Goal: Task Accomplishment & Management: Manage account settings

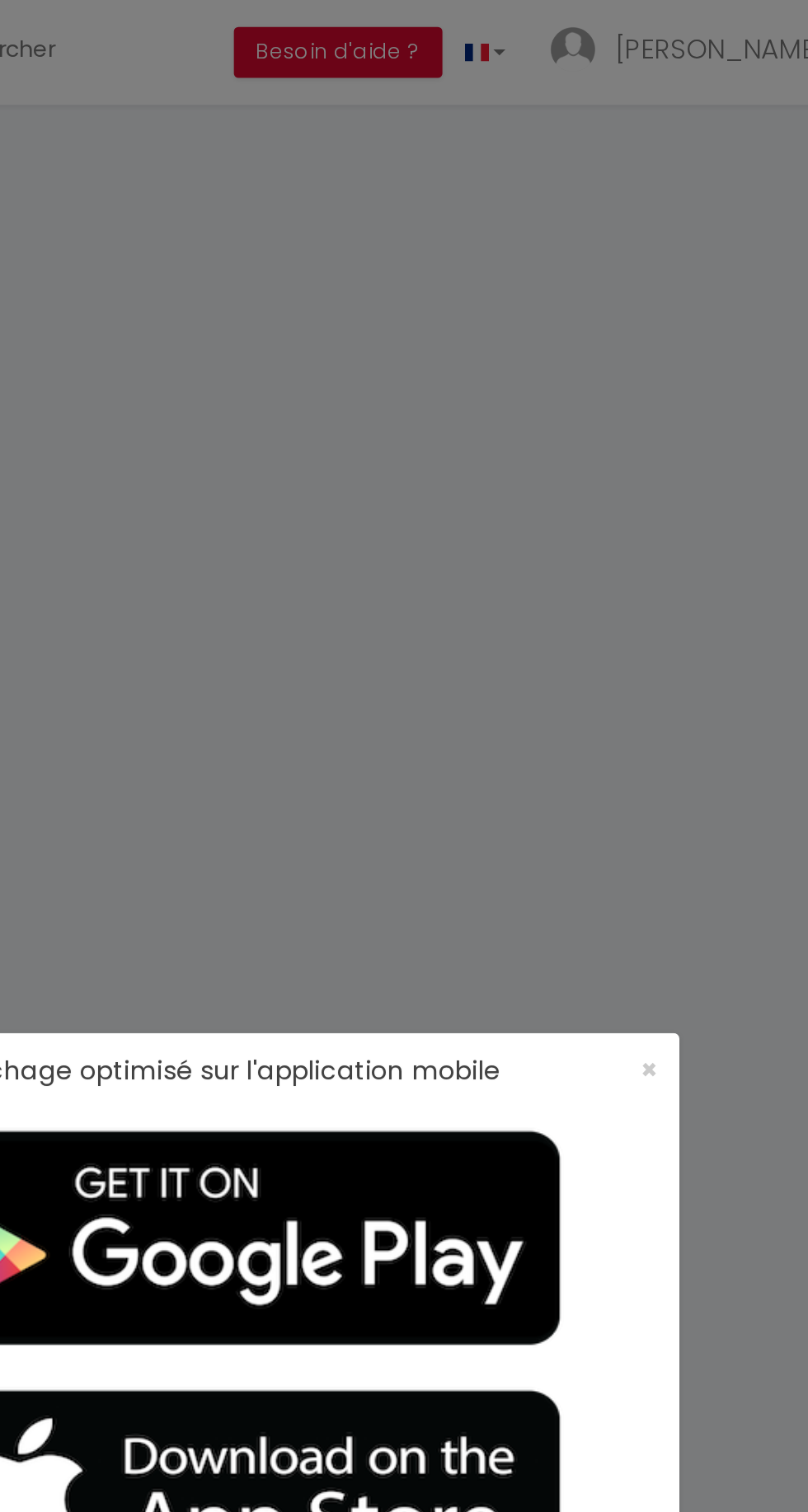
select select
checkbox input "false"
select select
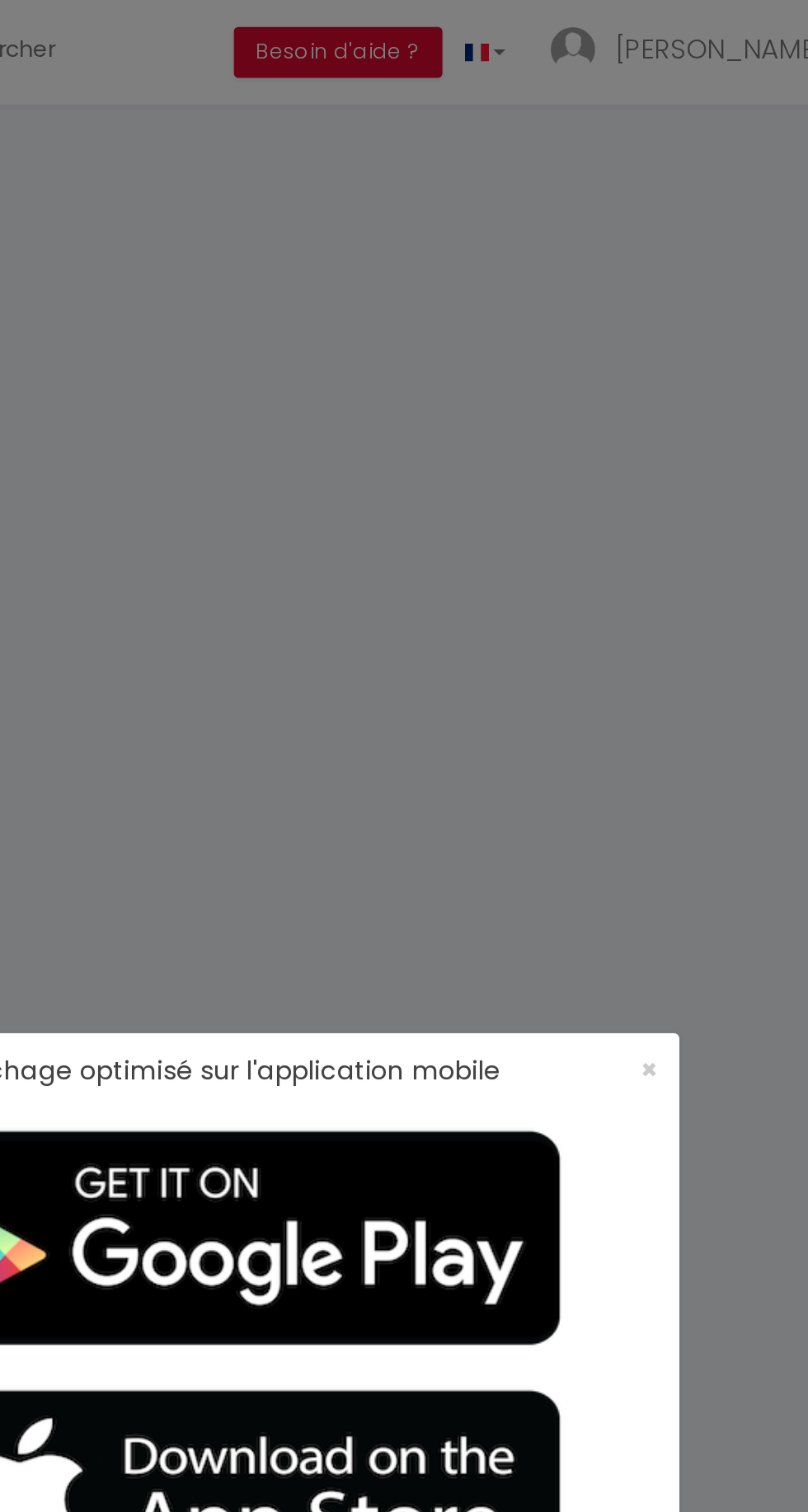
checkbox input "false"
select select
checkbox input "false"
type textarea "** THIS RESERVATION HAS BEEN PRE-PAID ** You have a booker that would like free…"
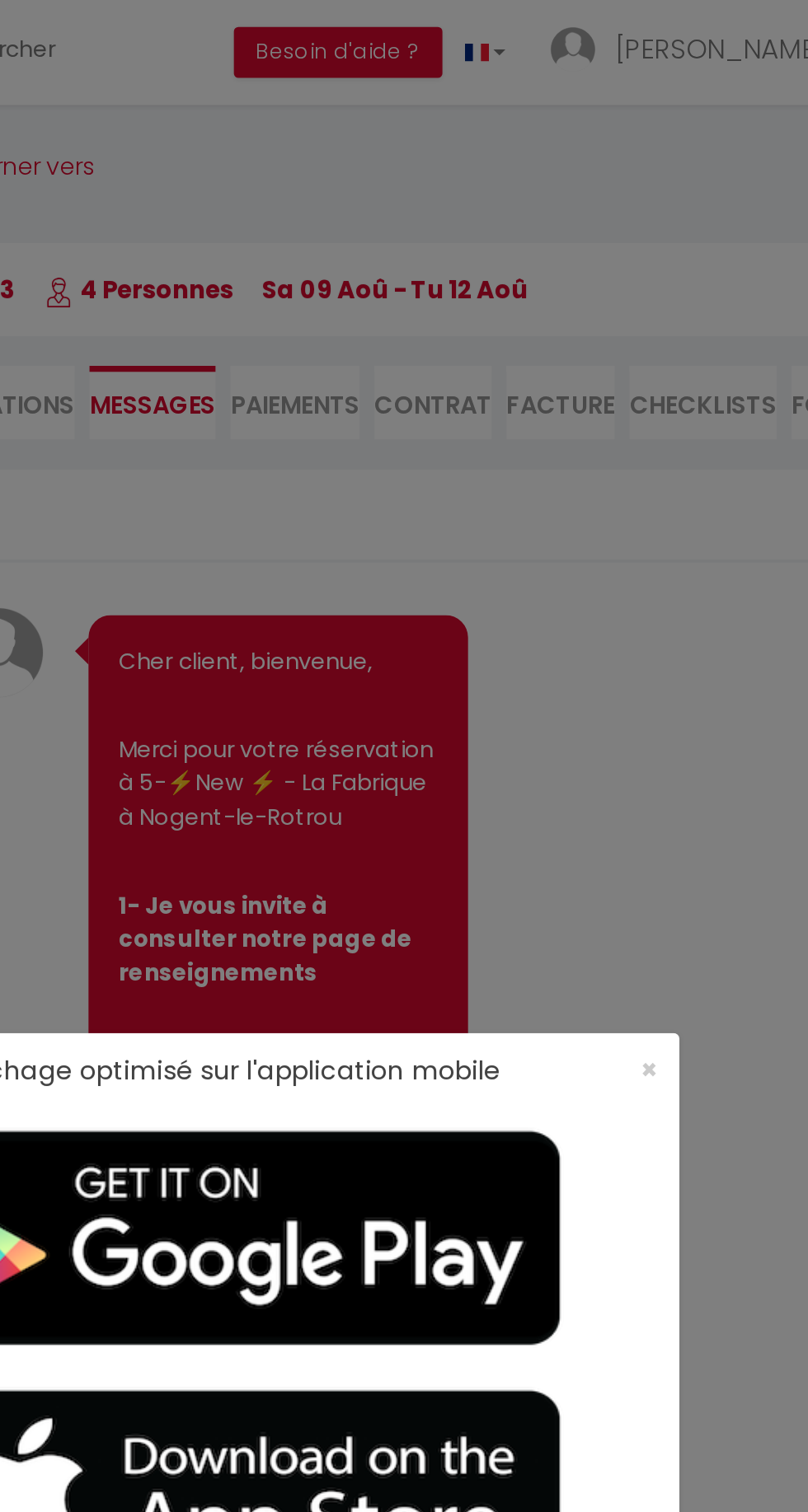
scroll to position [12681, 0]
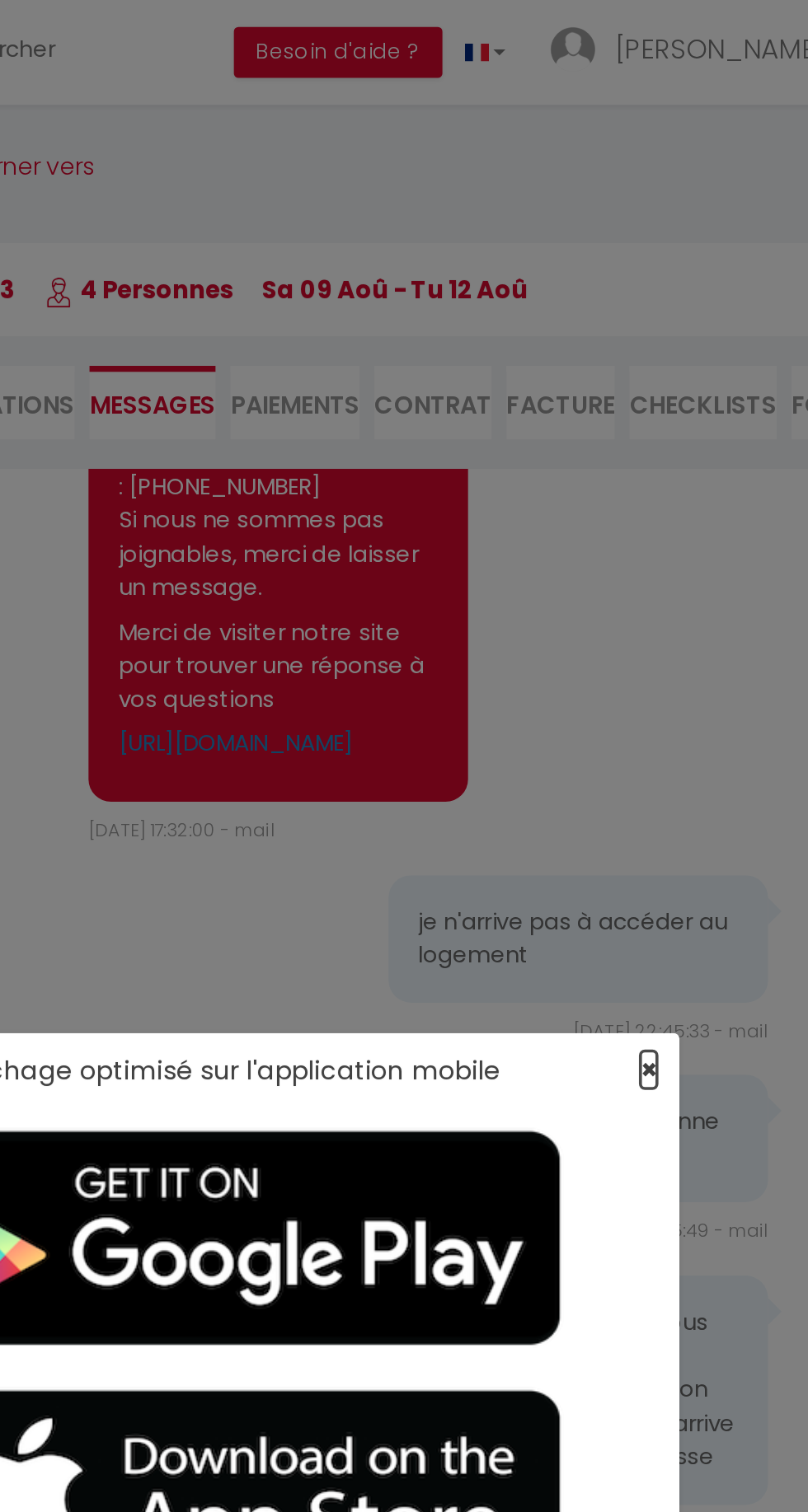
click at [634, 588] on span "×" at bounding box center [634, 588] width 9 height 20
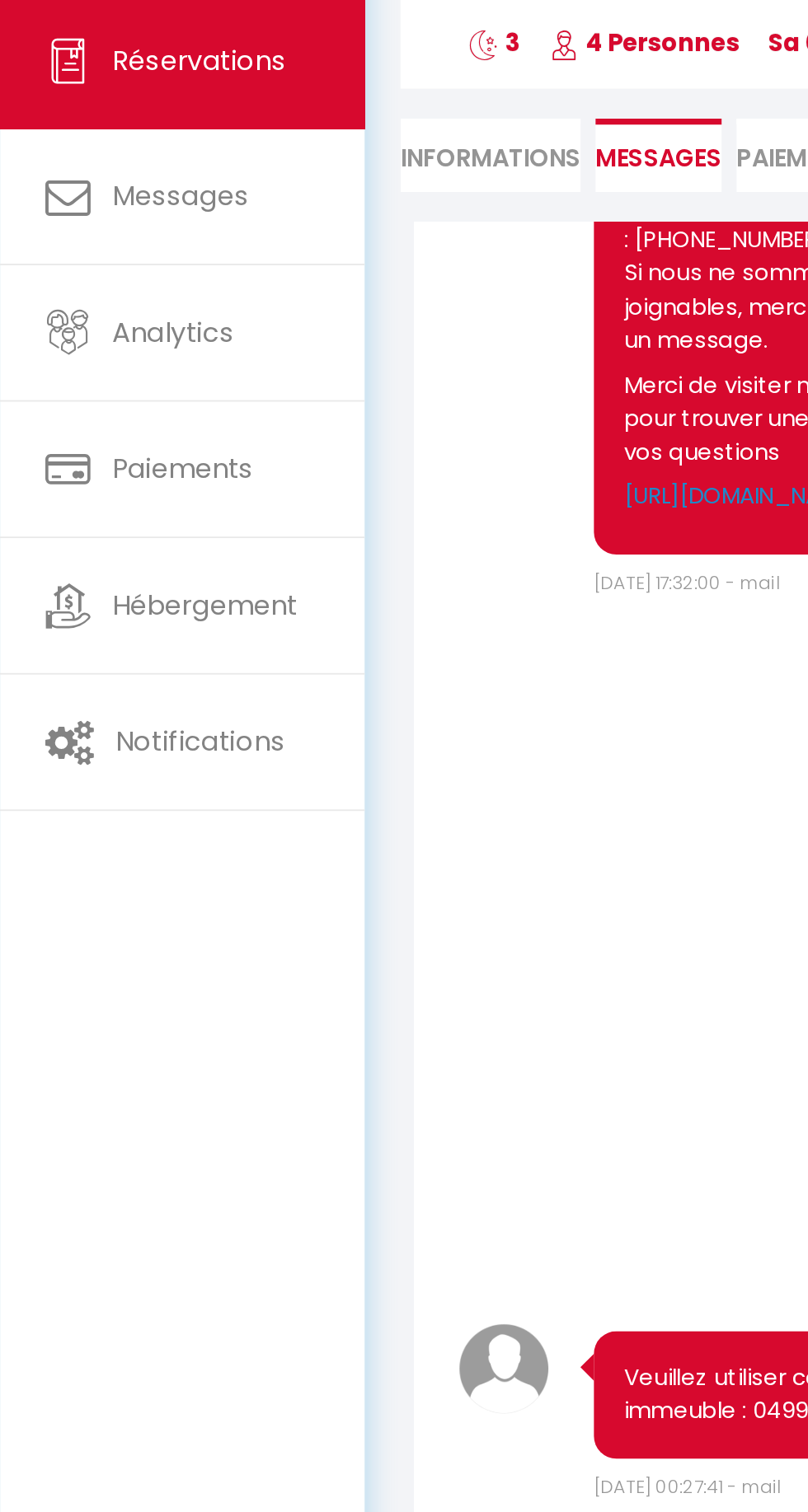
scroll to position [12421, 0]
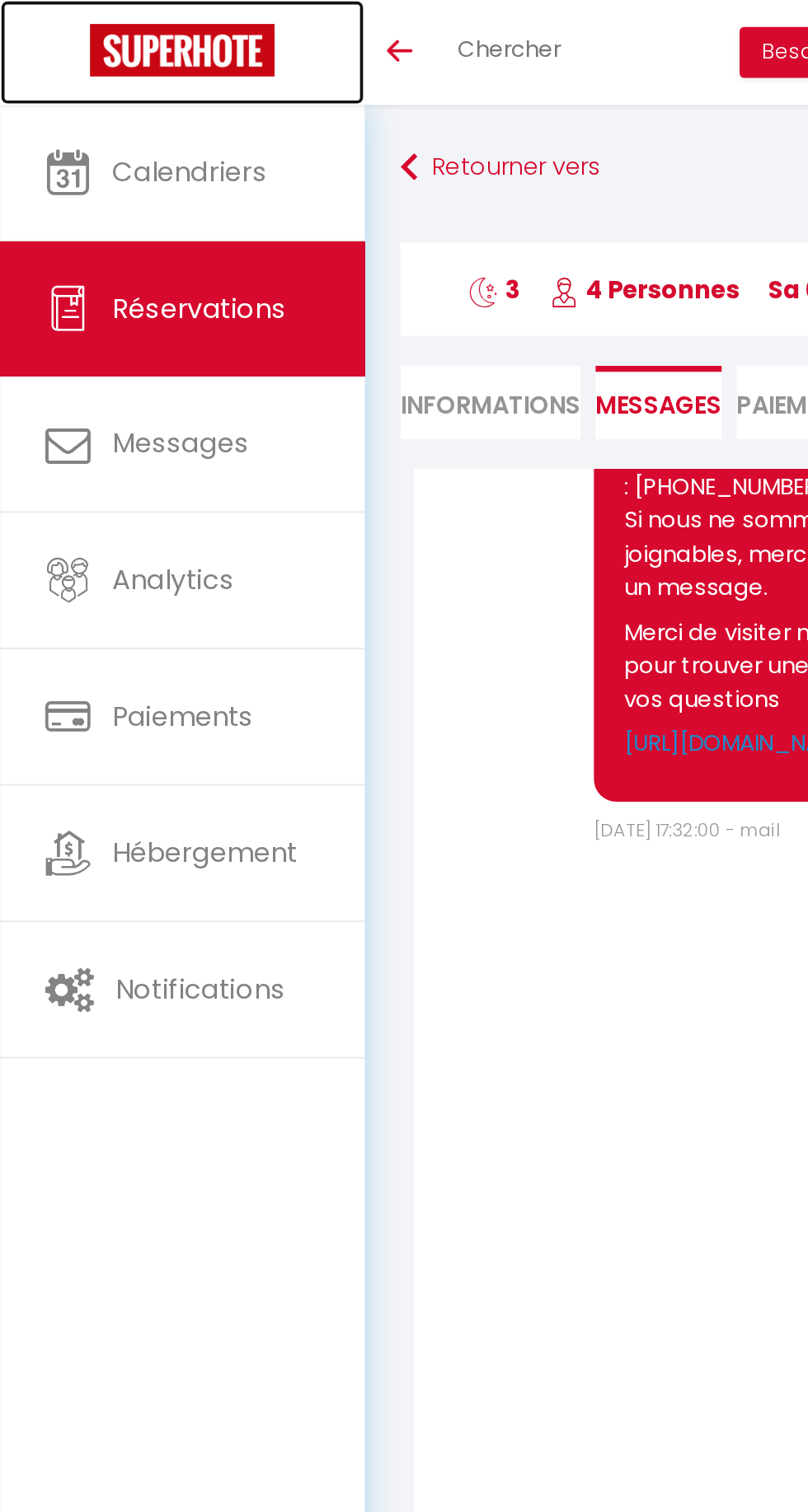
click at [91, 30] on img at bounding box center [101, 27] width 102 height 29
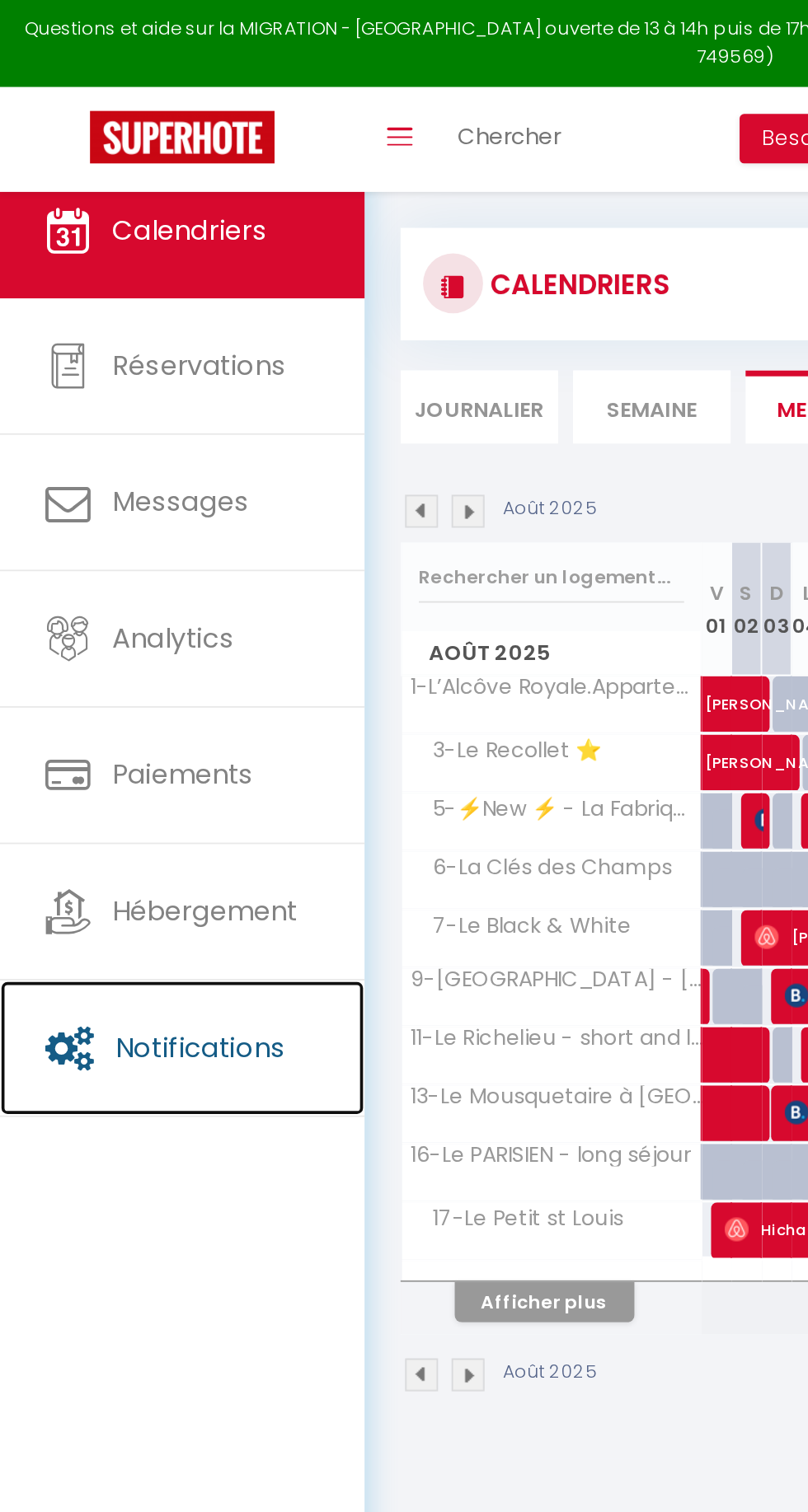
click at [123, 567] on span "Notifications" at bounding box center [110, 575] width 93 height 20
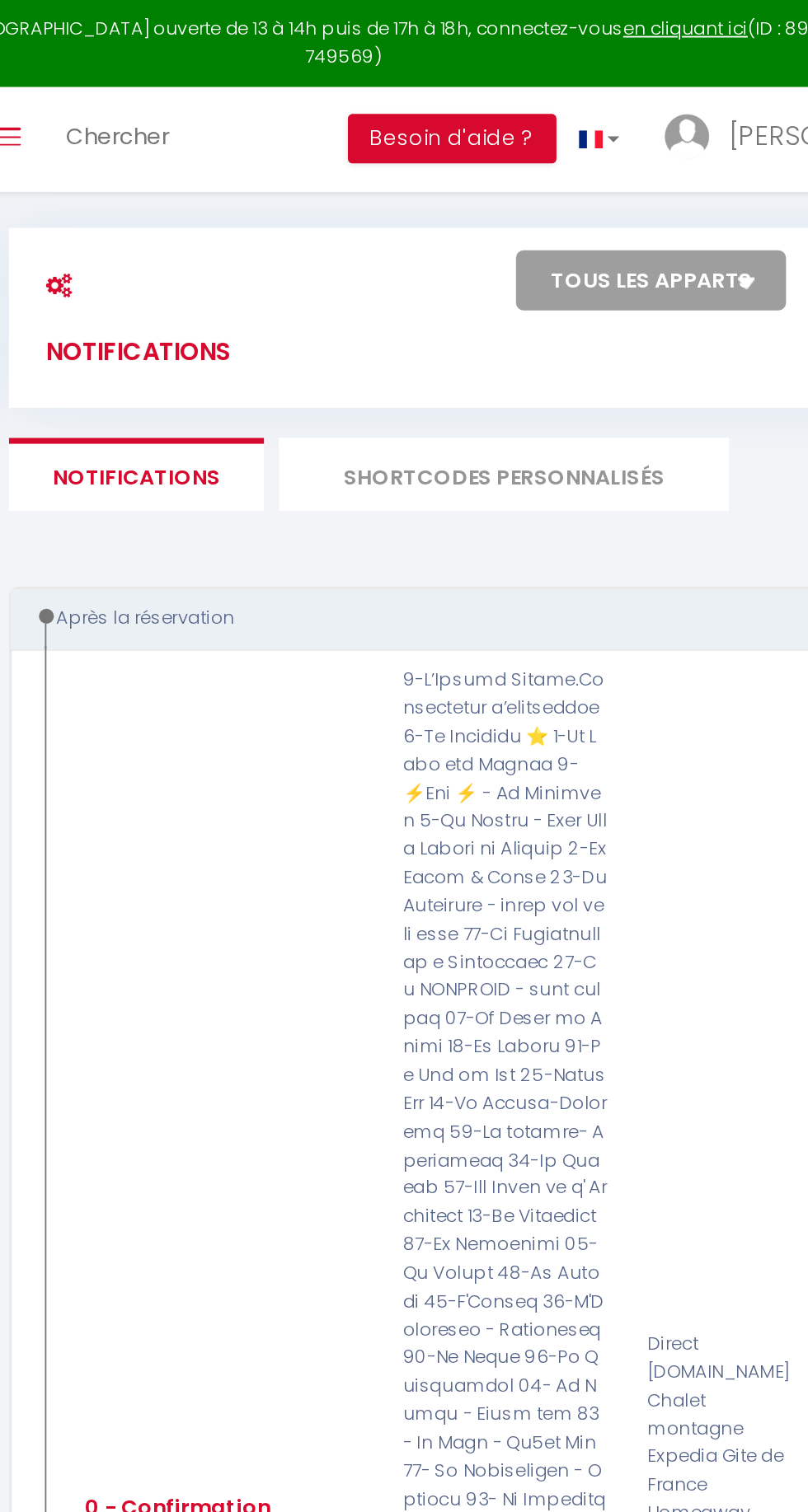
click at [526, 279] on li "SHORTCODES PERSONNALISÉS" at bounding box center [492, 261] width 247 height 41
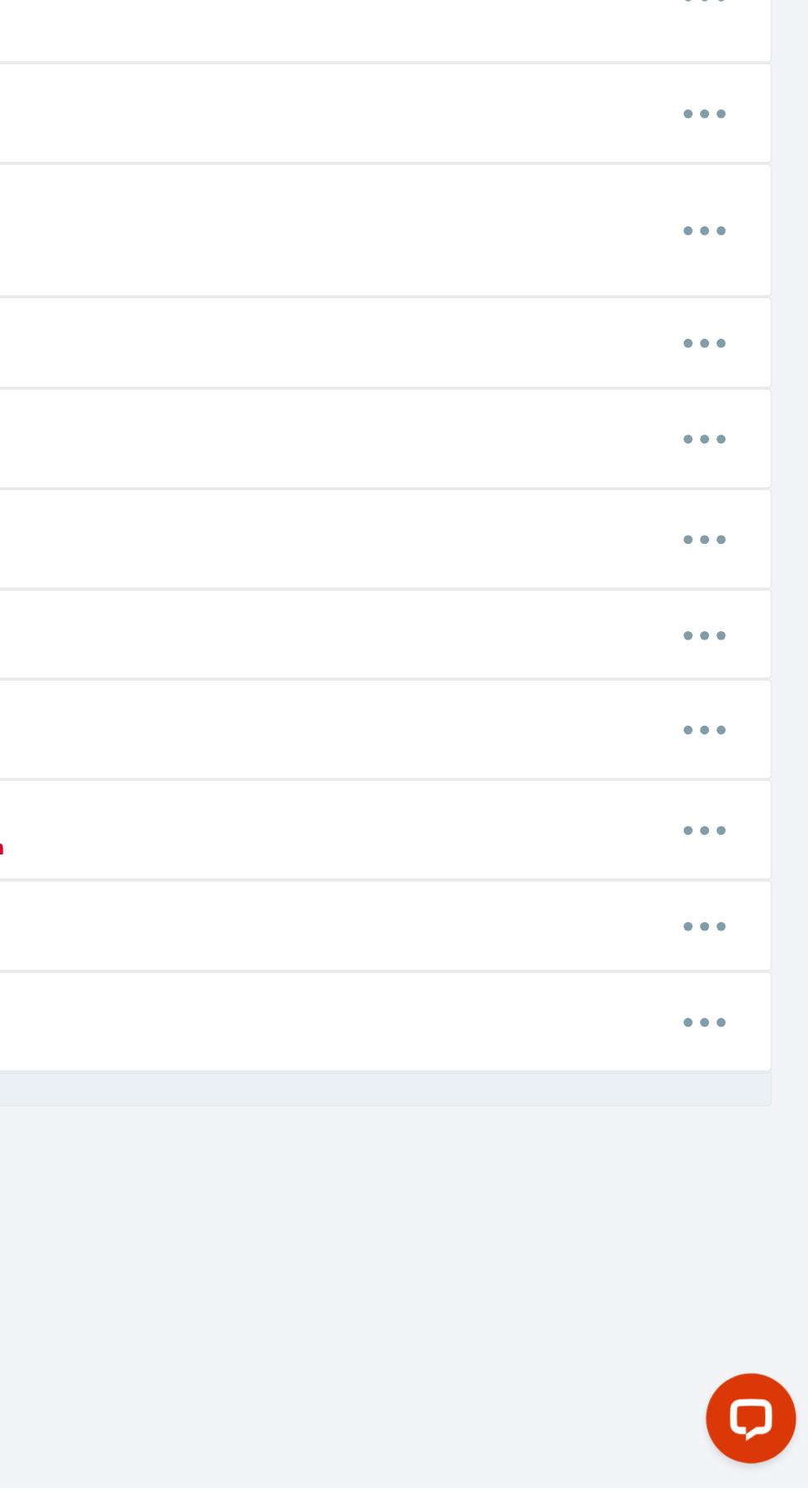
click at [758, 1154] on button "button" at bounding box center [751, 1151] width 43 height 31
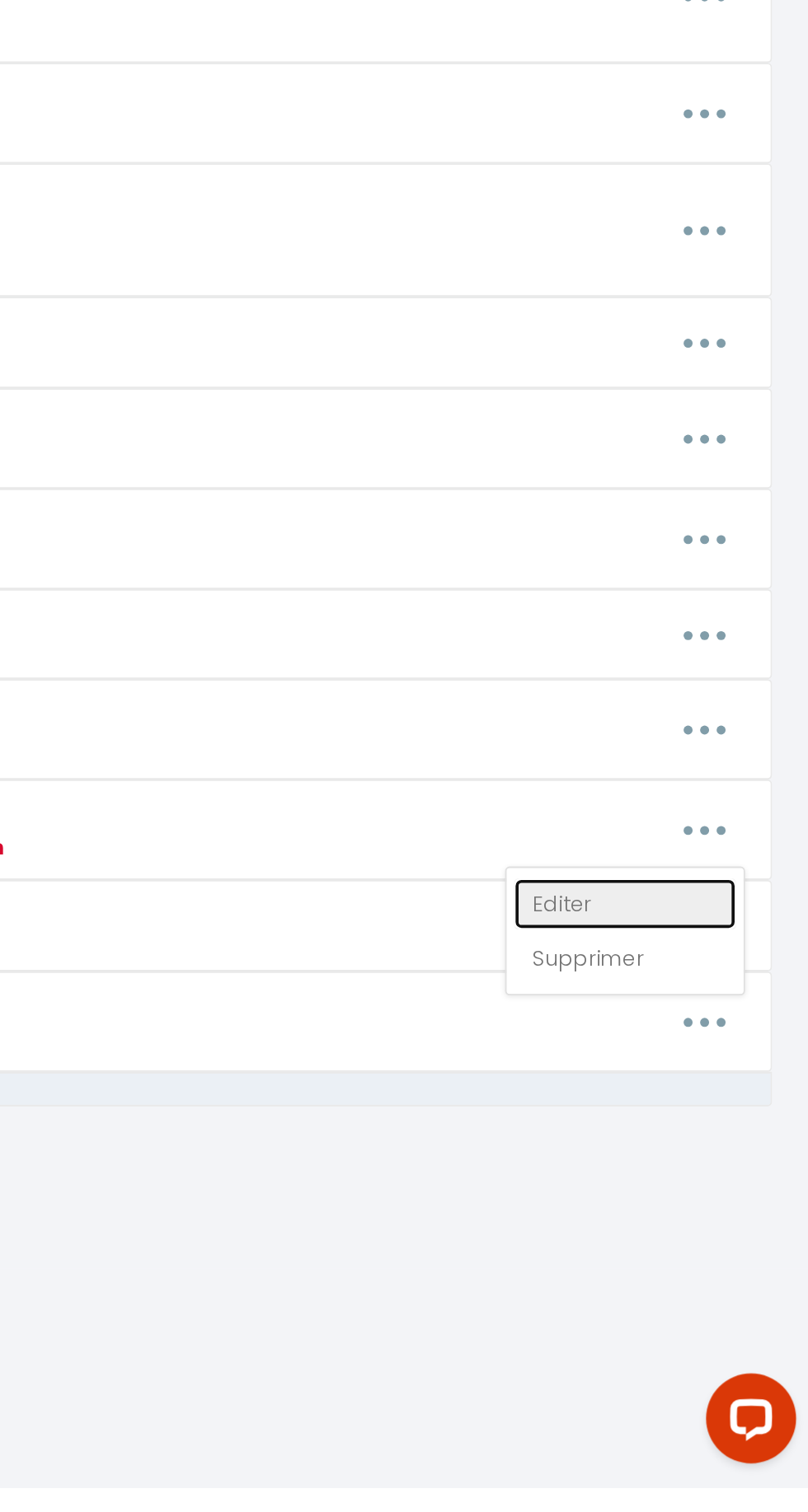
click at [718, 1185] on link "Editer" at bounding box center [707, 1192] width 122 height 28
type input "Acces Accommodation"
type textarea "Accommodation"
type textarea "After taking the keys from the box go up to the second floor right door Video A…"
type textarea "The Access to Housing pdf [URL][DOMAIN_NAME] or [URL][DOMAIN_NAME] recollet arr…"
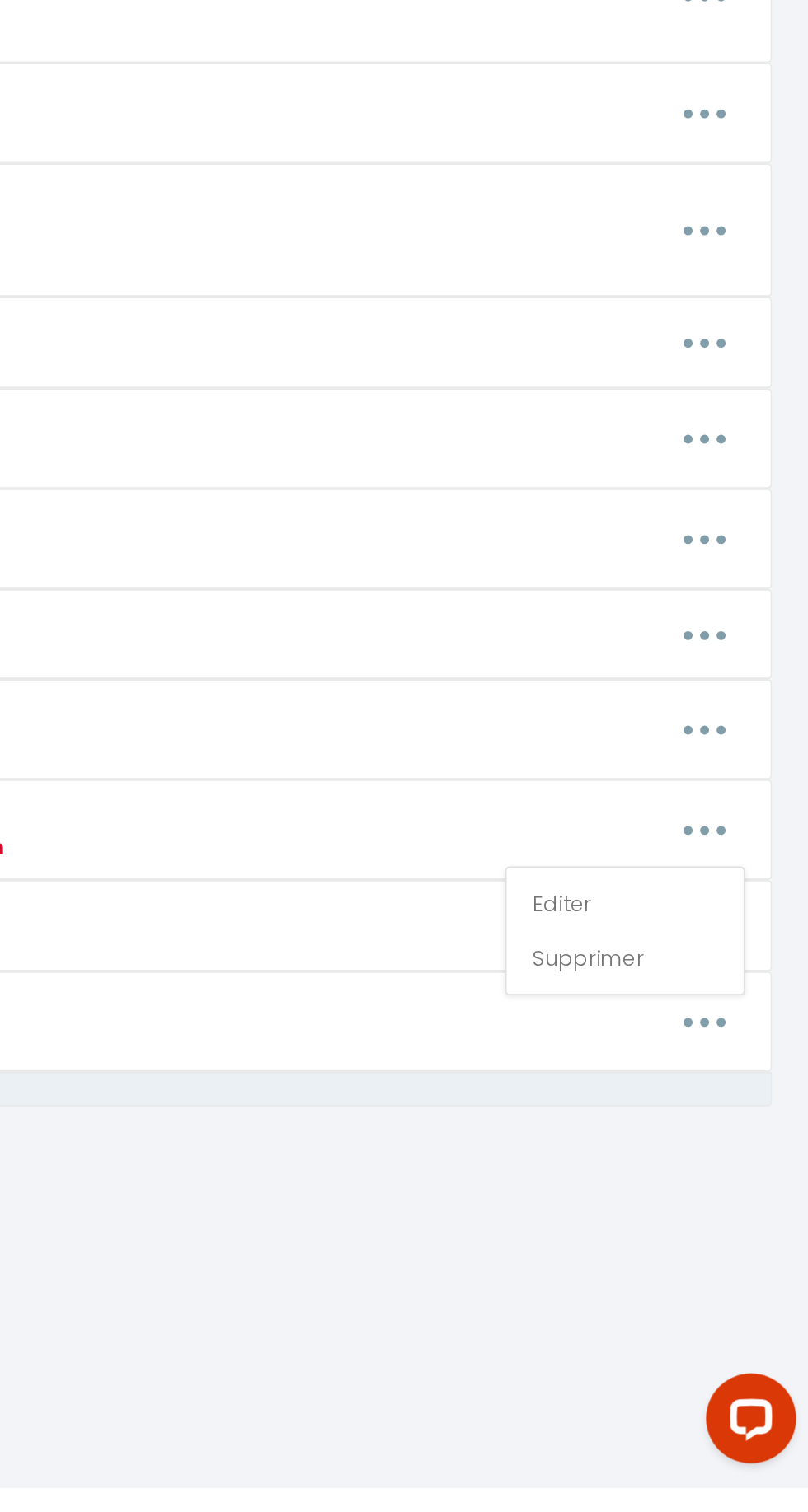
type textarea "Push through the front door of the building, cross the hallway, and head downst…"
type textarea "BUILDING CODE : B1908 This unit is located in the lobby on the right. ( follow …"
type textarea "Name on the intercom: A06B Door code "entry": 1005 (or blue badge) Follow the 2…"
type textarea "Building Access : Unit Location: 2nd floor right - 2nd door on the right. [URL]…"
type textarea "The apartment is located on the 2nd floor on the left at the end of the corrido…"
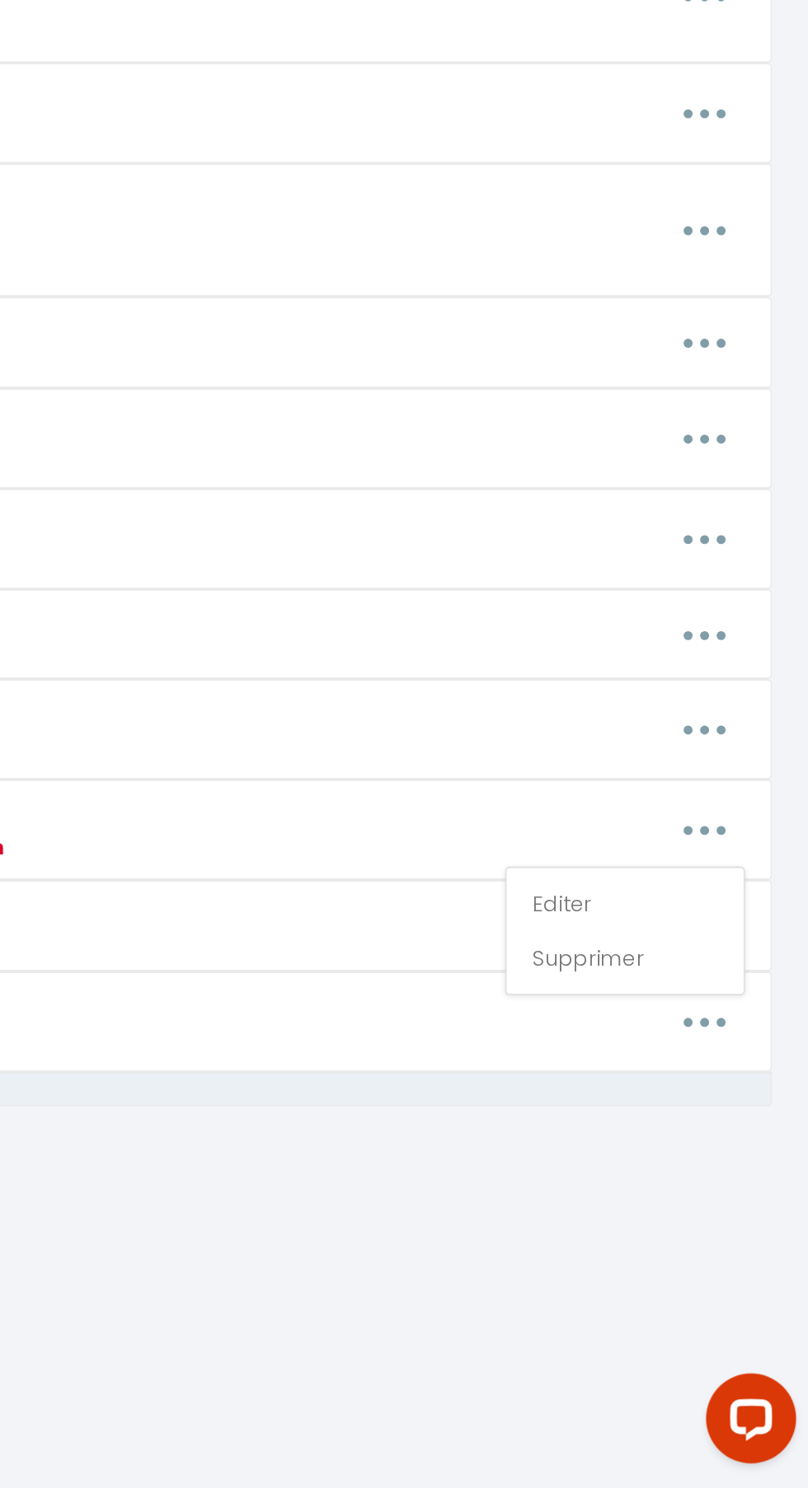
type textarea "pdf link : [URL][DOMAIN_NAME]"
type textarea "The Access to Housing pdf [URL][DOMAIN_NAME]"
type textarea "Building Code : 7401 Please follow the page of the PDF above. Thank you! [URL][…"
type textarea "Please follow the page of the PDF above. Thank you! [URL][DOMAIN_NAME]"
type textarea "Please read the PDF below: [URL][DOMAIN_NAME]"
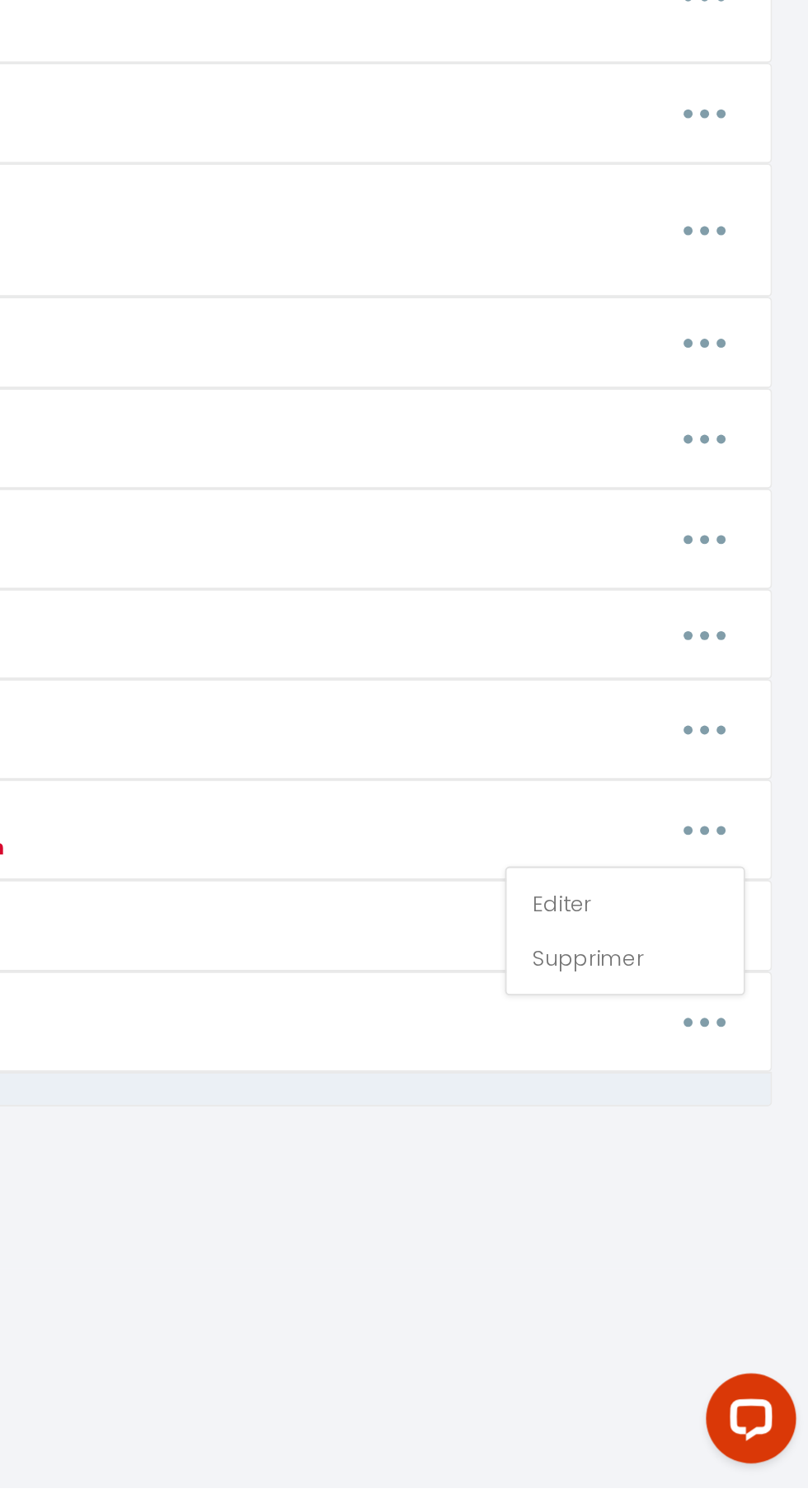
type textarea "Please read the PDF below: [URL][DOMAIN_NAME]"
type textarea "The apartment is on the second floor, with the first door on the right. [URL][D…"
type textarea "Acces : [URL][DOMAIN_NAME] Video : [URL][DOMAIN_NAME]"
type textarea "The apartment is located on the Ground Floor. Step 1: To access the building, p…"
type textarea "[URL][DOMAIN_NAME]"
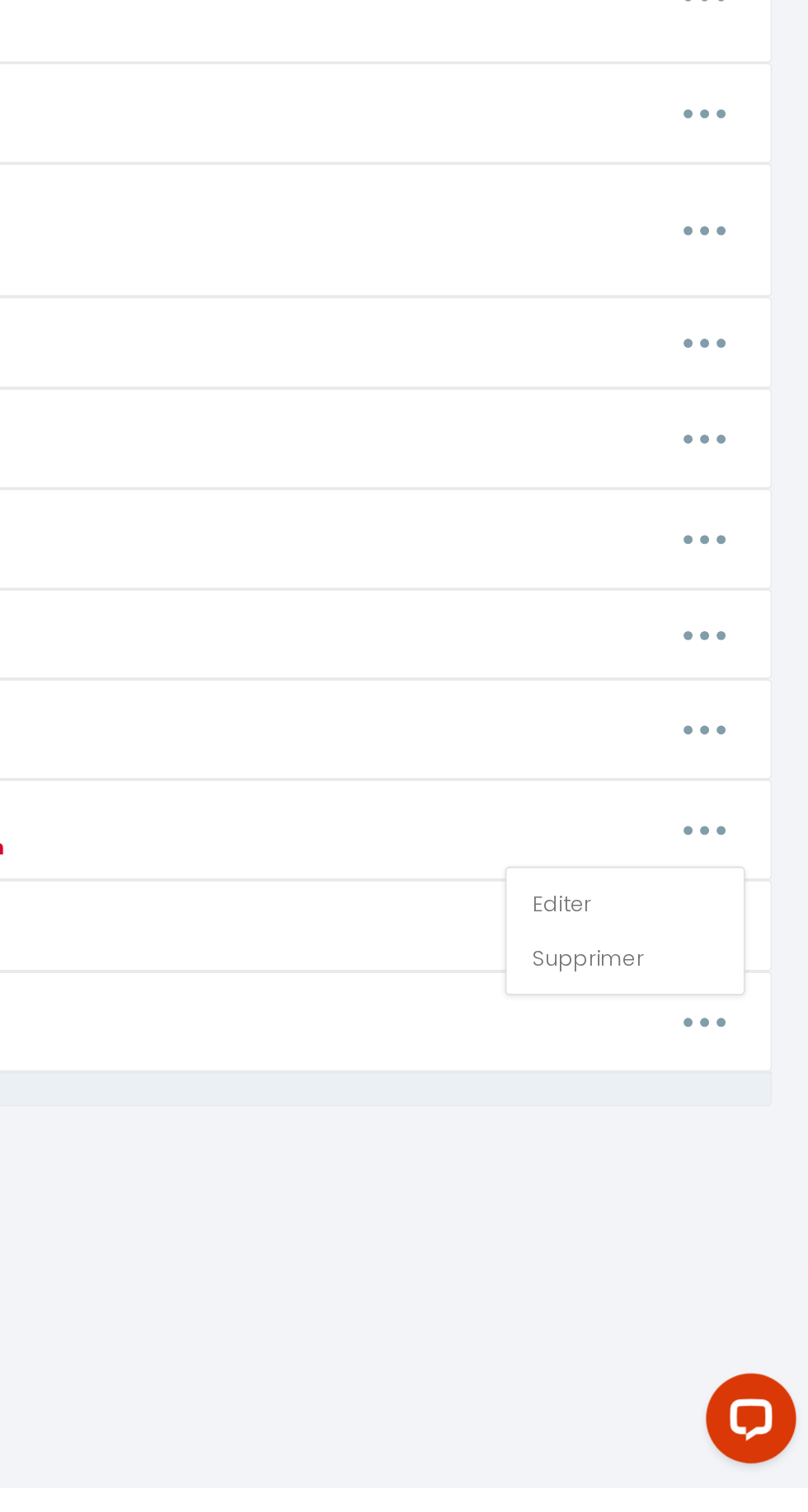
type textarea "The flat is on the 2nd floor Pass the beep in front of the door Once in the hal…"
type textarea "[URL][DOMAIN_NAME] Video : [URL][DOMAIN_NAME]"
type textarea "To access the apartment, go through the pedestrian gate, then along the right f…"
type textarea "To access the apartment, go through the courtyard, then to the right (white doo…"
type textarea "[URL][DOMAIN_NAME]"
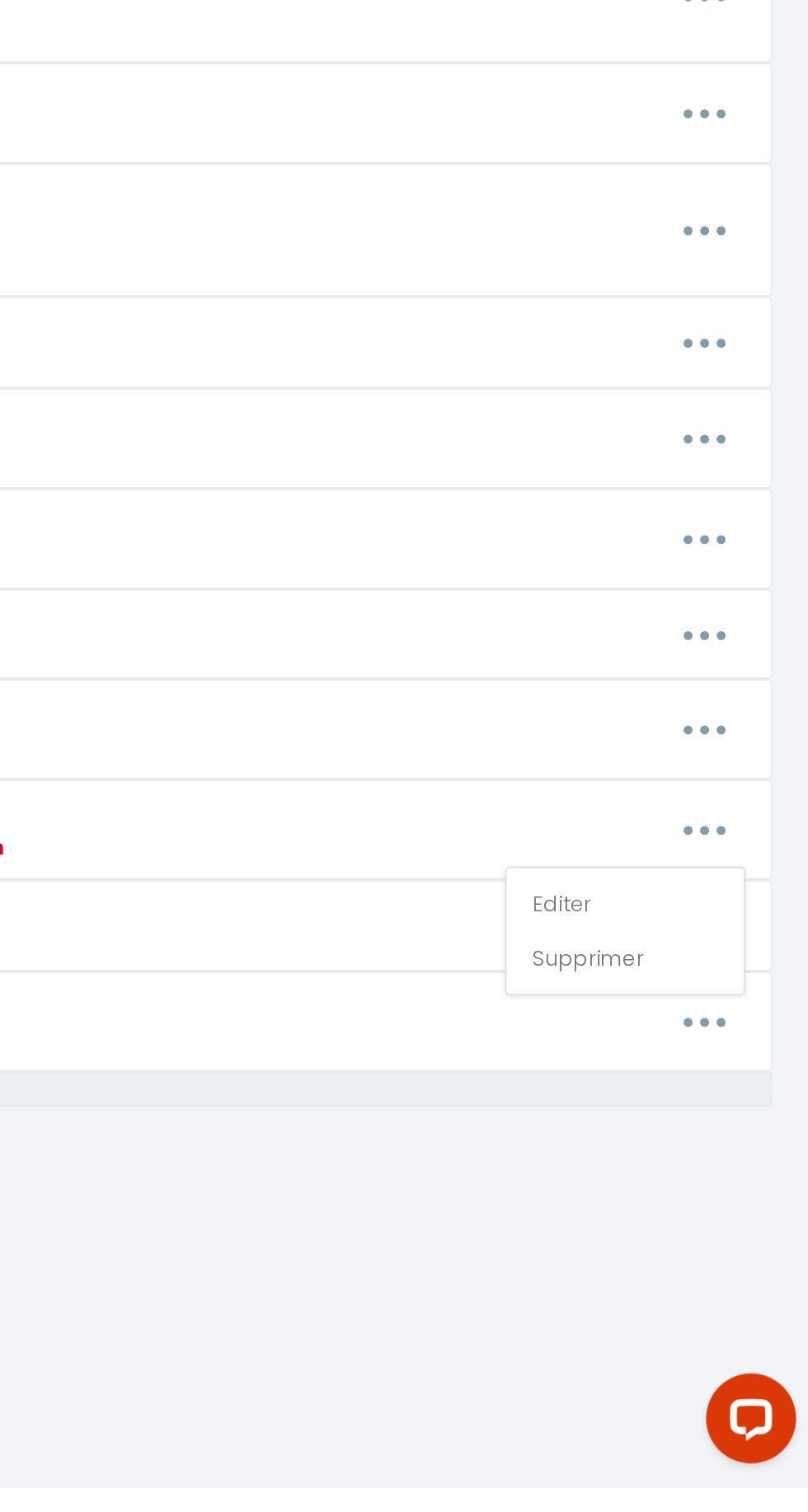
type textarea "The apartment is on the 2nd floor, right door. The apartment is without key, bu…"
type textarea "The apartment is on the 1st floor, right door. The apartment is without key, bu…"
type textarea "The apartment is on the 1st floor, door on the LEFT as you exit the elevator. T…"
type textarea "The apartment is secured. The access is autonomous. No physical person Building…"
type textarea "[URL][DOMAIN_NAME]"
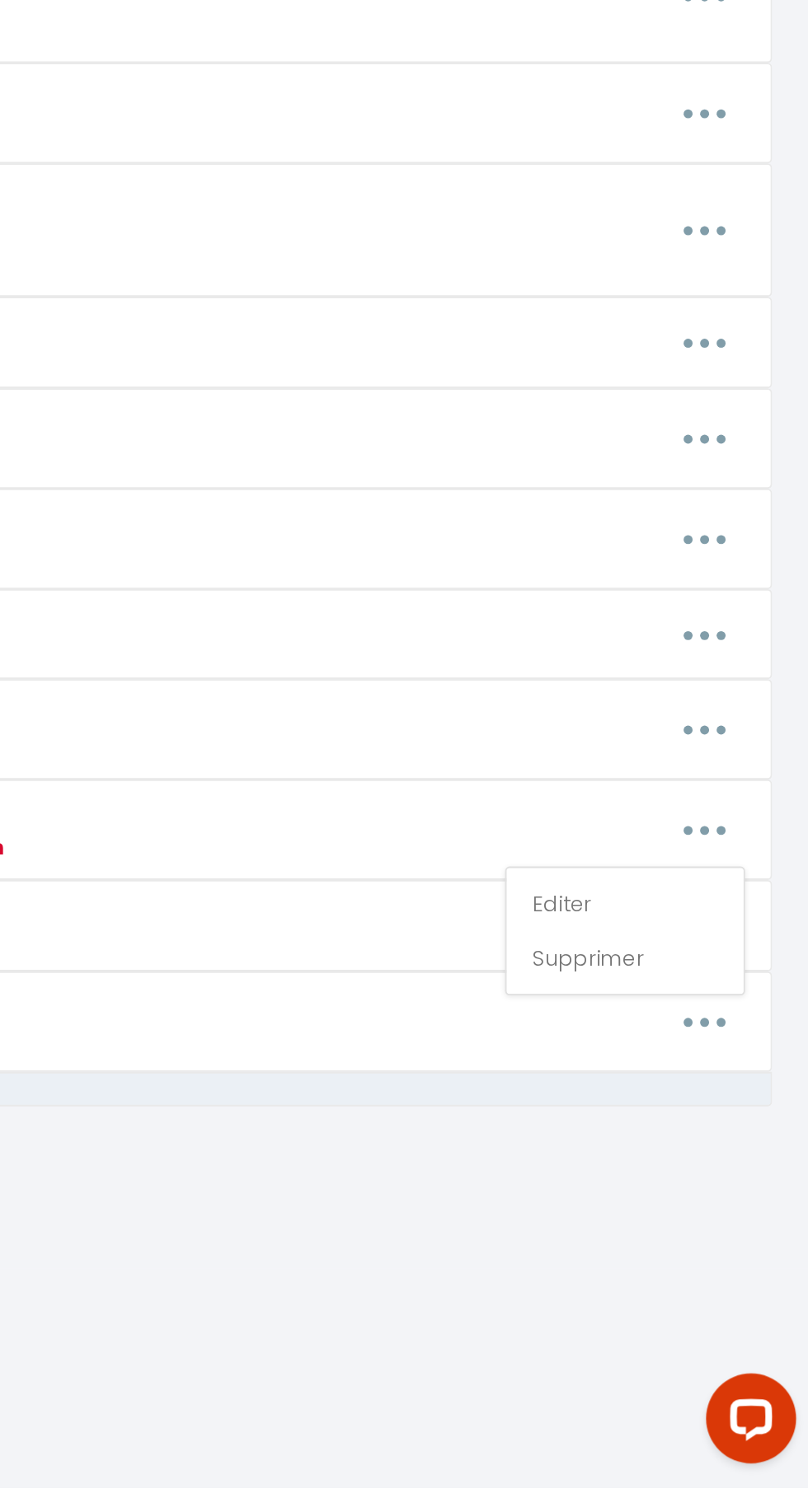
type textarea "The apartment is on the 4th floor. Elevator code ; 479a The door to the apartme…"
type textarea "After taking the keys from the box, take the stairs and go up to the top floor …"
type textarea "Please follow the page of the PDF above. Thank you! [URL][DOMAIN_NAME]"
type textarea "Please read the PDF below: [URL][DOMAIN_NAME]"
type textarea "Please use your badge to open the gate. Once you have passed through the two do…"
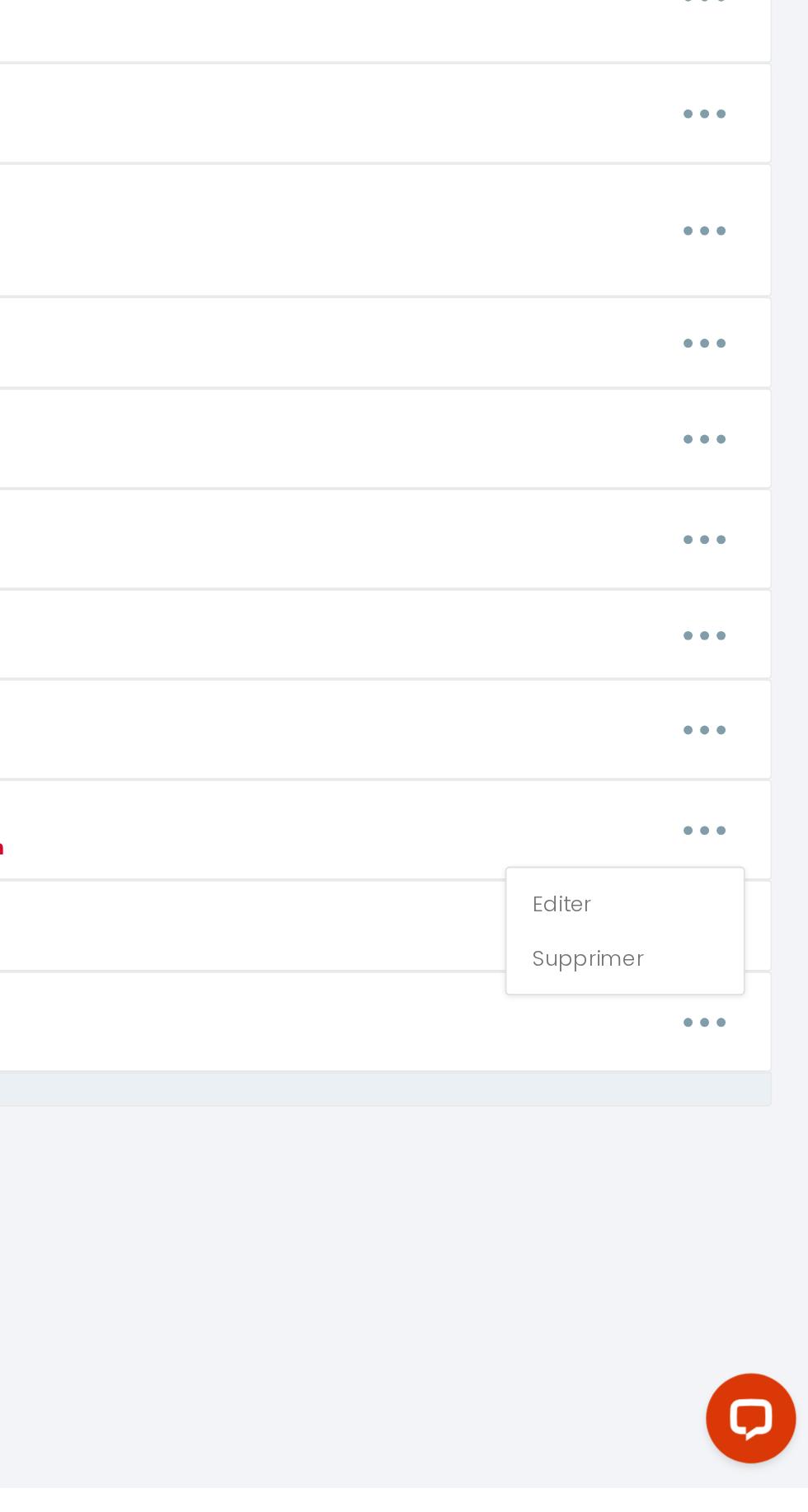
type textarea "[URL][DOMAIN_NAME]"
type textarea "After taking the keys from the box, take the stairs and go up to the top floor …"
type textarea "Building access code: 3695 you need to go into the courtyard, then go to the 1ʳ…"
type textarea "Building code: 0303 Once inside the building, go up to the 1st floor. The first…"
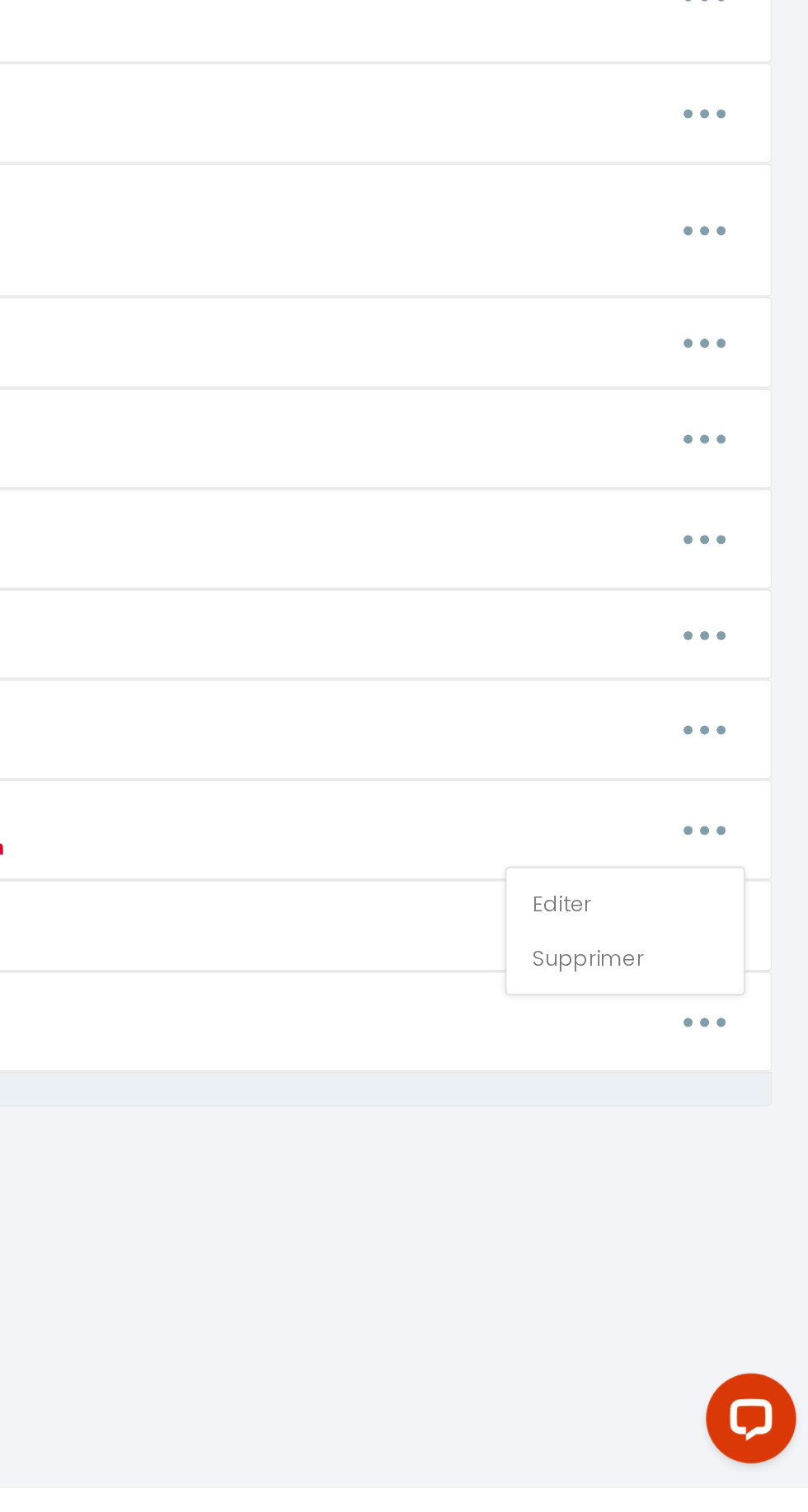
type textarea "Building code: 7836 The apartment is on the 2nd floor, left door. [URL][DOMAIN_…"
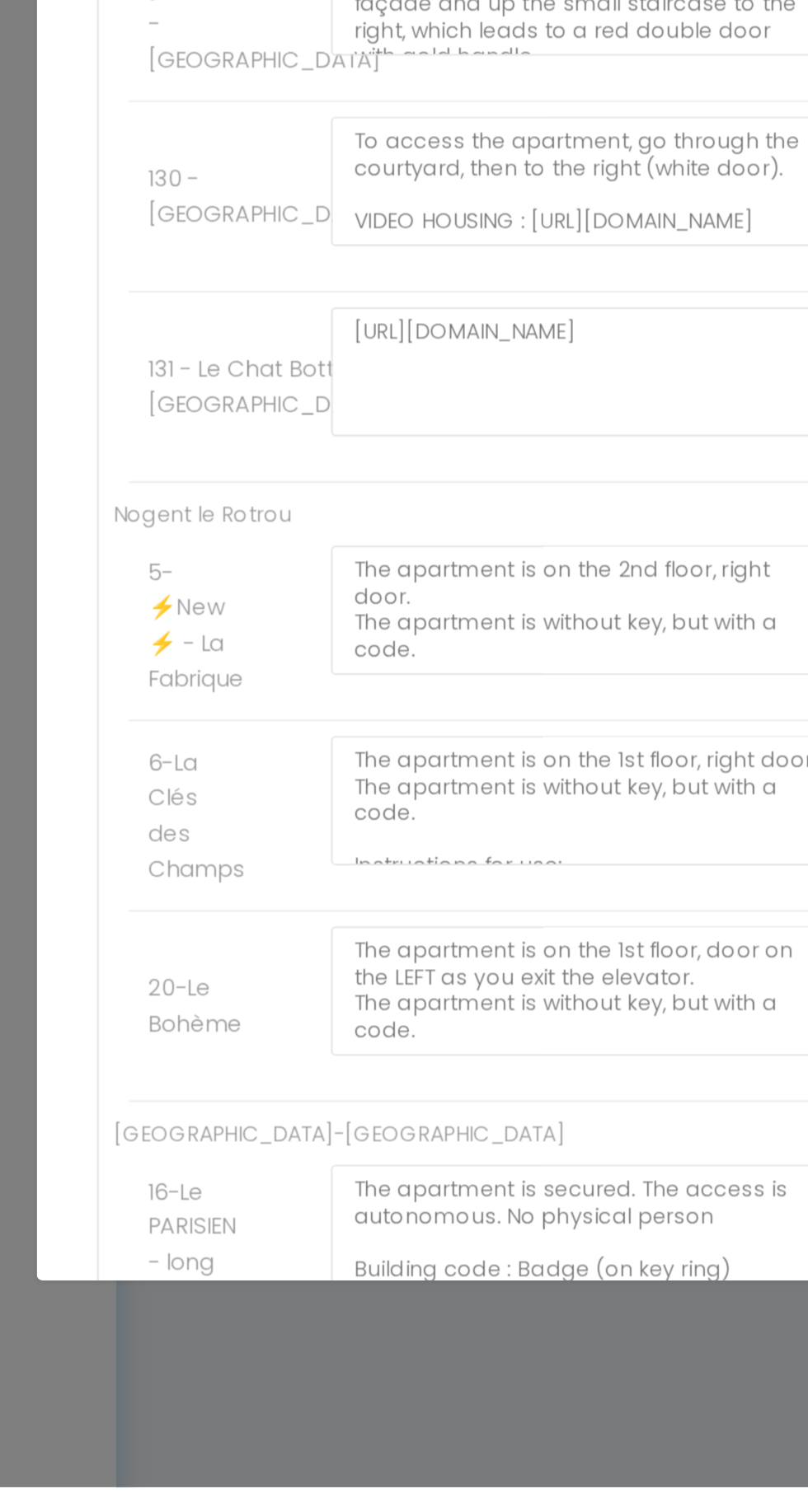
scroll to position [2083, 0]
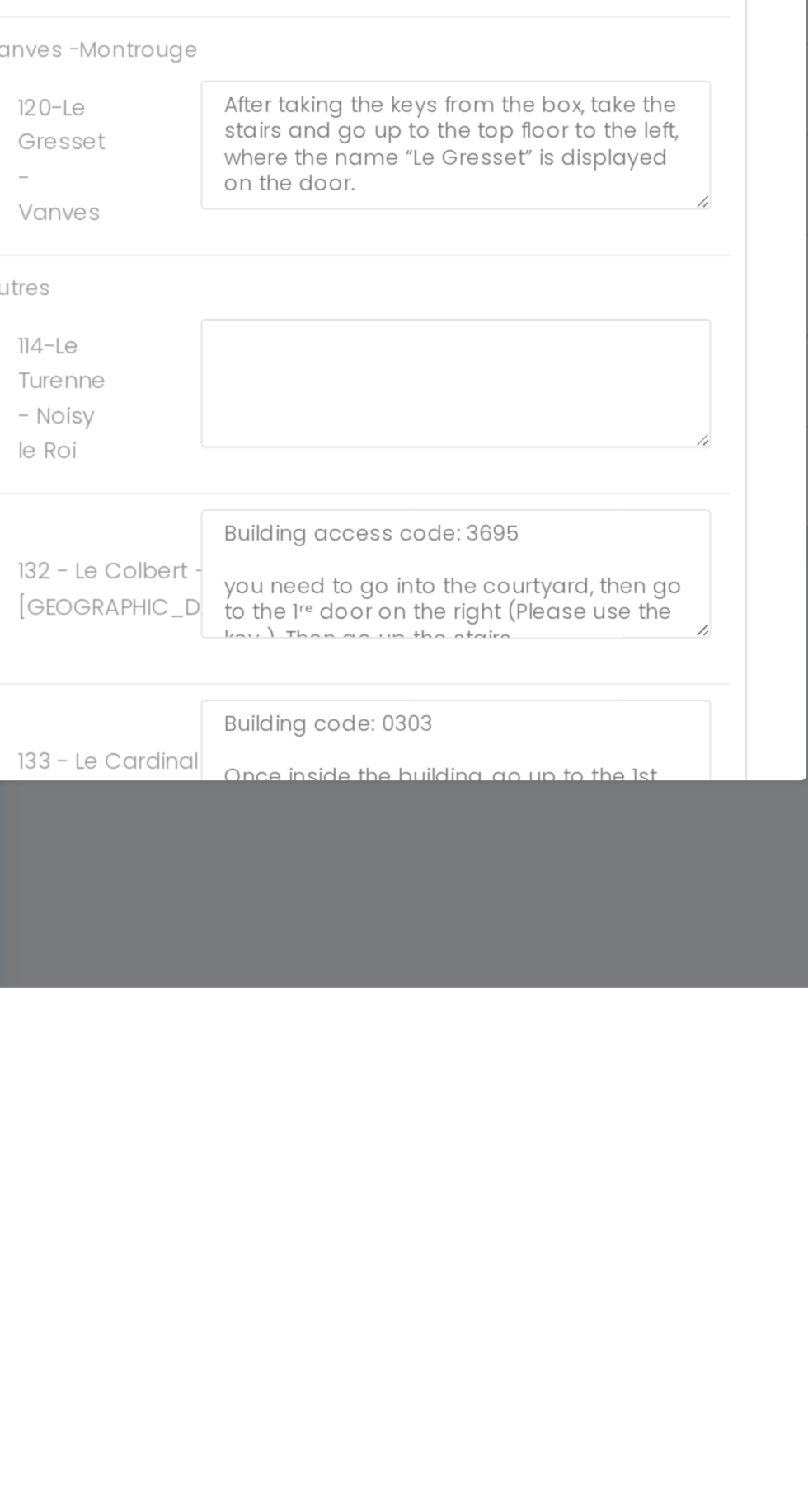
scroll to position [5001, 0]
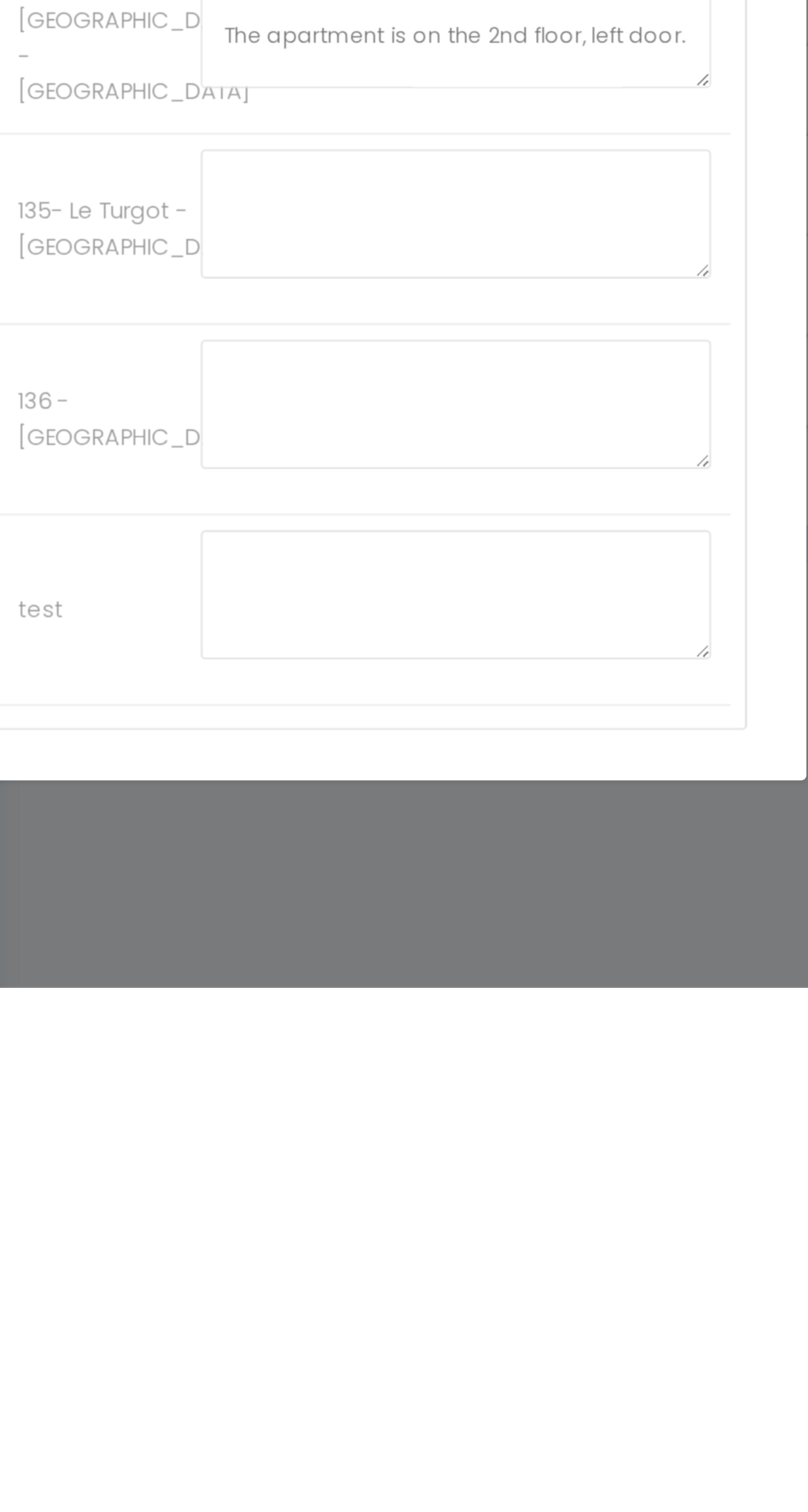
click at [351, 1449] on button "Annuler" at bounding box center [350, 1463] width 68 height 28
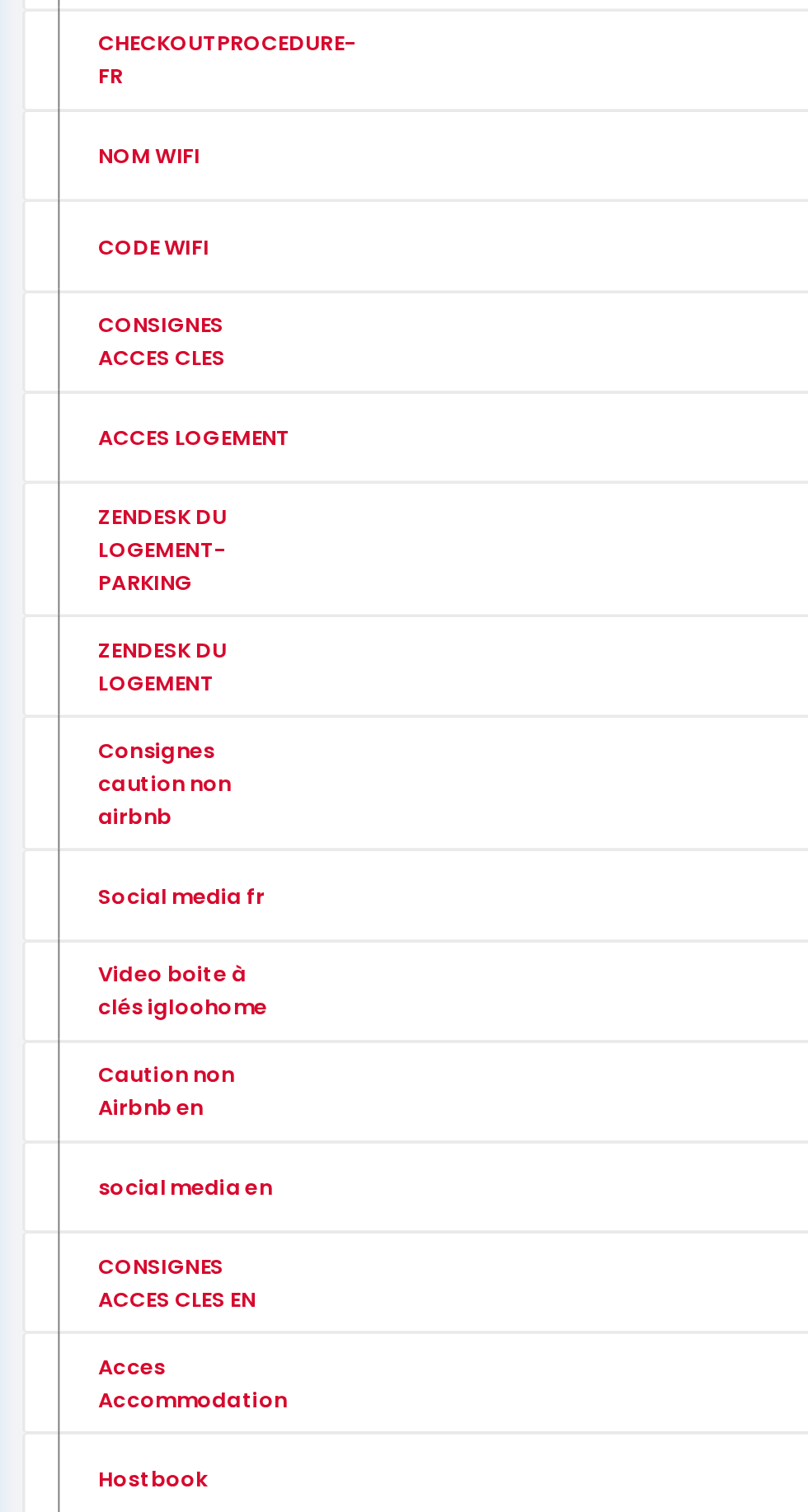
scroll to position [25, 0]
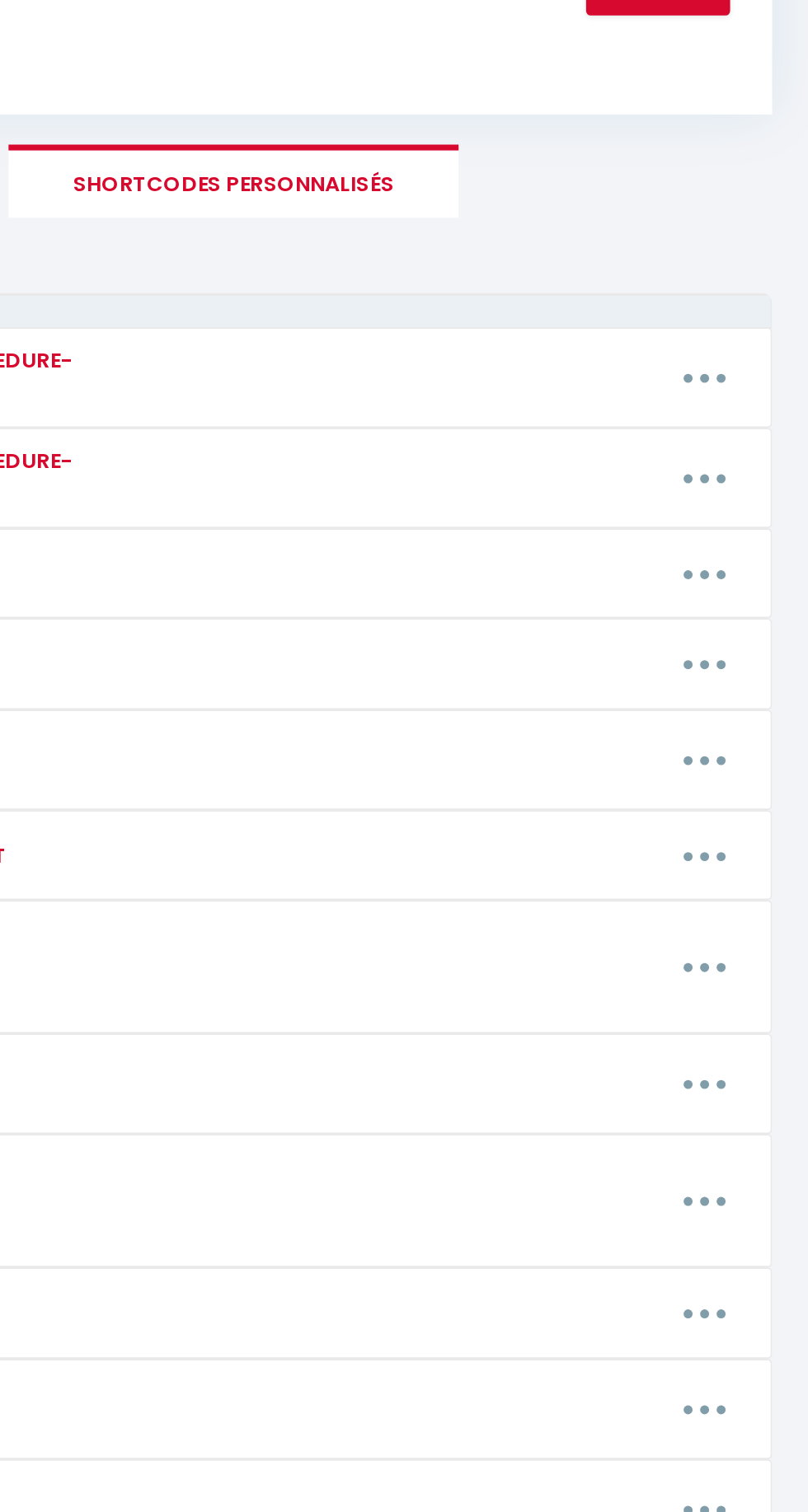
click at [751, 552] on icon "button" at bounding box center [751, 554] width 5 height 5
click at [694, 599] on link "Editer" at bounding box center [707, 594] width 122 height 28
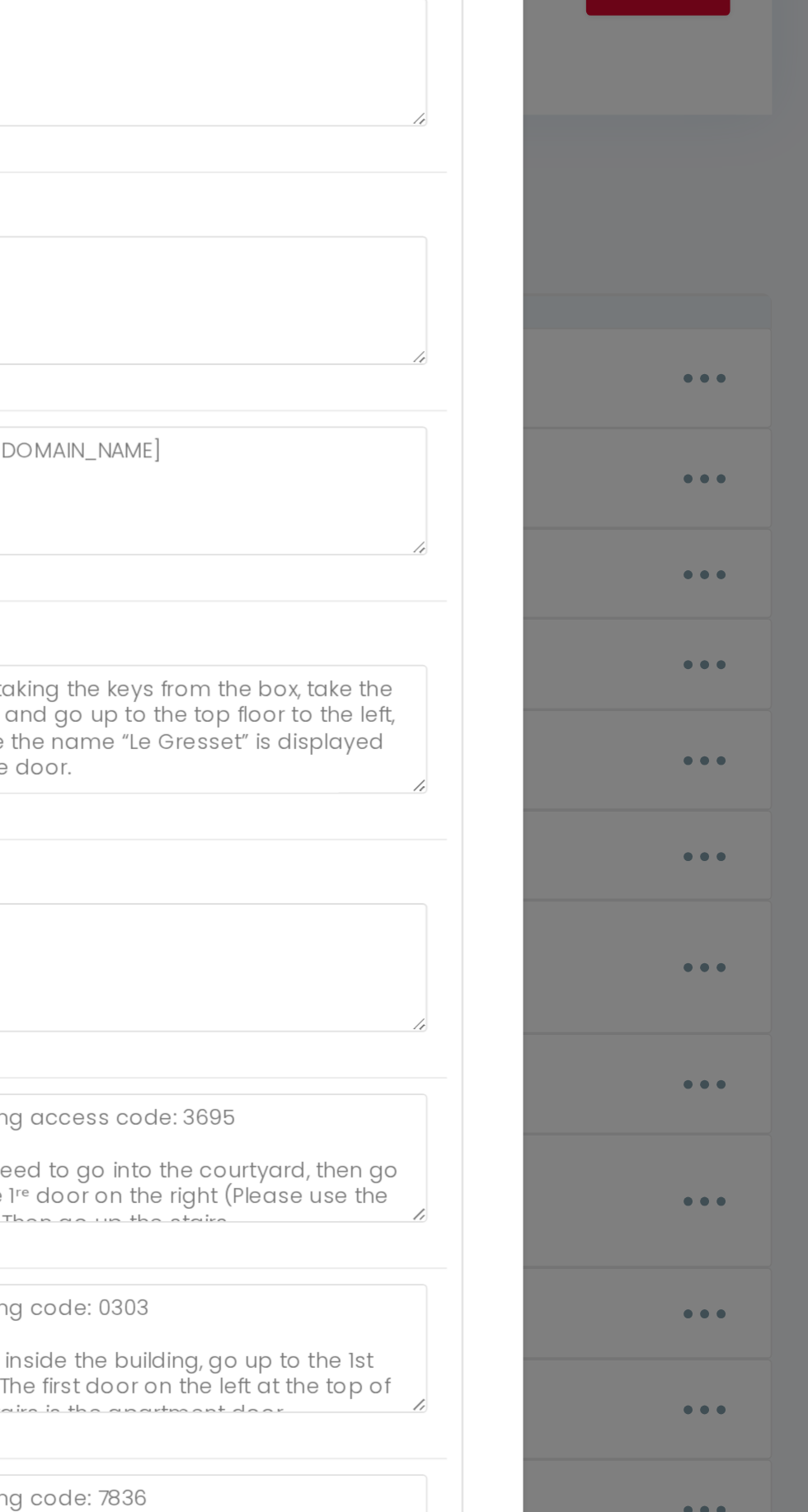
type input "CONSIGNES ACCES CLES"
type textarea "Mettre PDF image accès boite à clés"
type textarea "Code accès immeuble : B56a Une fois dans l’immeuble, sur votre gauche, il y a u…"
type textarea "Pour récupérer les clés du logement, voici la marche à suivre. Les clés sont à …"
type textarea "Code d'entrée immeuble : 0702 Vous devrez prendre les clés dans le boitier. Vou…"
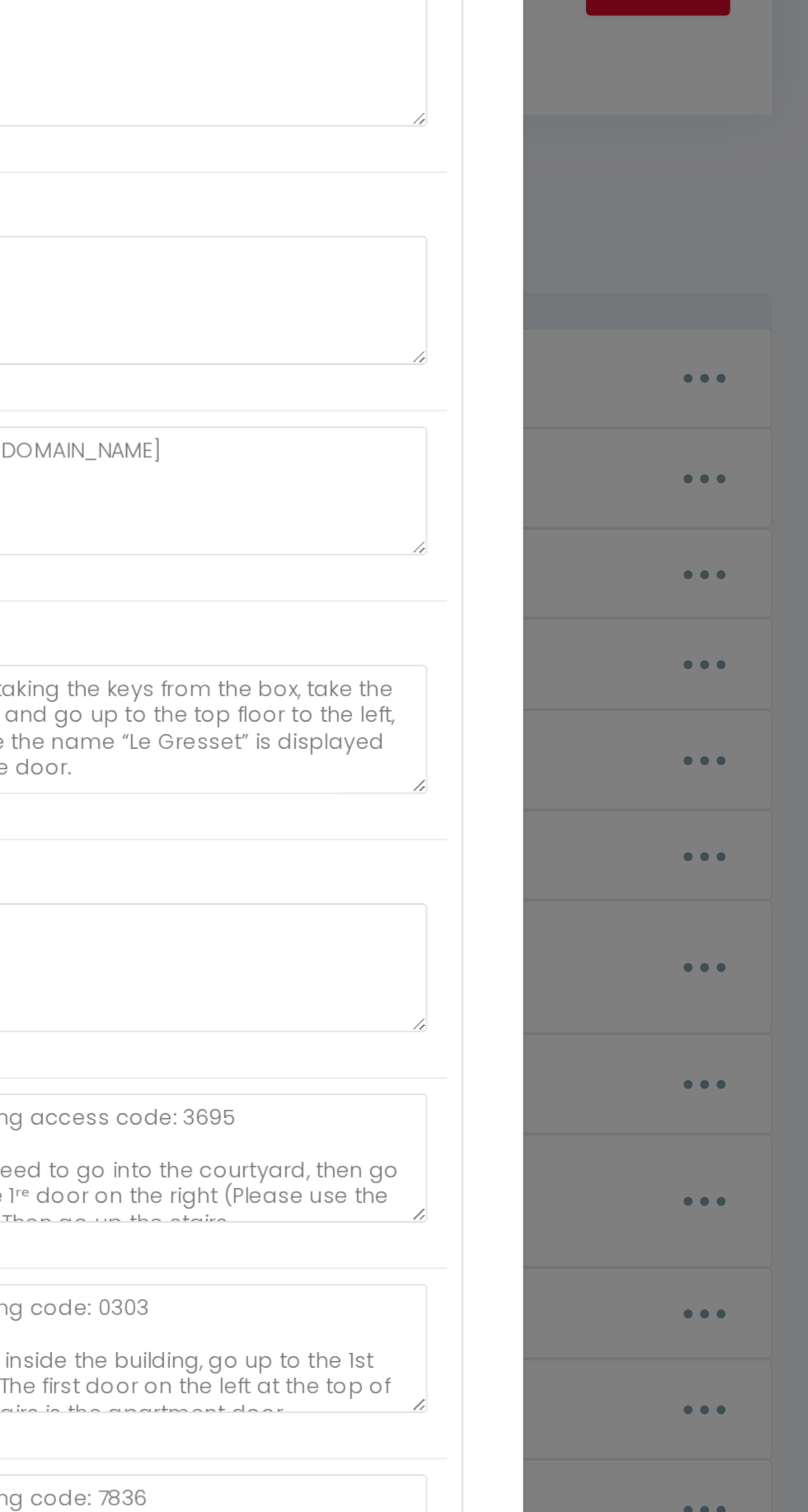
type textarea "Pour récupérer les clés du logement, voici la marche à suivre. Les clés sont da…"
type textarea "Pour récupérer les clés du logement, voici la marche à suivre. Les clés sont à …"
type textarea "Lore i'dolors am c'adipisci : 6183 Elits do eius tempori utlaboree do magn aliq…"
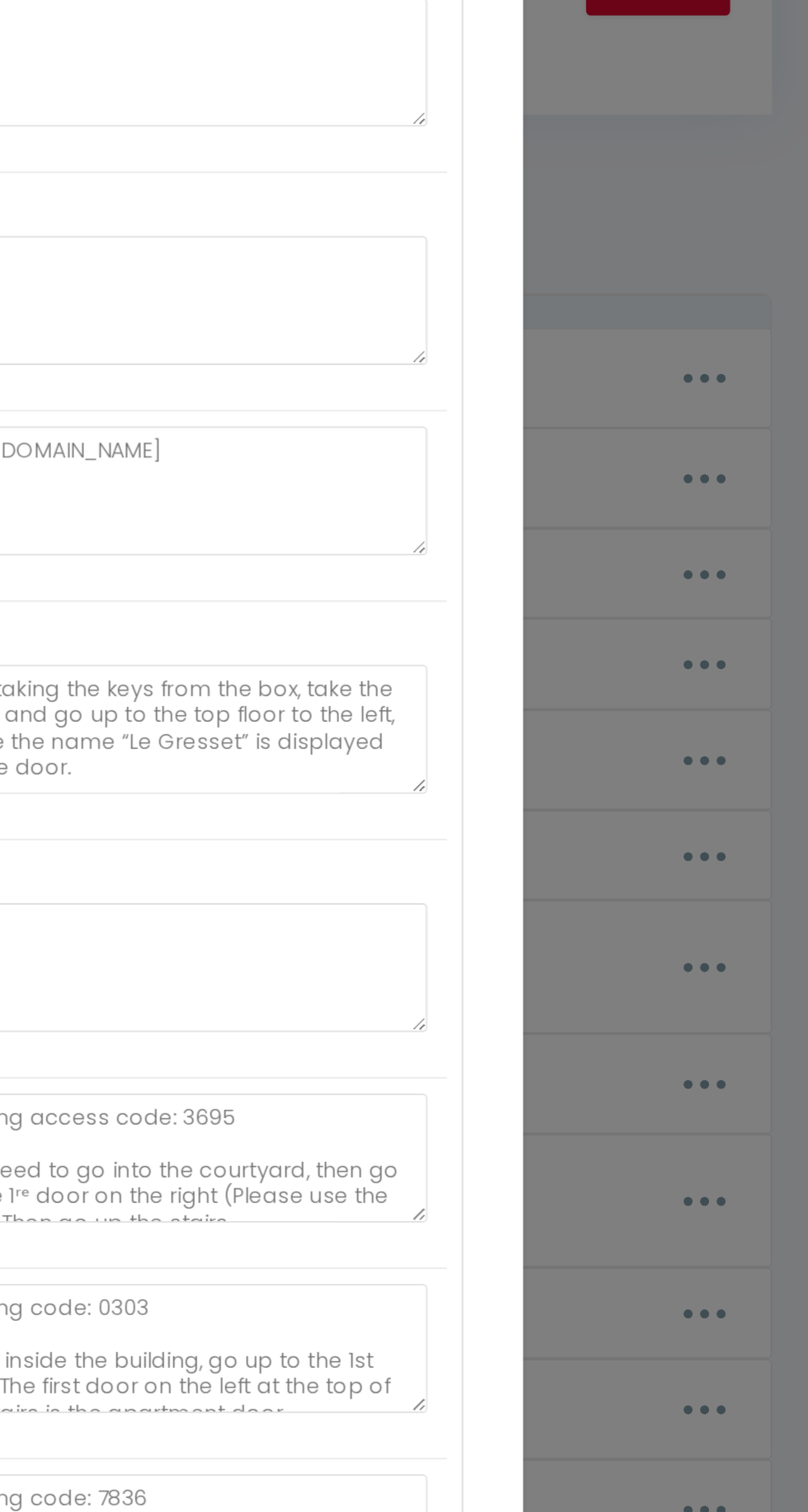
type textarea "Pour récupérer les clés du logement, voici la marche à suivre. Les clés sont à …"
type textarea "Pour récupérer les clés du logement, voici la marche à suivre. Les clés sont da…"
type textarea "Pour récupérer les clés du logement, voici la marche à suivre. Les clés sont à …"
type textarea "Pour récupérer les clés du logement, voici la marche à suivre. Les clés sont da…"
type textarea "Pour récupérer les clés du logement, voici la marche à suivre. Les clés sont à …"
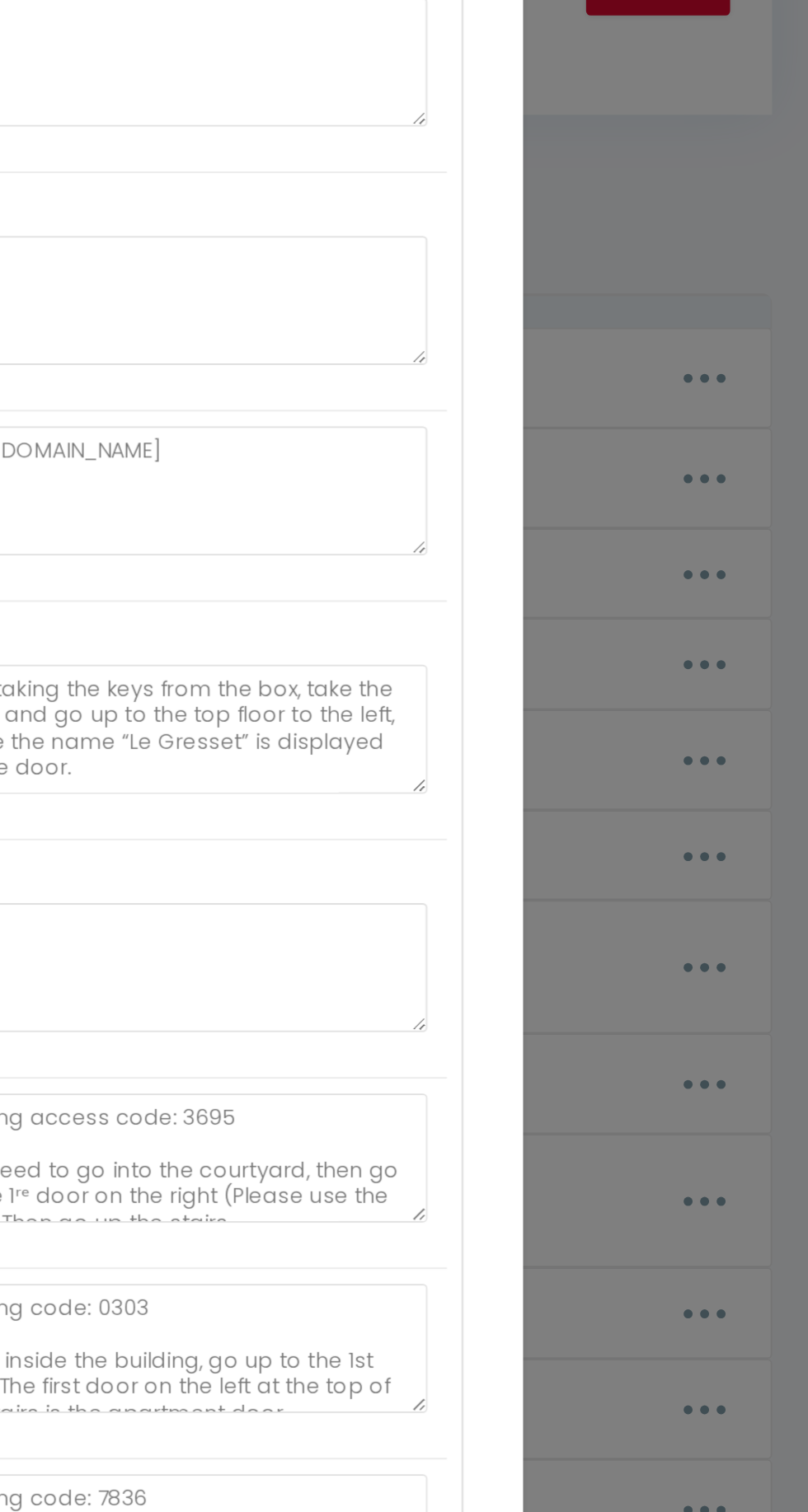
type textarea "Pour accéder au logement, veuillez consulter le PDF ci-dessous. [URL][DOMAIN_NA…"
type textarea "Pour récupérer les clés du logement, voici la marche à suivre. [URL][DOMAIN_NAM…"
type textarea "Pour récupérer les clés du logement, voici la marche à suivre. Les clés sont à …"
type textarea "Les clés sont à récupérer à l'adresse suivante : [STREET_ADDRESS]. La laverie e…"
type textarea "Pour récupérer les clés, merci de suivre la vidéo ci-dessous. [URL][DOMAIN_NAME…"
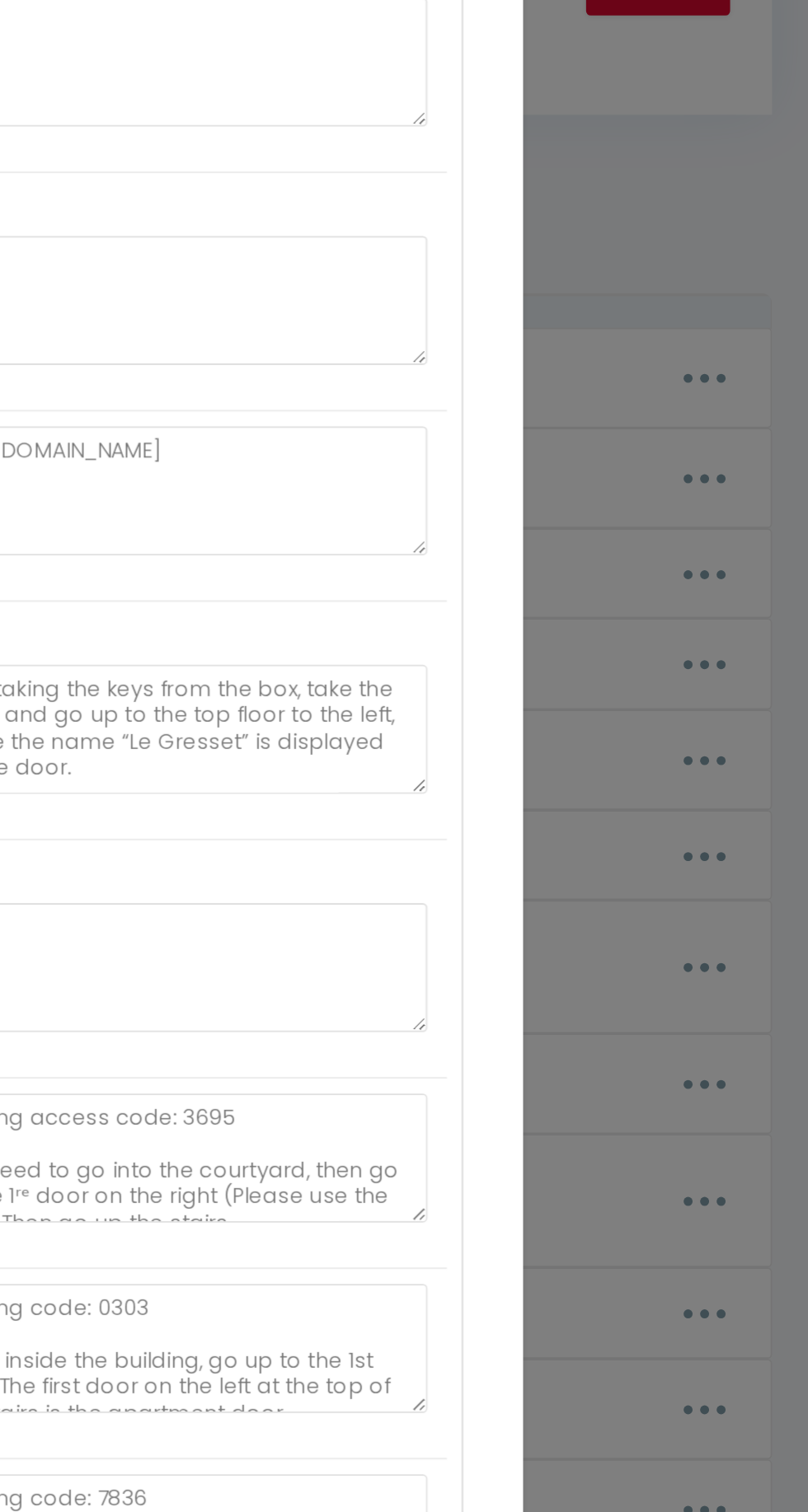
type textarea "Pour récupérer les clés du logement, voici la marche à suivre. [URL][DOMAIN_NAM…"
type textarea "Pour récupérer les clés du logement, voici la marche à suivre. Les clés sont à …"
type textarea "Les clés sont à récupérer à l'adresse suivante : [STREET_ADDRESS][PERSON_NAME].…"
type textarea "Veuillez vous rendre directement à l'adresse du logement. Le logement disponibl…"
type textarea "Veuillez vous rendre directement à l'adresse du logement. Une serrure connectée…"
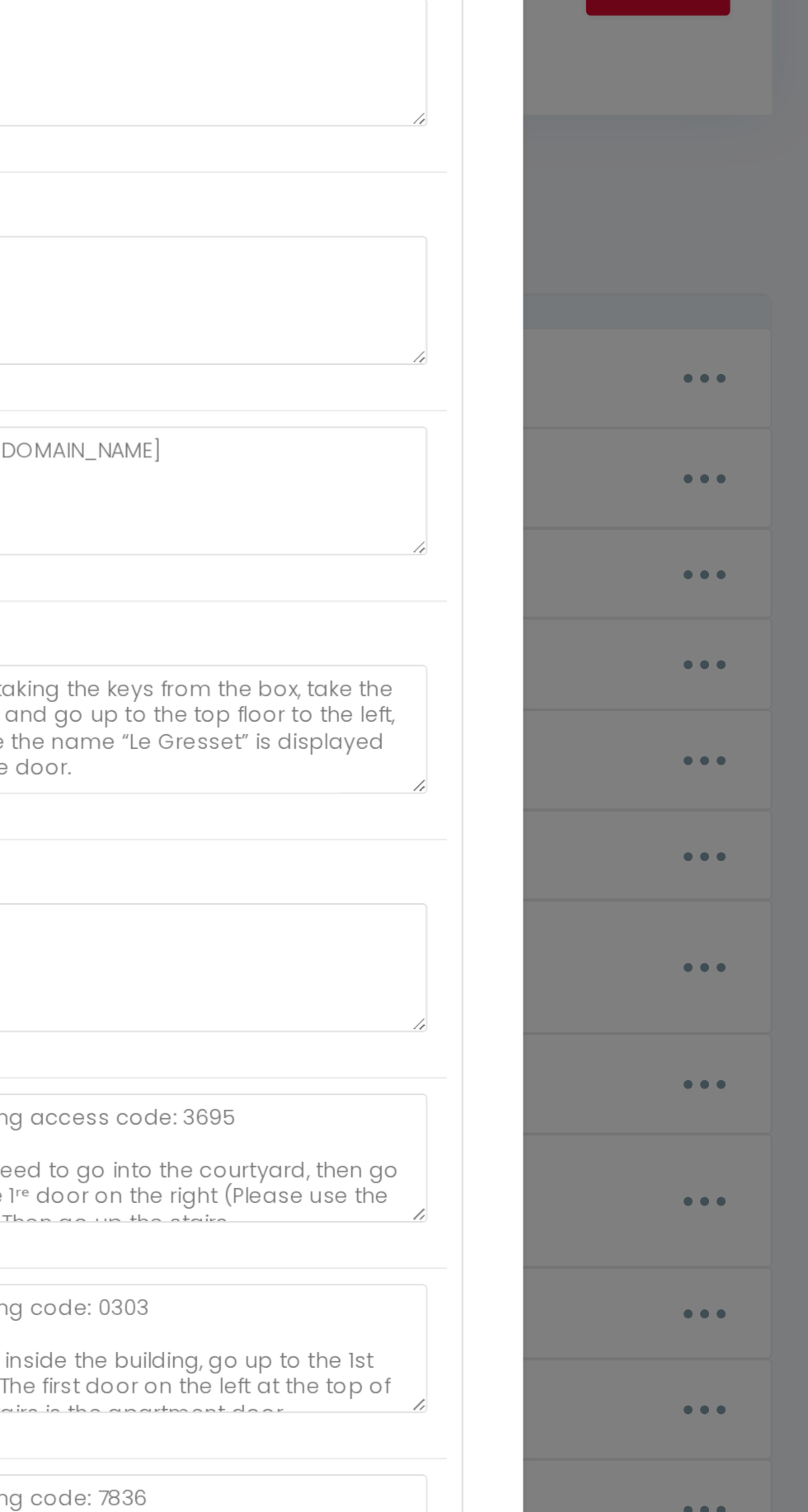
type textarea "Pour récupérer les clés du logement, voici la marche à suivre. Veuillez vous re…"
type textarea "Pour accéder au logement, veuillez consulter le PDF ci-dessous. PDF-ACCÈS IMMEU…"
type textarea "Pour récupérer les clés du logement, voici la marche à suivre. Les clés sont da…"
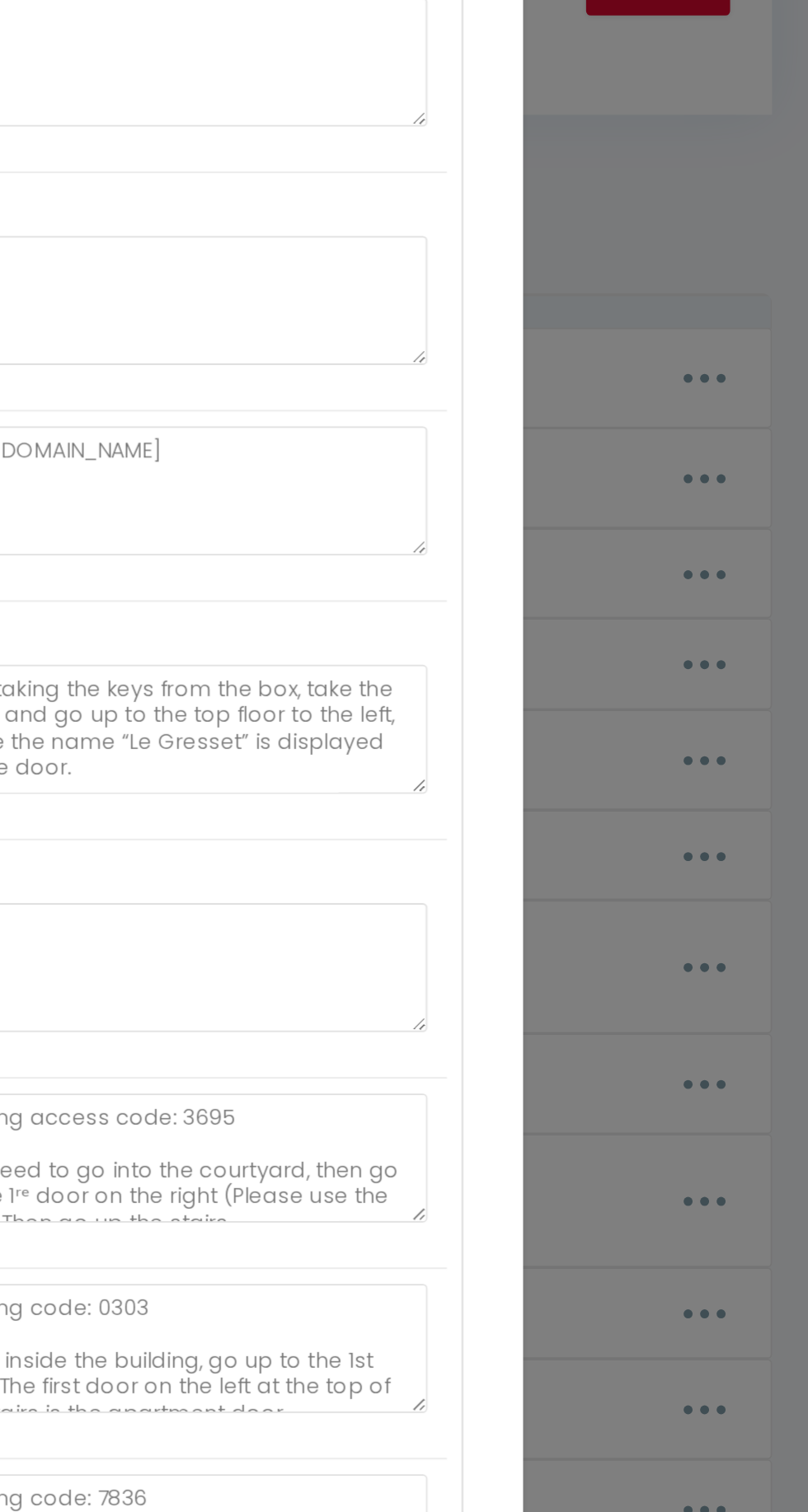
type textarea "Pour récupérer les clés du logement, voici la marche à suivre. Veuillez lire le…"
type textarea "Pour récupérer les clés du logement, voici la marche à suivre. Le magasin est o…"
type textarea "Les clés sont à récupérer dans le boîtier accroché à gauche juste après la gril…"
type textarea "Pour accéder au logement, veuillez consulter le PDF ci-dessous. [URL][DOMAIN_NA…"
type textarea "Pour récupérer les clés du logement, voici la marche à suivre. Les clés sont da…"
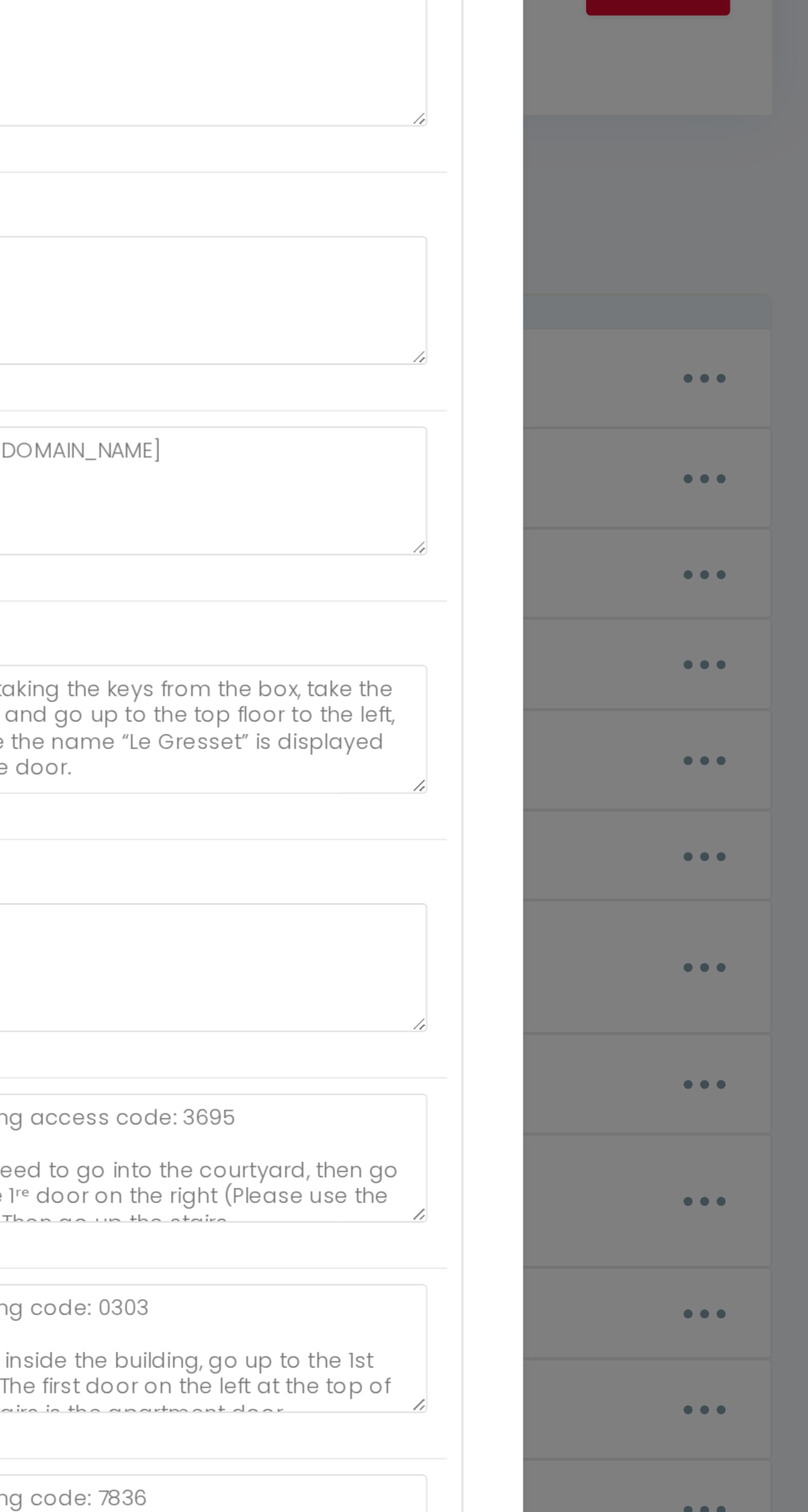
type textarea "Pour récupérer les clés du logement, voici la marche à suivre. Les clés sont da…"
type textarea "Pour récupérer la clé, vous devez vous rendre à l'adresse ci-dessous [STREET_AD…"
type textarea "Pour accéder au logement, veuillez consulter le PDF ci-dessous. [URL][DOMAIN_NA…"
type textarea "Pour récupérer les clés du logement, voici la marche à suivre. [URL][DOMAIN_NAM…"
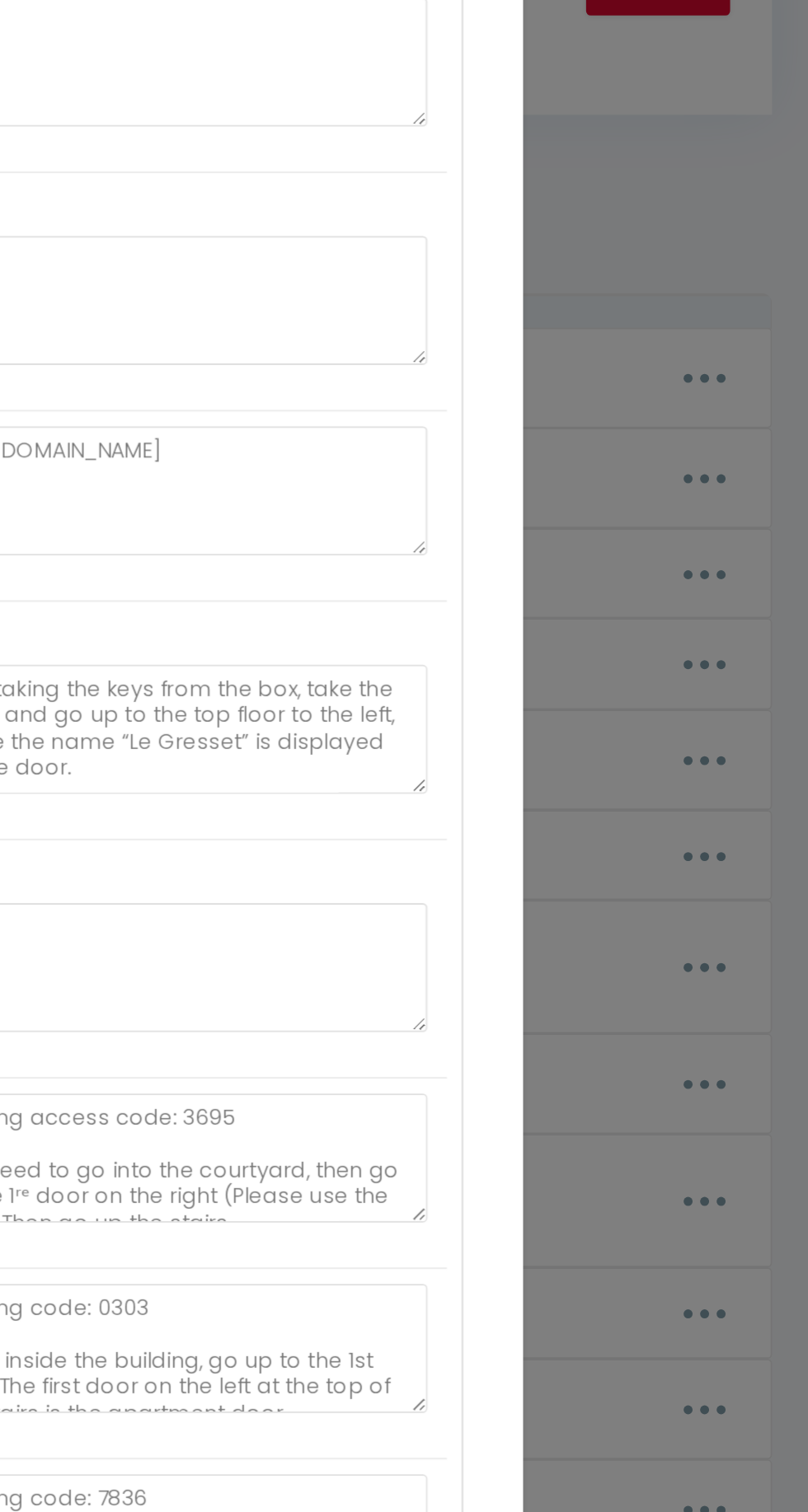
type textarea "Les clés sont à récupérer dans le boîtier accroché à gauche juste après la gril…"
type textarea "Pour récupérer les clés du logement, voici la marche à suivre. Les clés sont à …"
type textarea "Code porte appartement : 1630#"
type textarea "Pour récupérer les clés du logement, voici la marche à suivre. Les clés sont à …"
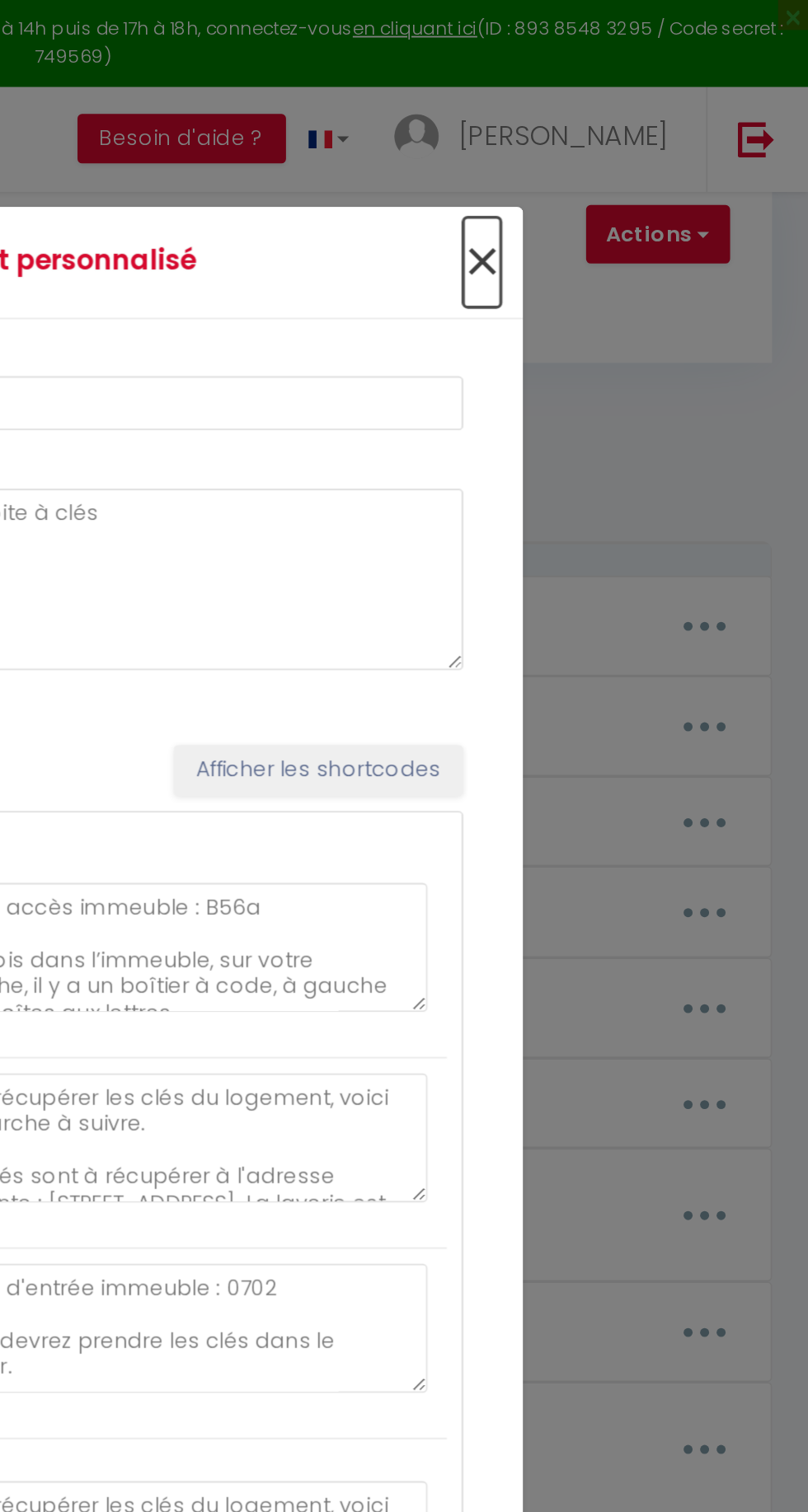
click at [628, 119] on span "×" at bounding box center [629, 144] width 20 height 50
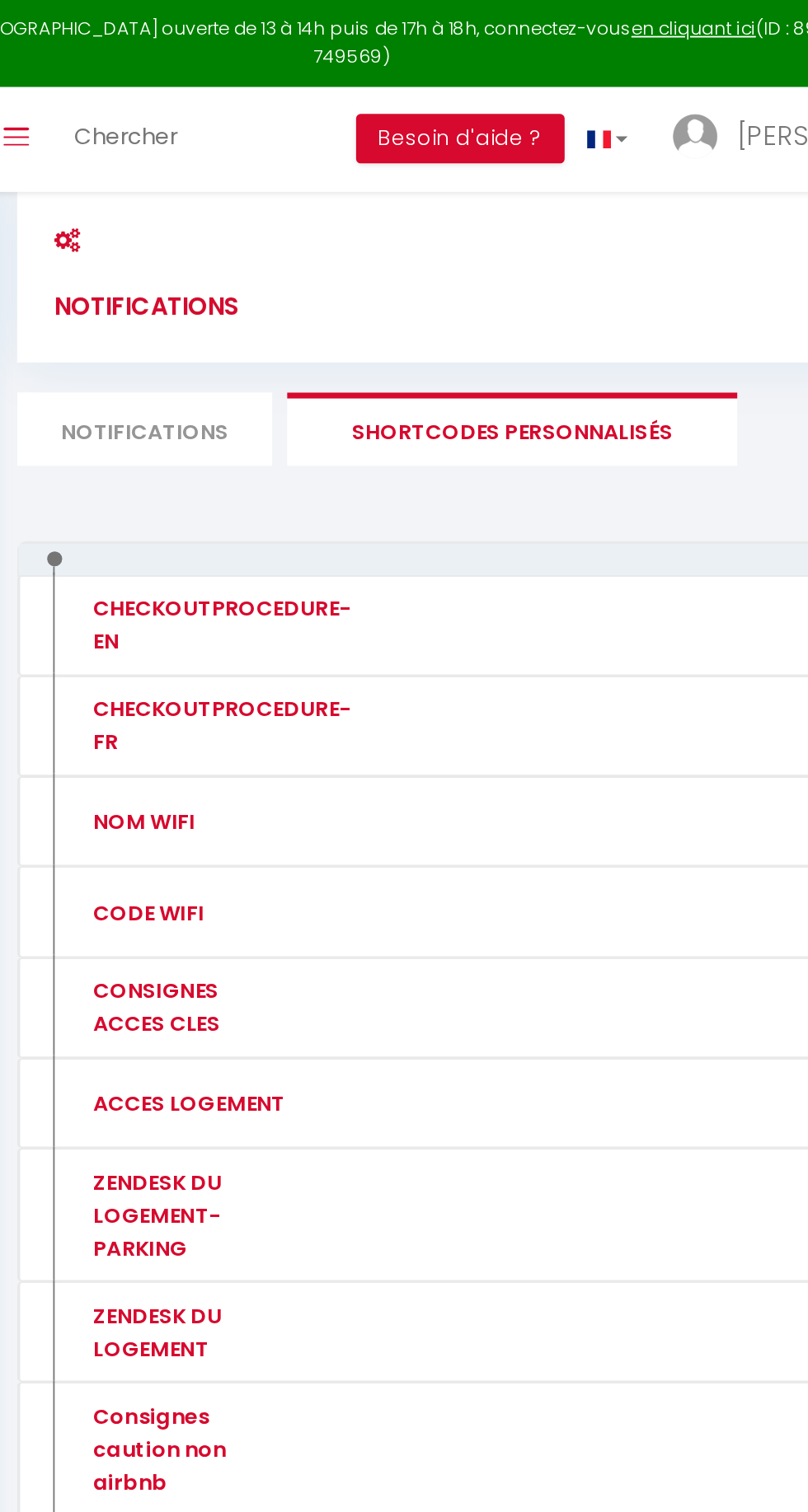
click at [302, 231] on li "Notifications" at bounding box center [290, 236] width 140 height 41
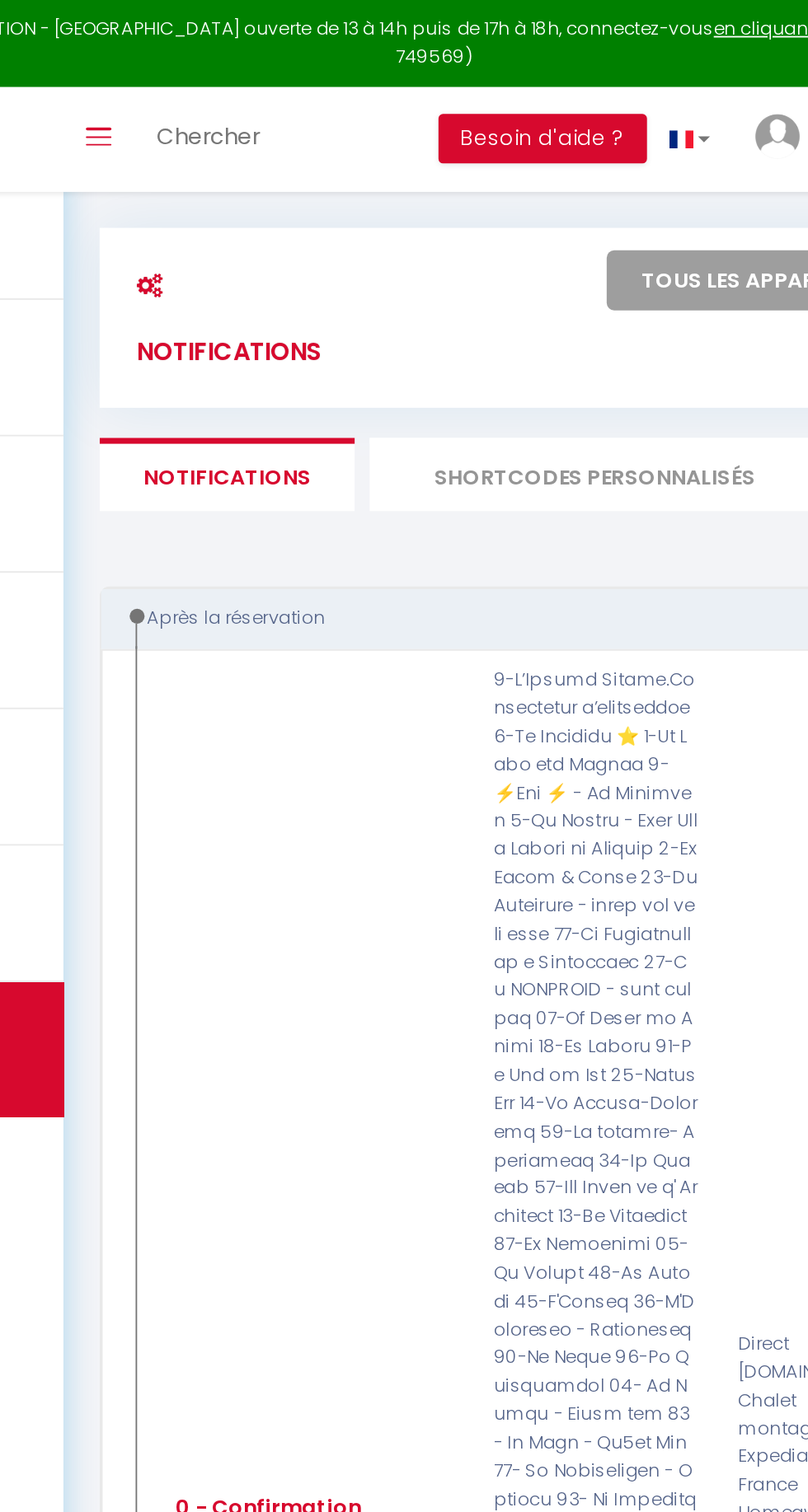
click at [502, 274] on li "SHORTCODES PERSONNALISÉS" at bounding box center [492, 261] width 247 height 41
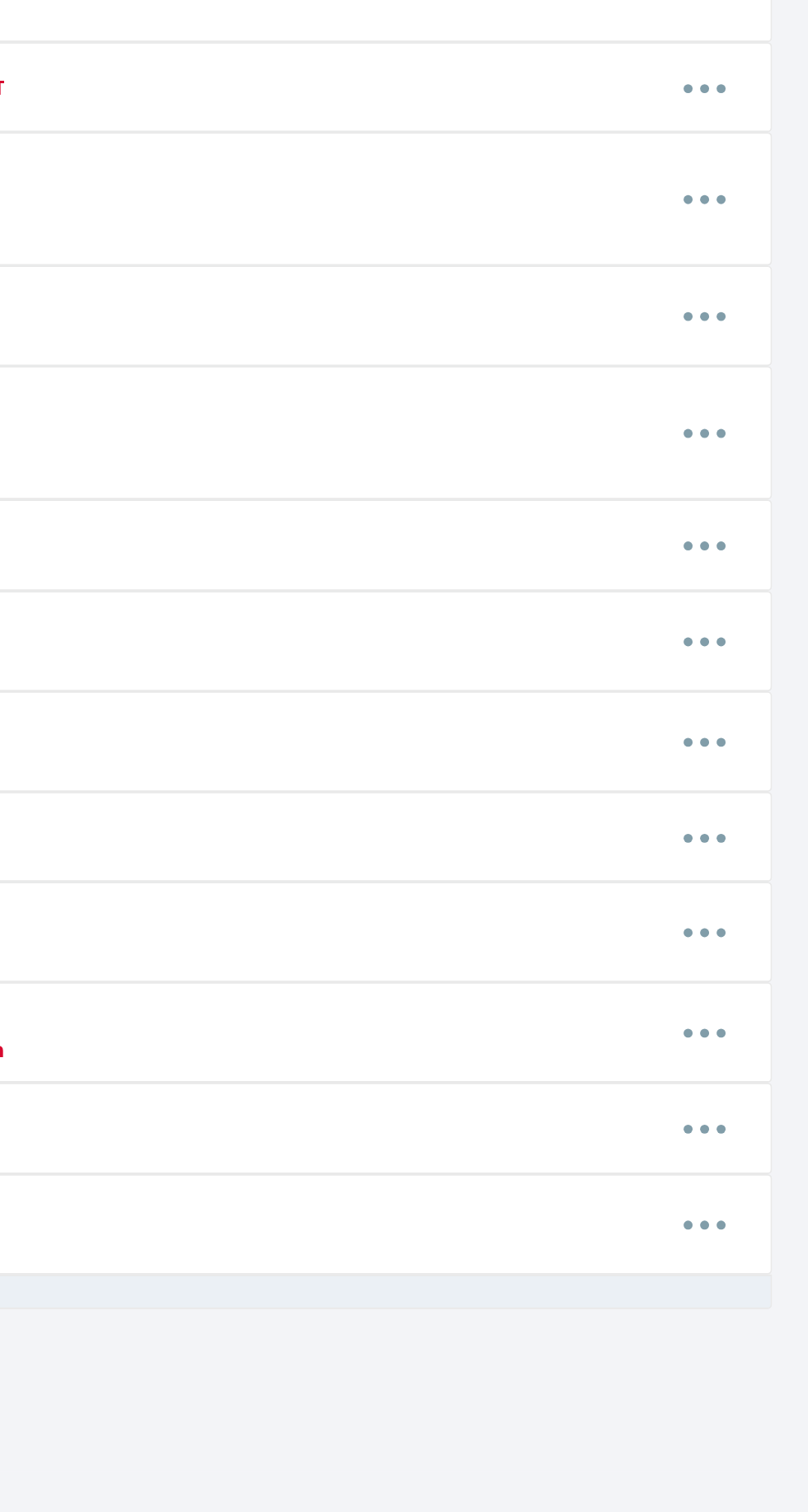
click at [751, 1254] on icon "button" at bounding box center [751, 1256] width 5 height 5
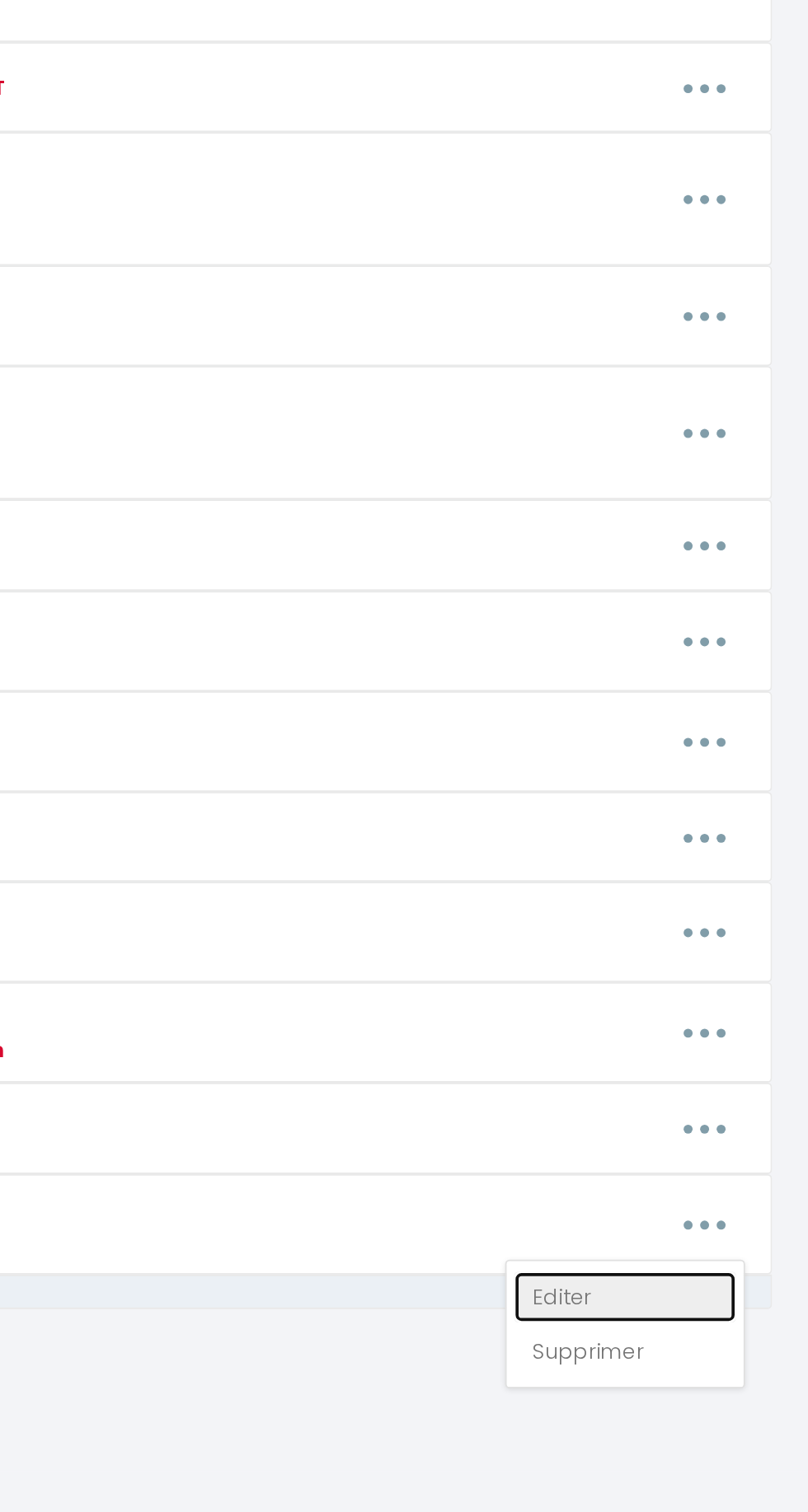
click at [693, 1282] on link "Editer" at bounding box center [707, 1296] width 122 height 28
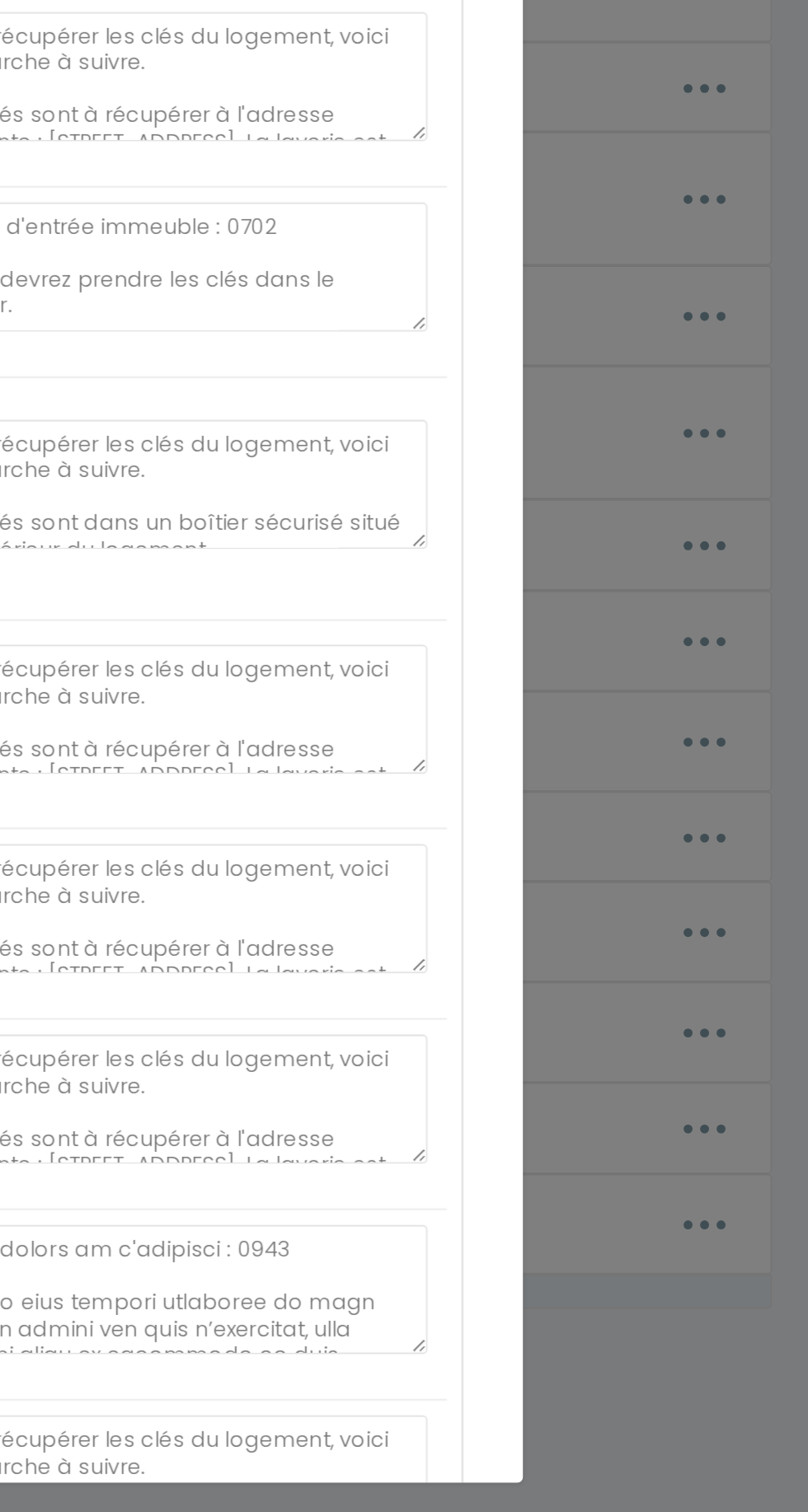
type input "Guide bonnes adresses"
type textarea "Guide des bonnes adresses"
type textarea "[URL][DOMAIN_NAME]"
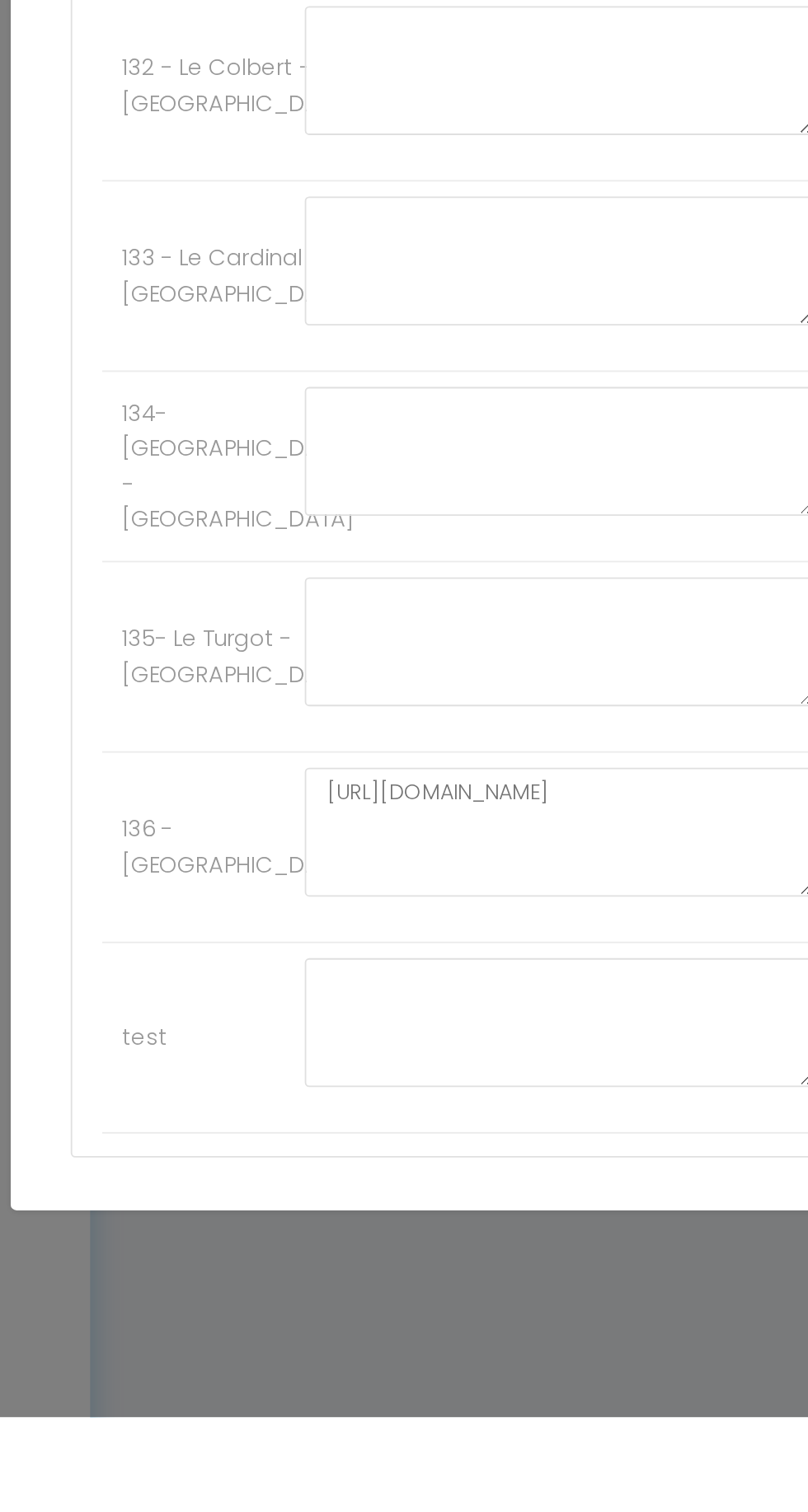
click at [340, 1477] on button "Annuler" at bounding box center [350, 1463] width 68 height 28
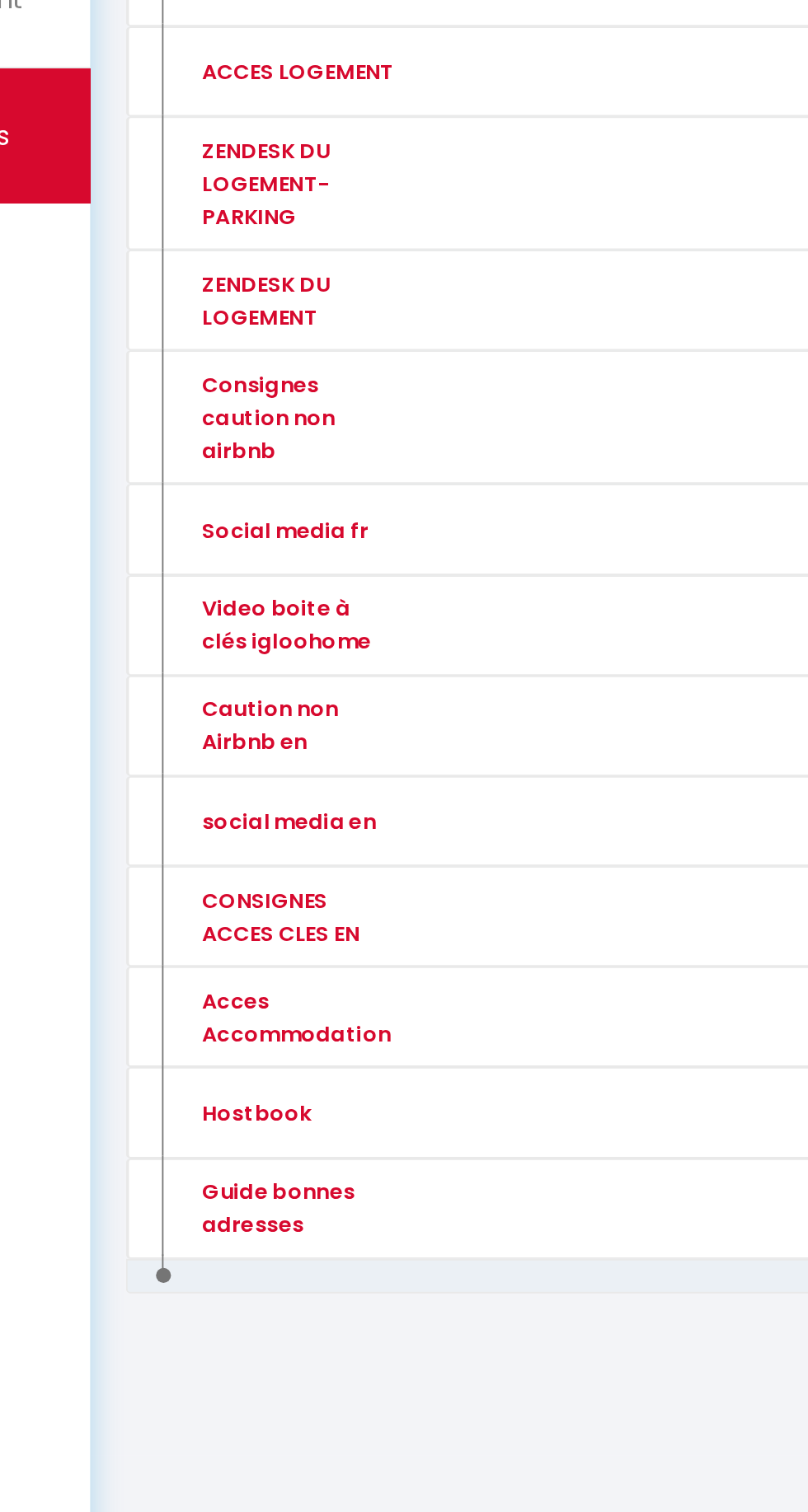
scroll to position [103, 0]
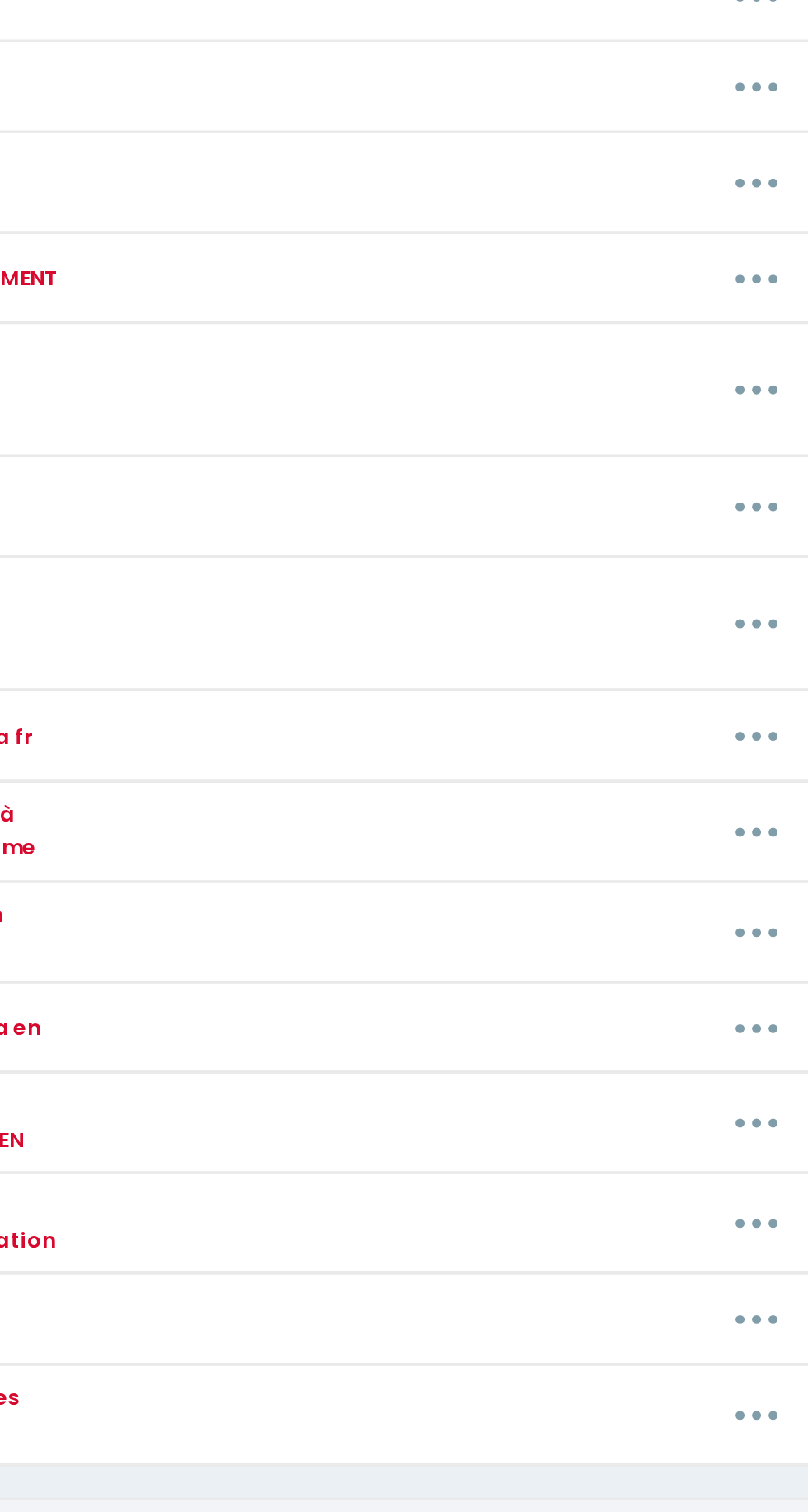
click at [751, 844] on icon "button" at bounding box center [751, 846] width 5 height 5
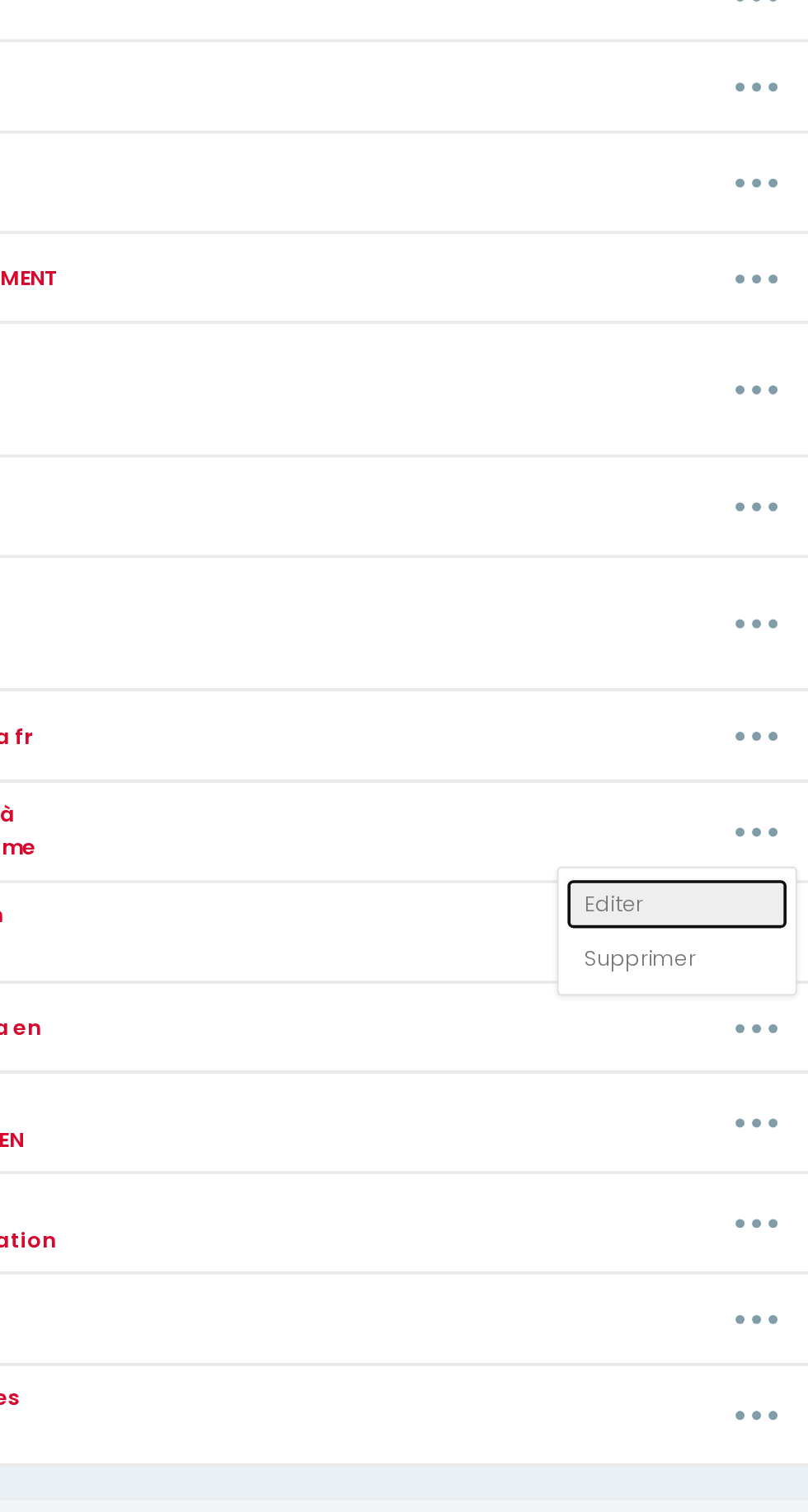
click at [684, 873] on link "Editer" at bounding box center [707, 886] width 122 height 28
type input "Video boite à clés igloohome"
type textarea "Vidéo boite à clés"
type textarea "[URL][DOMAIN_NAME]"
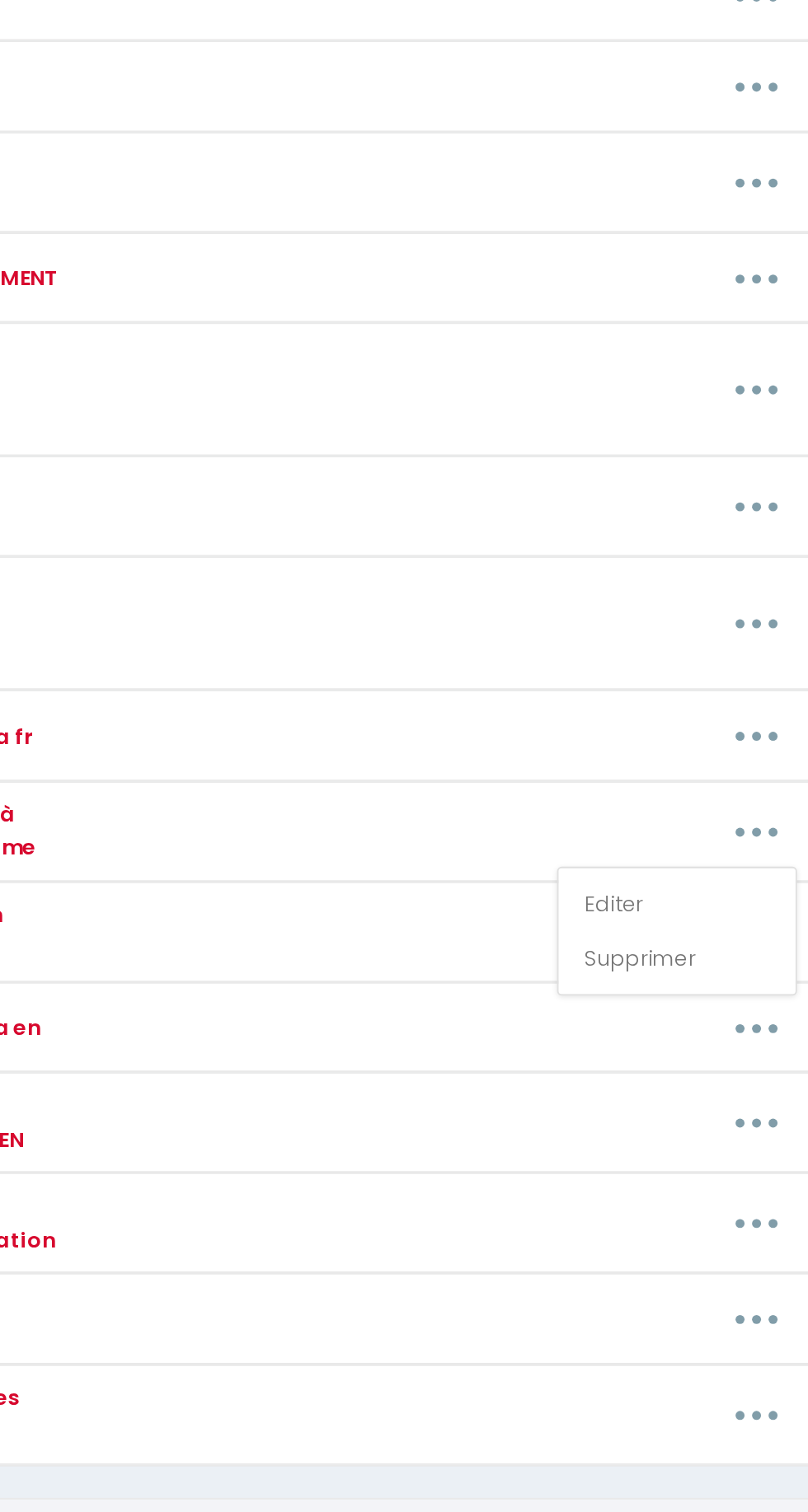
type textarea "[URL][DOMAIN_NAME]"
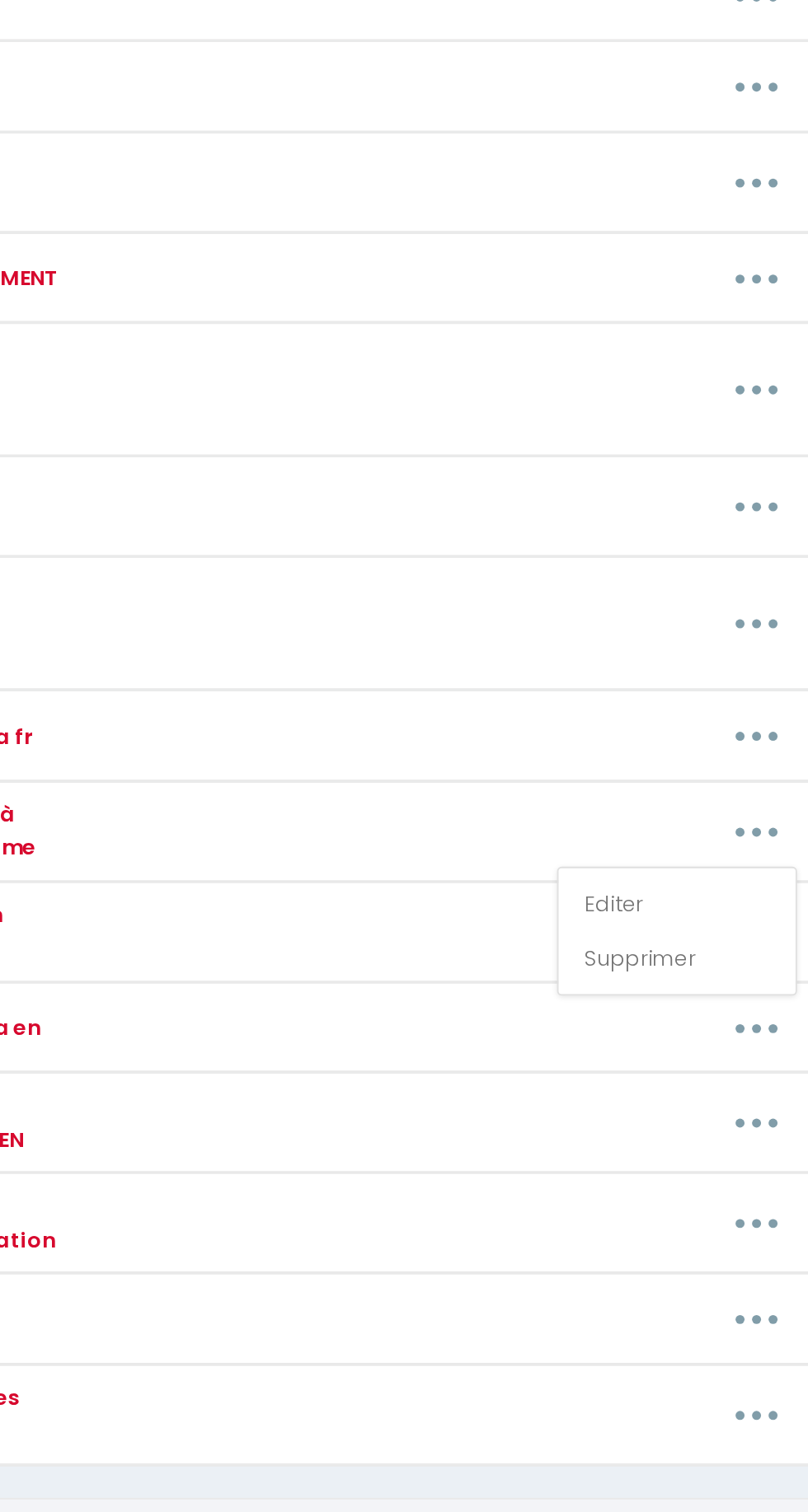
type textarea "[URL][DOMAIN_NAME]"
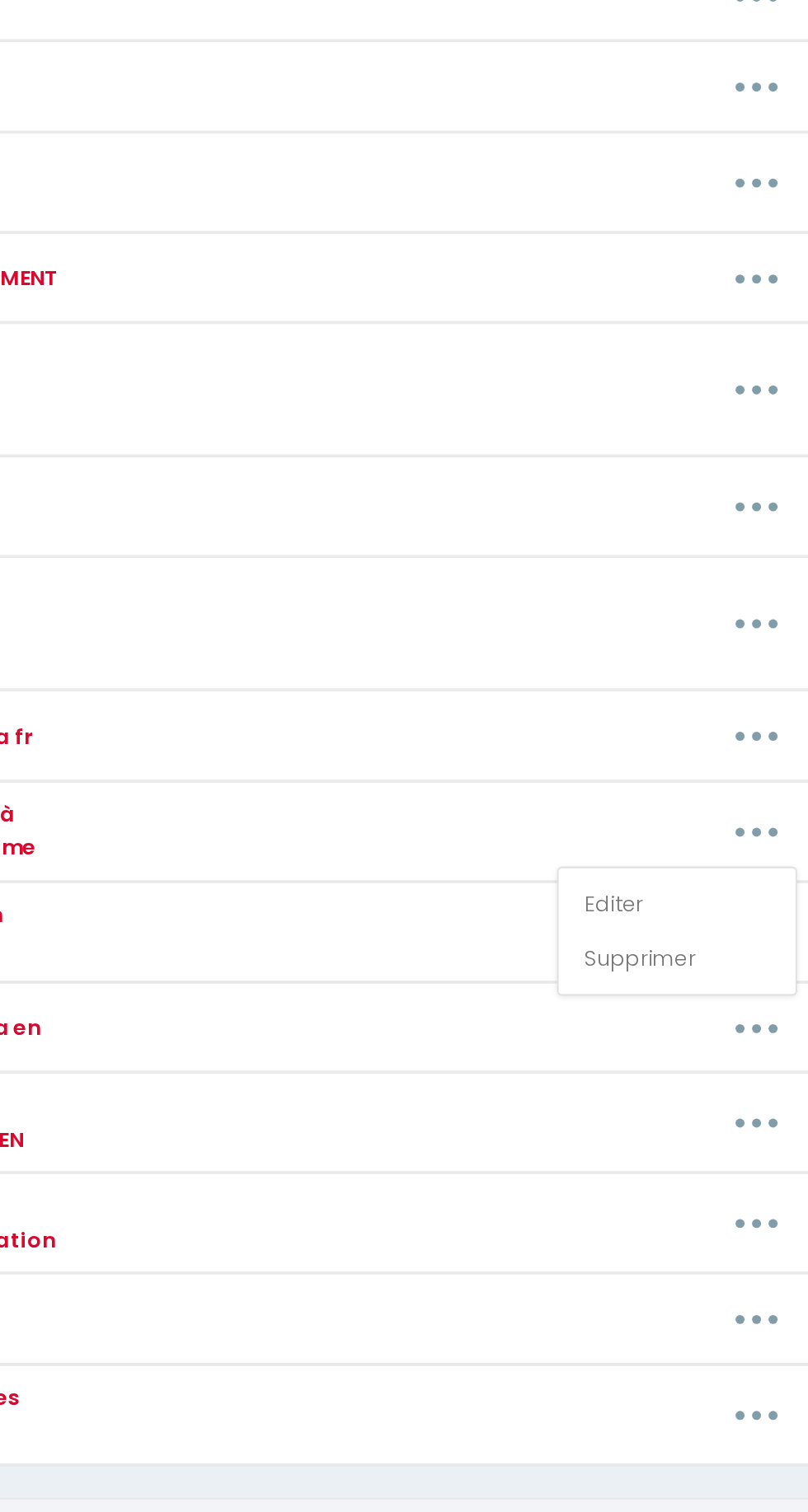
type textarea "[URL][DOMAIN_NAME]"
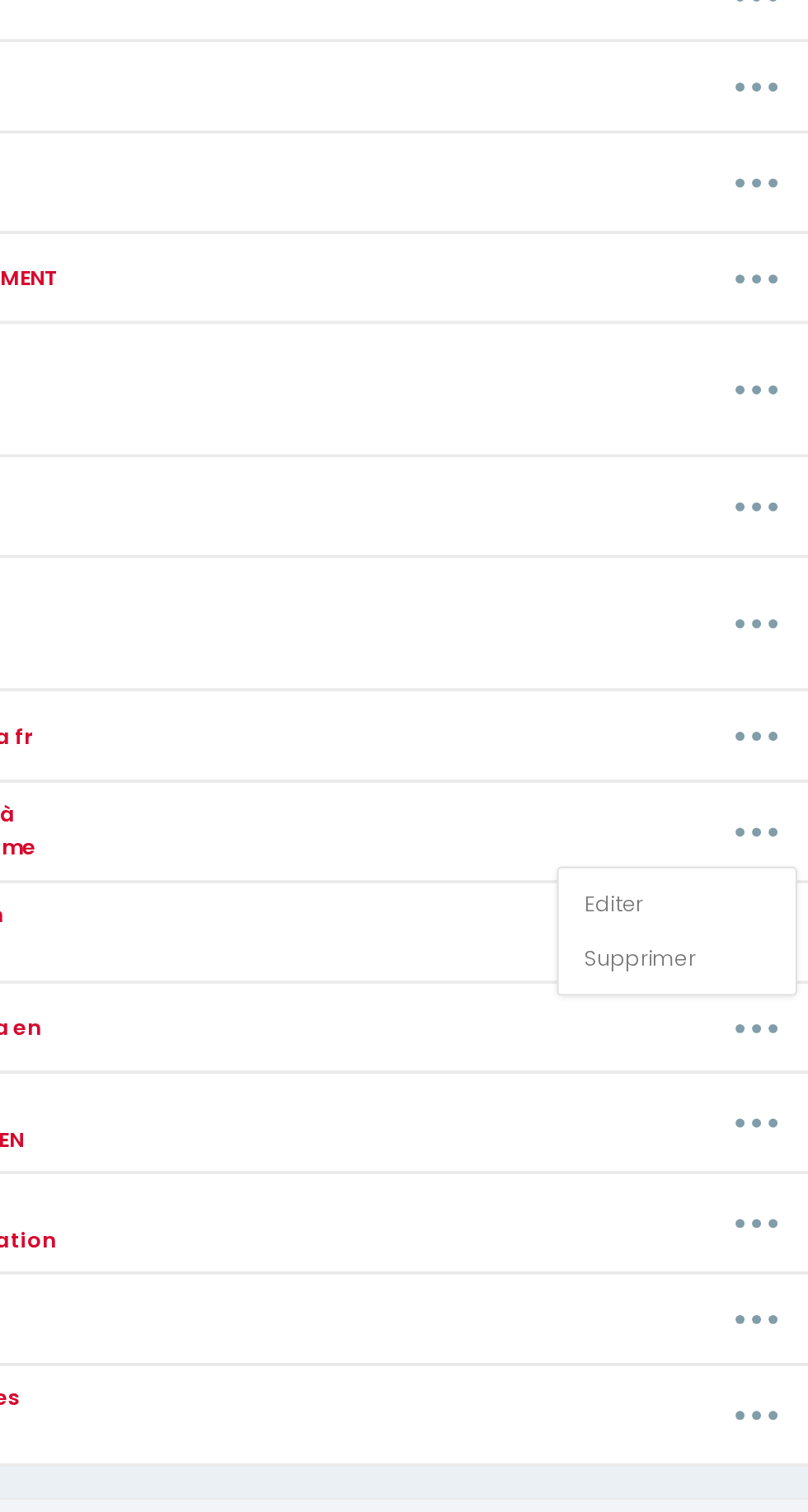
type textarea "[URL][DOMAIN_NAME]"
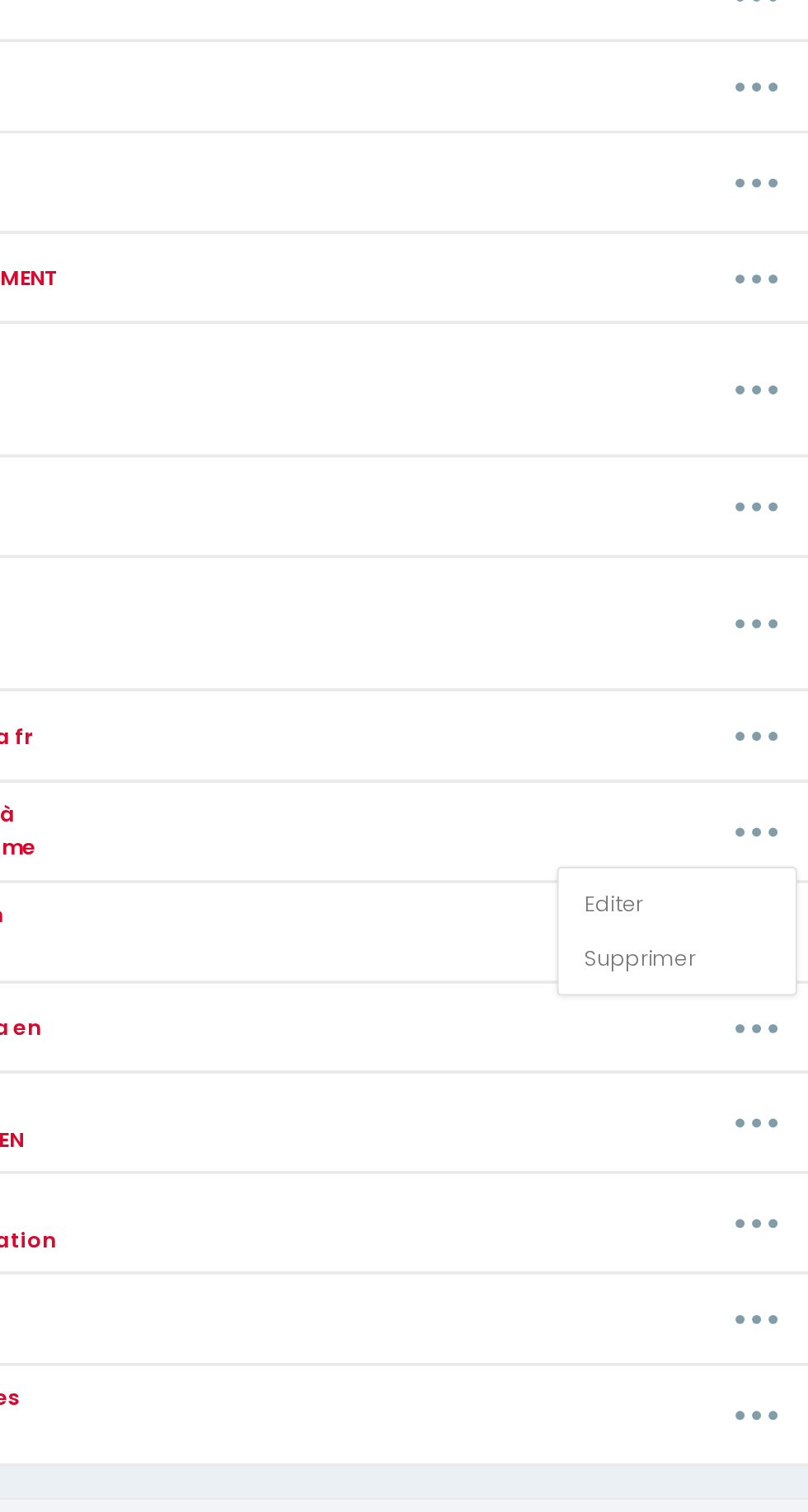
type textarea "[URL][DOMAIN_NAME]"
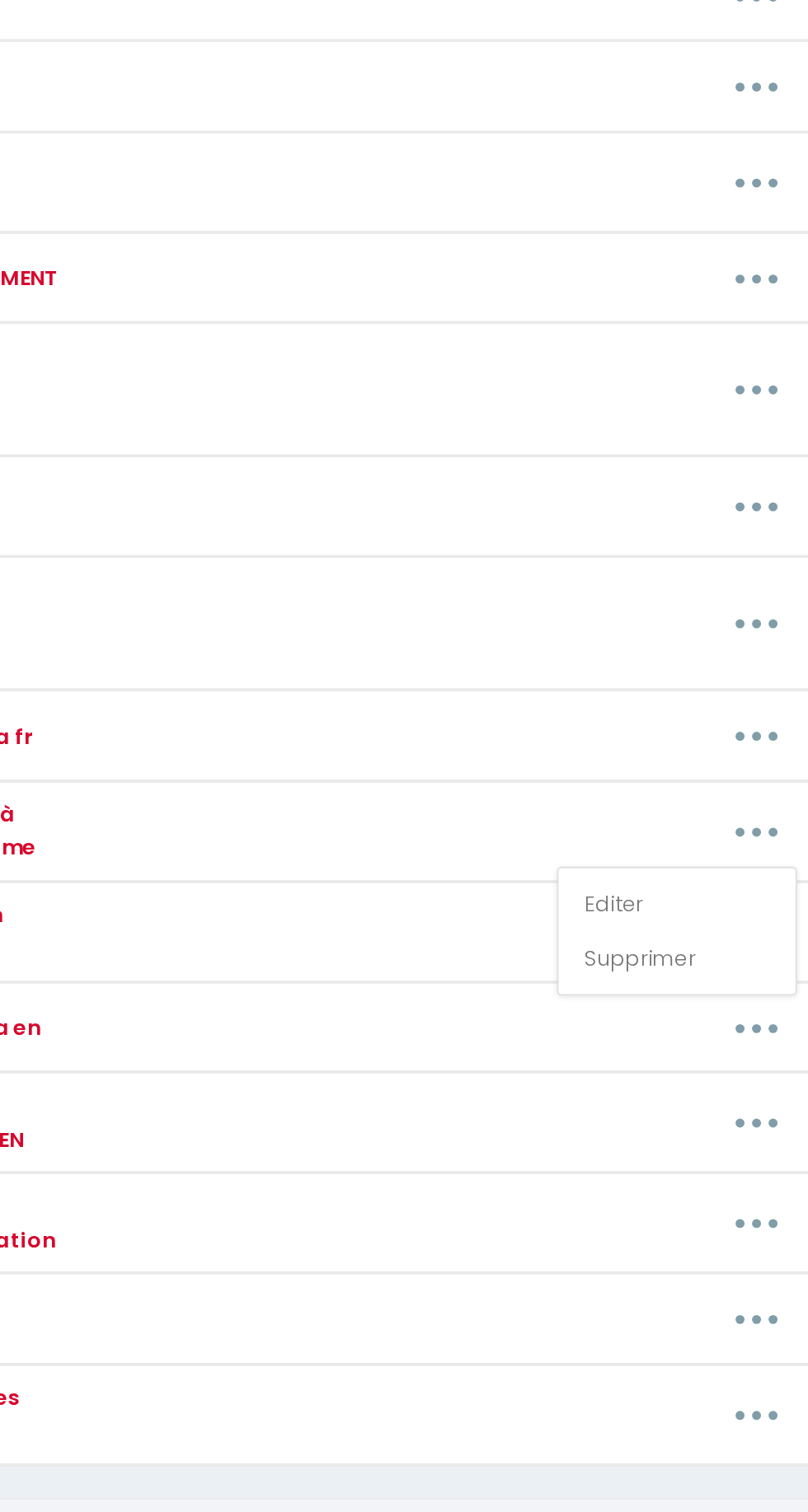
type textarea "[URL][DOMAIN_NAME]"
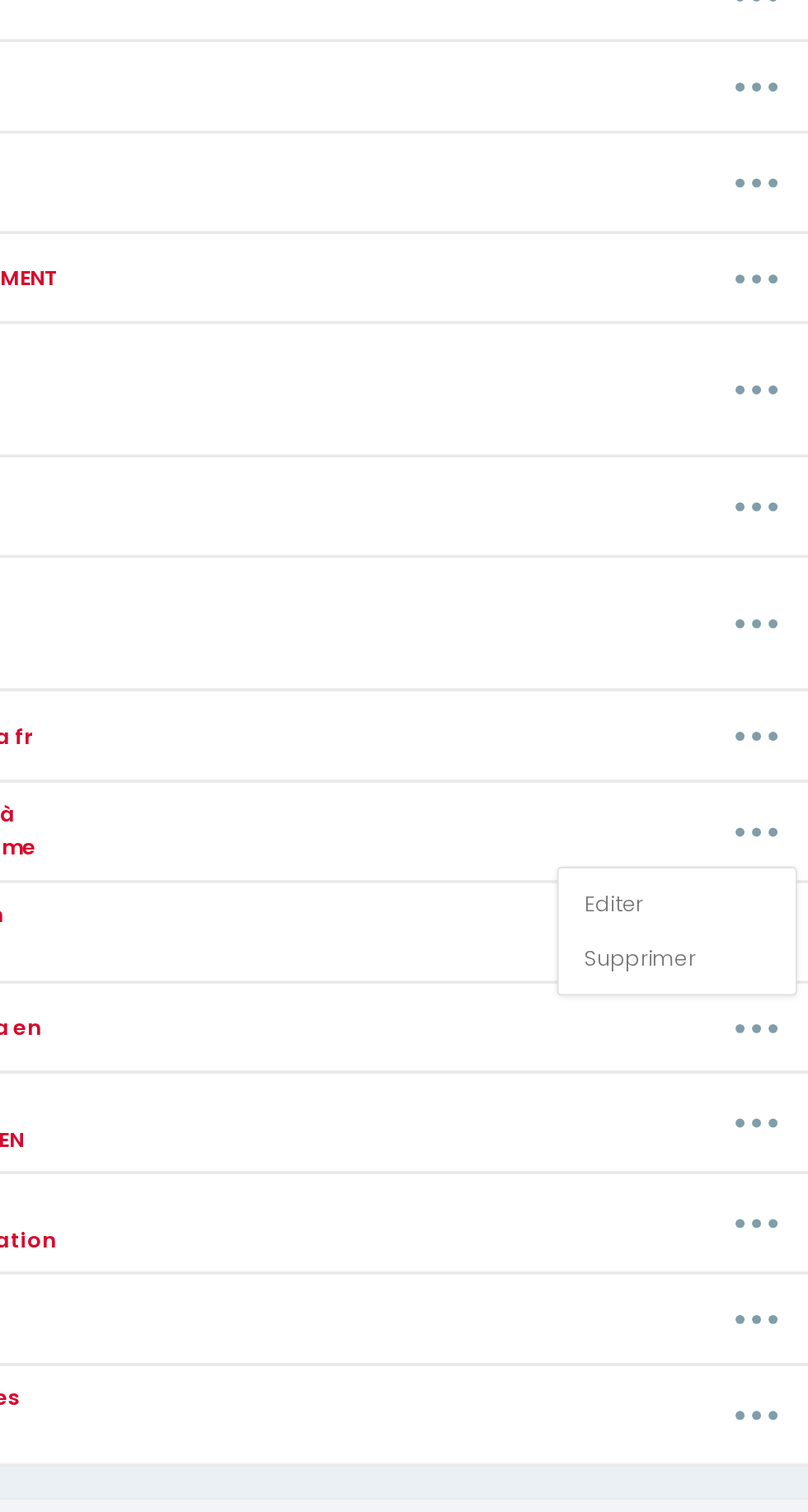
type textarea "[URL][DOMAIN_NAME]"
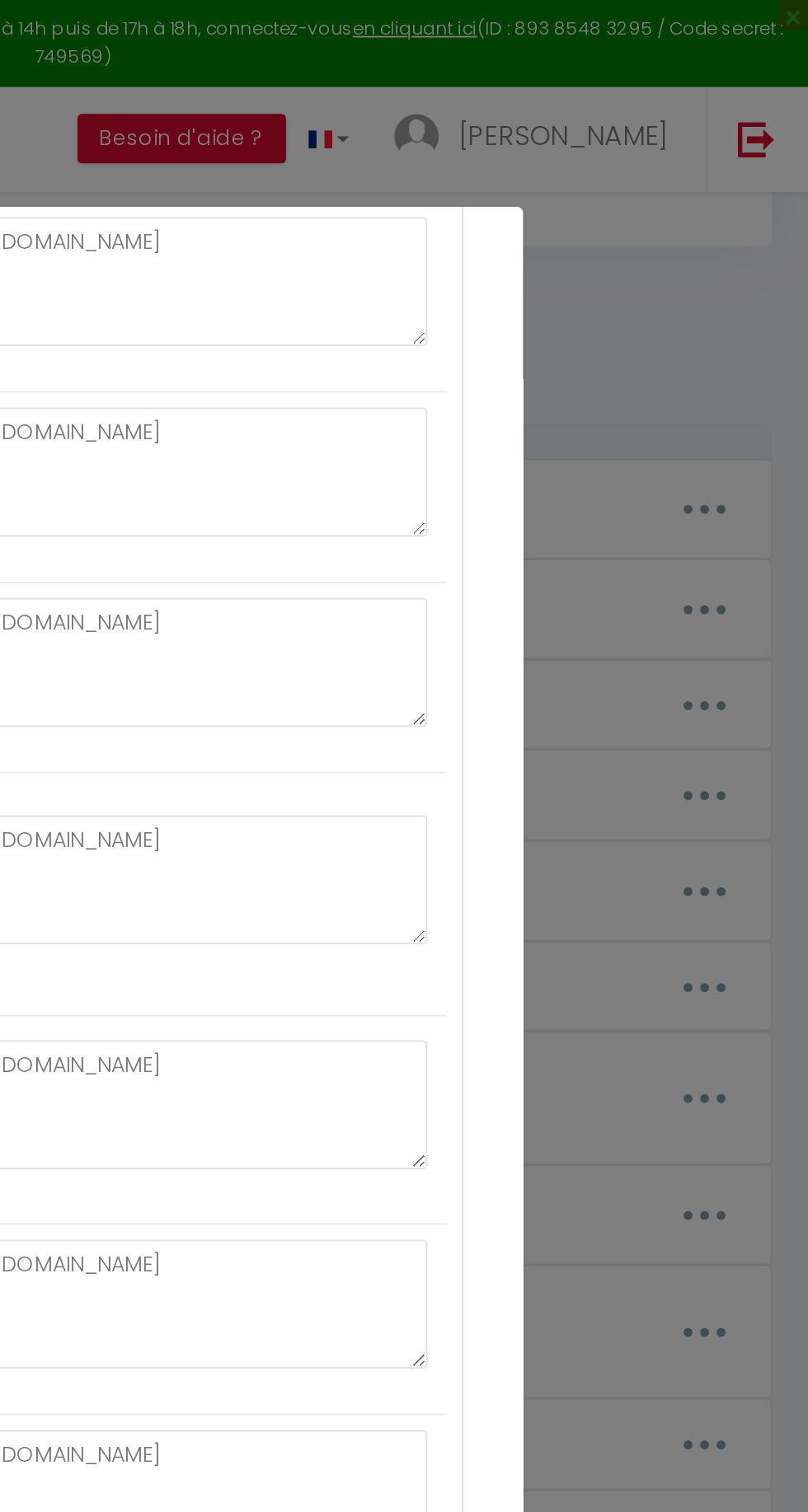
scroll to position [0, 0]
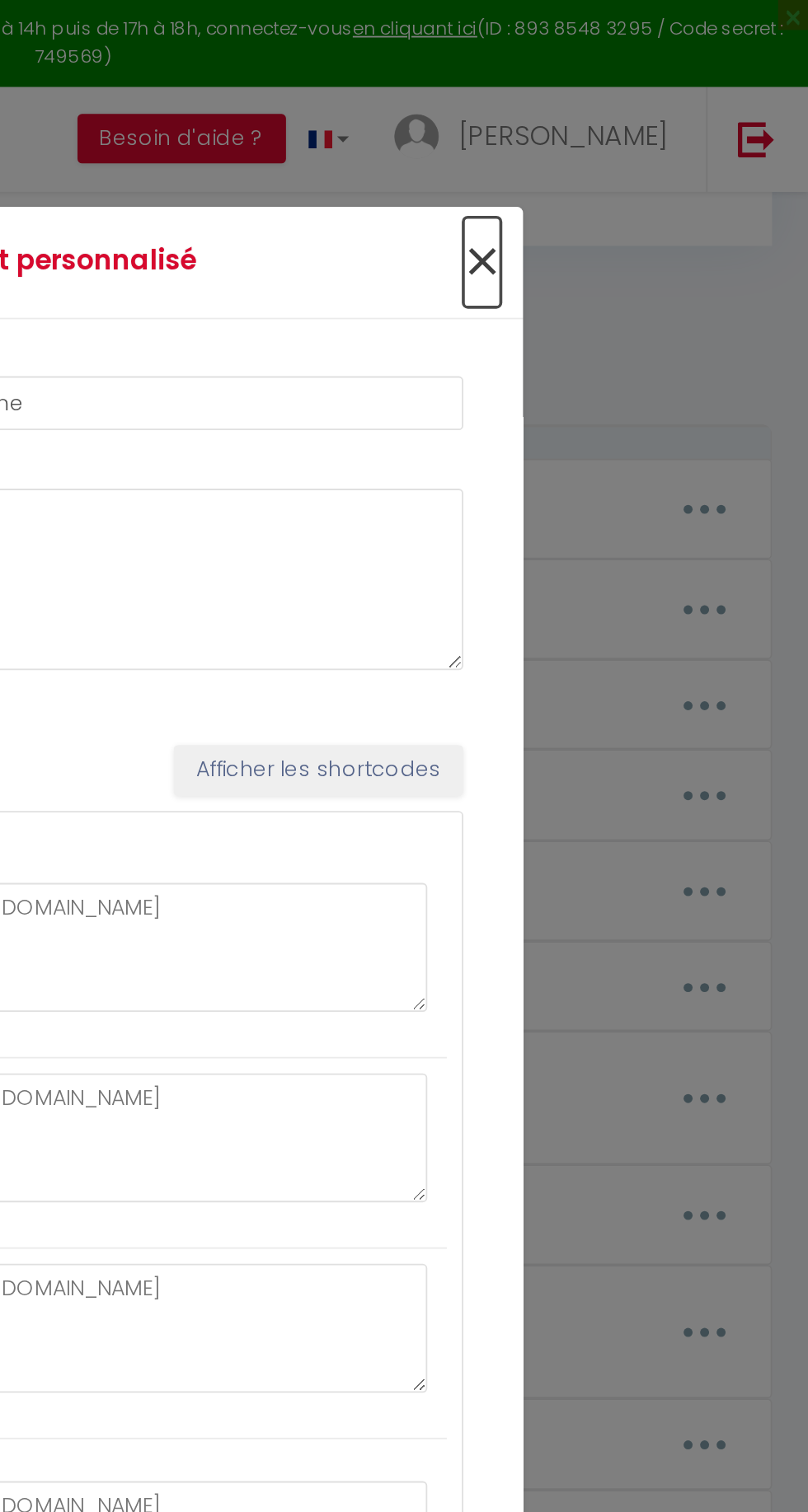
click at [621, 119] on span "×" at bounding box center [629, 144] width 20 height 50
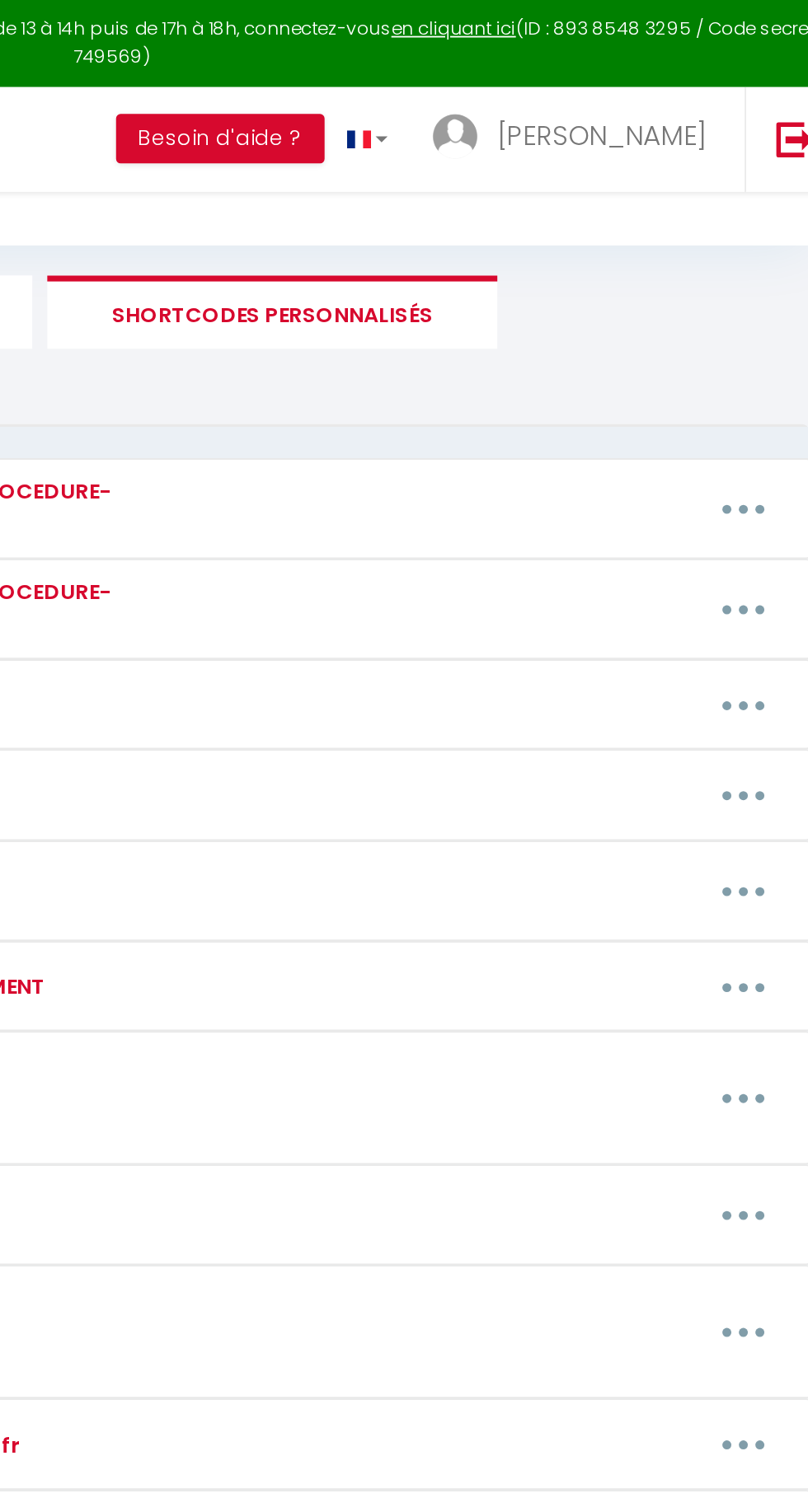
scroll to position [89, 0]
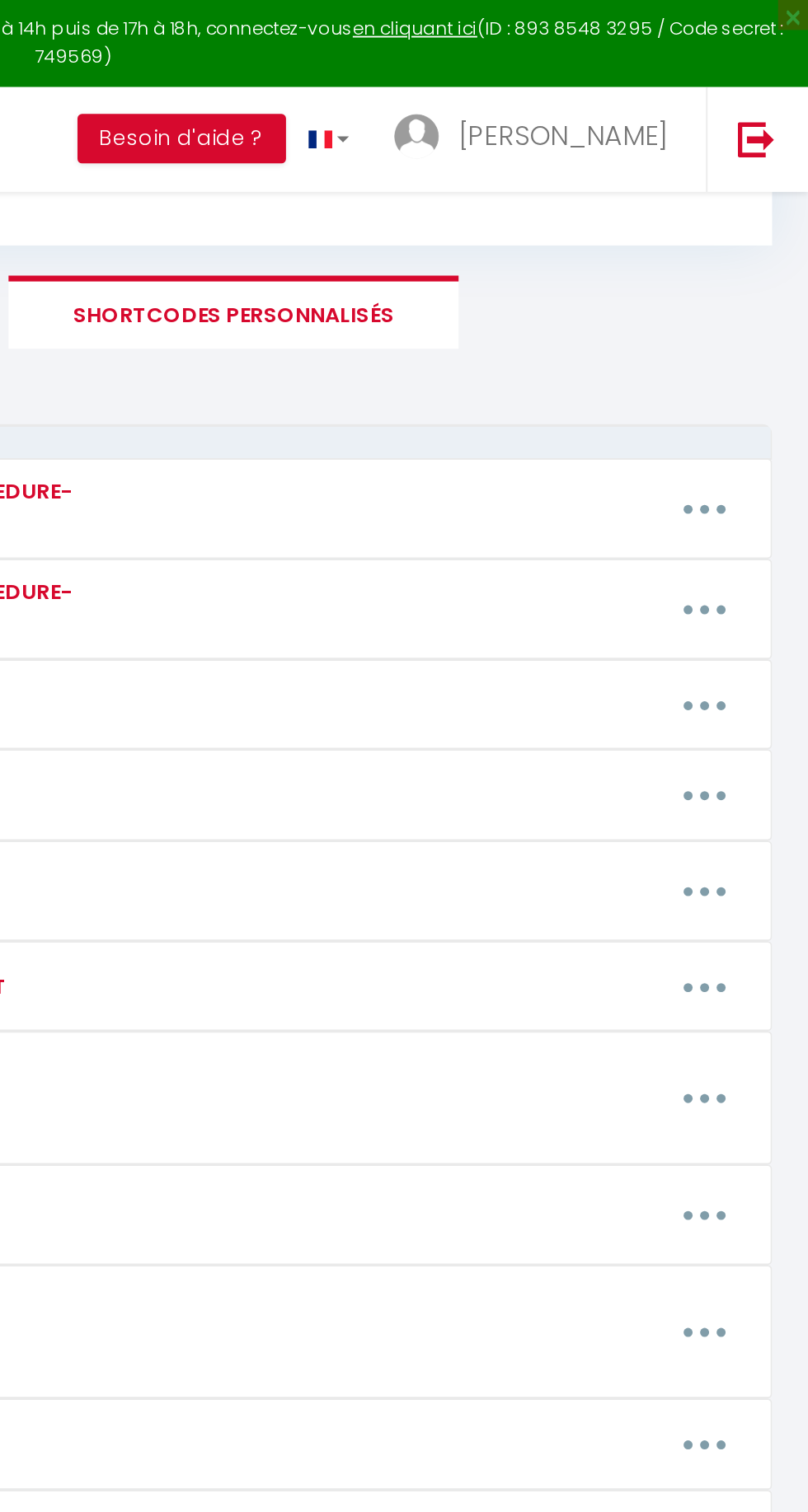
click at [756, 498] on button "button" at bounding box center [751, 490] width 43 height 31
click at [683, 532] on link "Editer" at bounding box center [707, 530] width 122 height 28
type input "CONSIGNES ACCES CLES"
type textarea "Mettre PDF image accès boite à clés"
type textarea "Code accès immeuble : B56a Une fois dans l’immeuble, sur votre gauche, il y a u…"
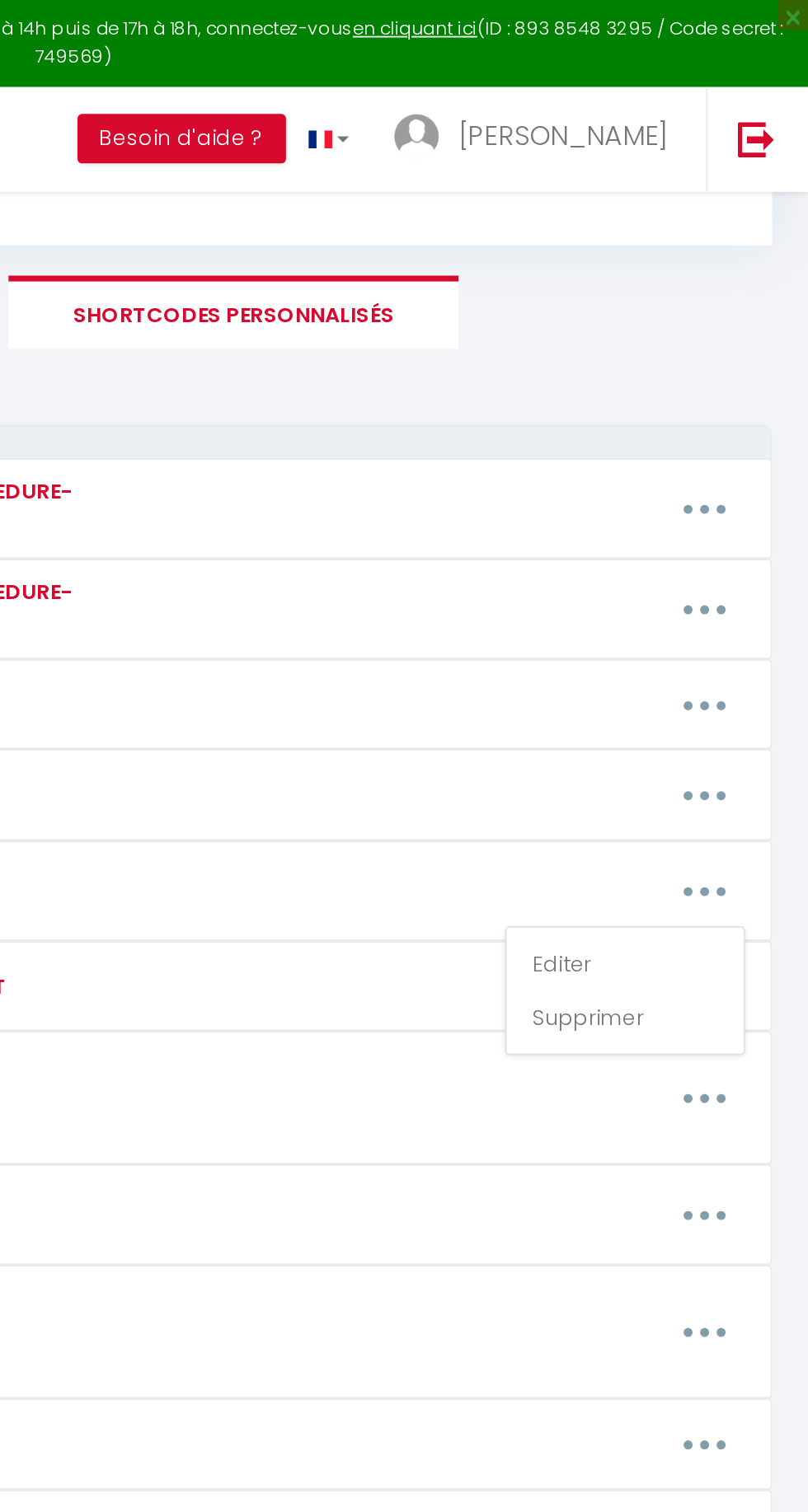
type textarea "Pour récupérer les clés du logement, voici la marche à suivre. Les clés sont à …"
type textarea "Code d'entrée immeuble : 0702 Vous devrez prendre les clés dans le boitier. Vou…"
type textarea "Pour récupérer les clés du logement, voici la marche à suivre. Les clés sont da…"
type textarea "Pour récupérer les clés du logement, voici la marche à suivre. Les clés sont à …"
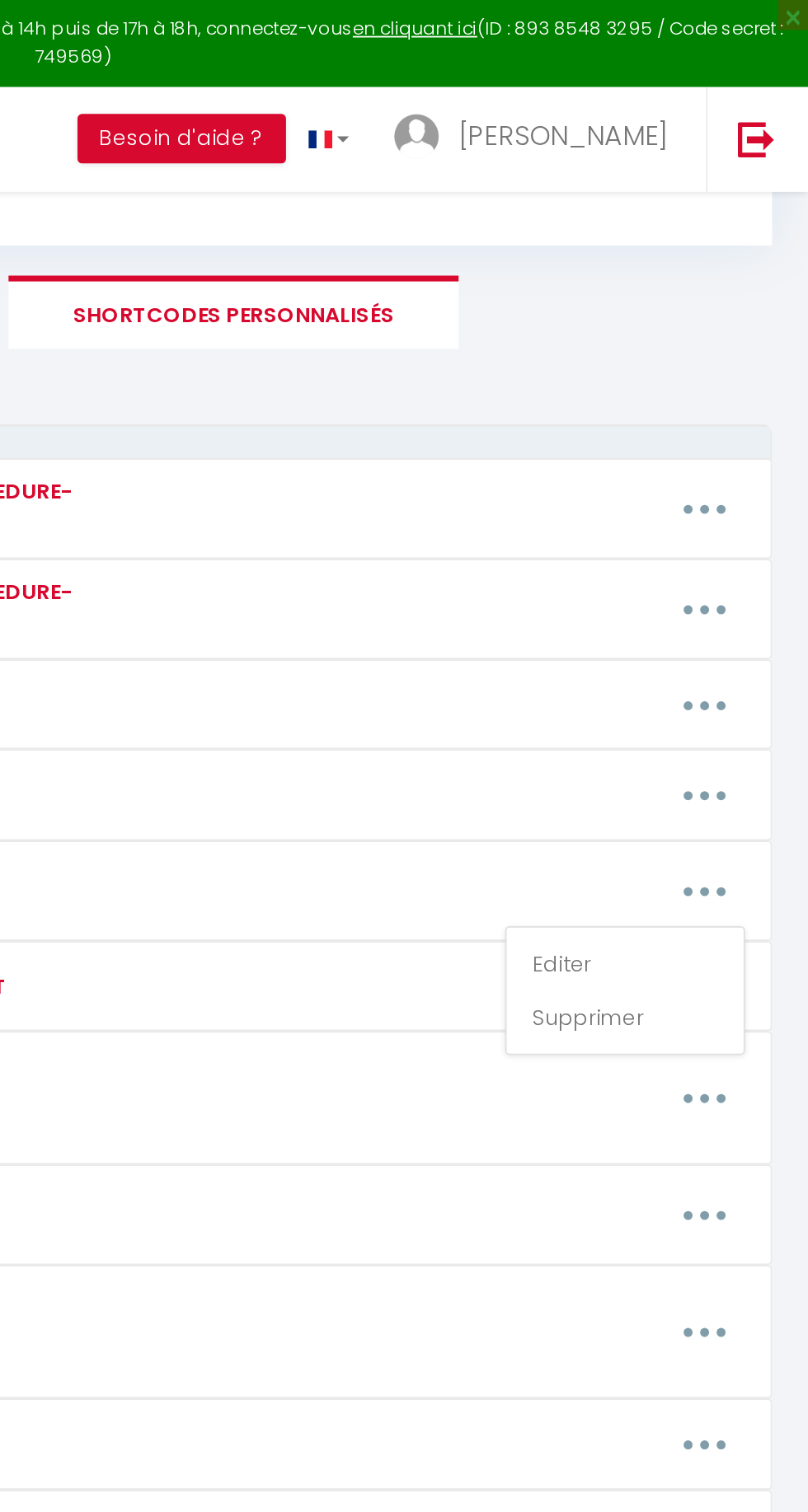
type textarea "Pour récupérer les clés du logement, voici la marche à suivre. Les clés sont à …"
type textarea "Lore i'dolors am c'adipisci : 6183 Elits do eius tempori utlaboree do magn aliq…"
type textarea "Pour récupérer les clés du logement, voici la marche à suivre. Les clés sont à …"
type textarea "Pour récupérer les clés du logement, voici la marche à suivre. Les clés sont da…"
type textarea "Pour récupérer les clés du logement, voici la marche à suivre. Les clés sont à …"
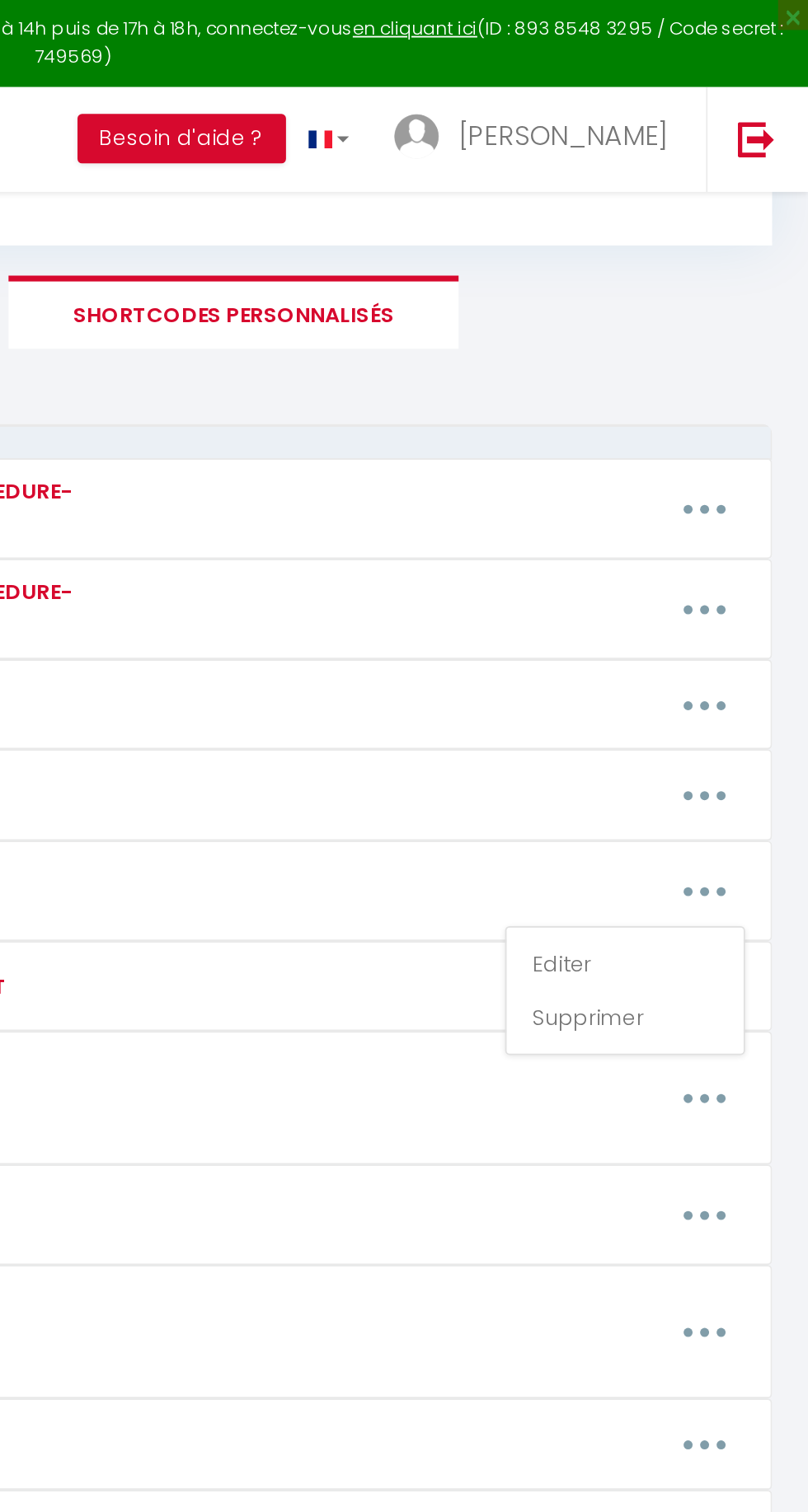
type textarea "Pour récupérer les clés du logement, voici la marche à suivre. Les clés sont da…"
type textarea "Pour récupérer les clés du logement, voici la marche à suivre. Les clés sont à …"
type textarea "Pour accéder au logement, veuillez consulter le PDF ci-dessous. [URL][DOMAIN_NA…"
type textarea "Pour récupérer les clés du logement, voici la marche à suivre. [URL][DOMAIN_NAM…"
type textarea "Pour récupérer les clés du logement, voici la marche à suivre. Les clés sont à …"
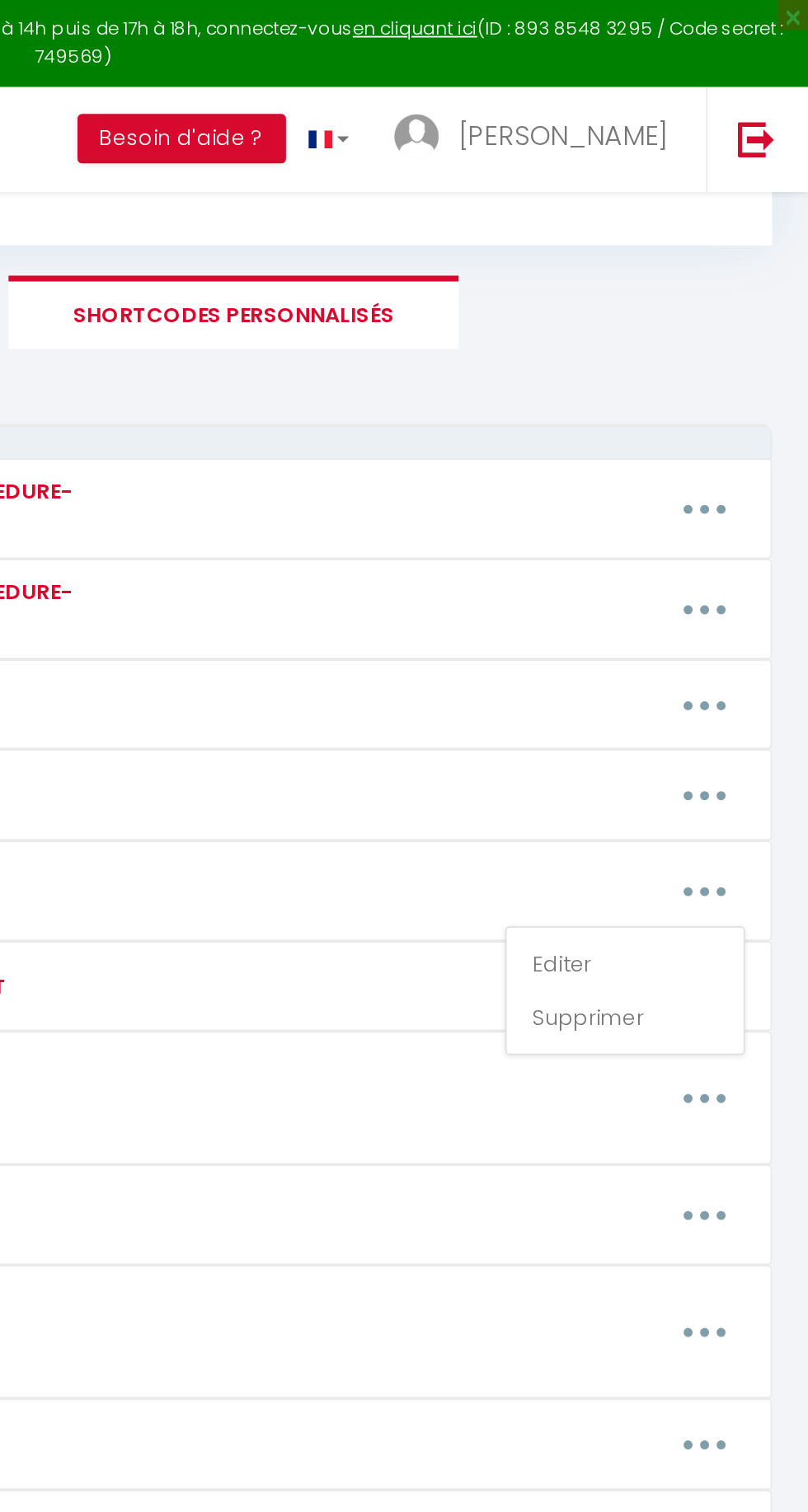
type textarea "Les clés sont à récupérer à l'adresse suivante : [STREET_ADDRESS]. La laverie e…"
type textarea "Pour récupérer les clés, merci de suivre la vidéo ci-dessous. [URL][DOMAIN_NAME…"
type textarea "Pour récupérer les clés du logement, voici la marche à suivre. [URL][DOMAIN_NAM…"
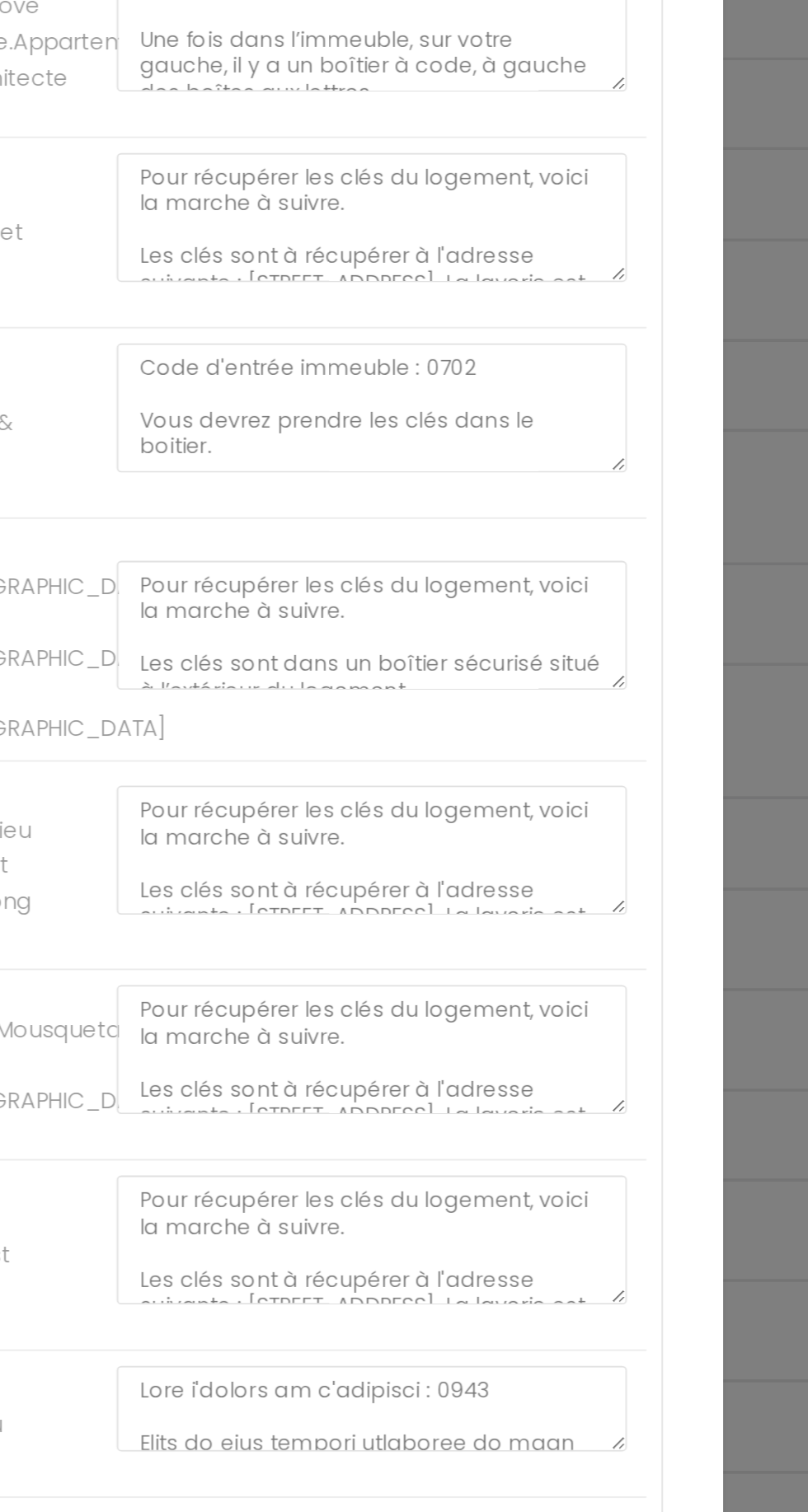
scroll to position [174, 0]
click at [657, 866] on div "Mettre à jour le code court personnalisé × Nom * CONSIGNES ACCES CLES Contenu *…" at bounding box center [404, 756] width 808 height 1512
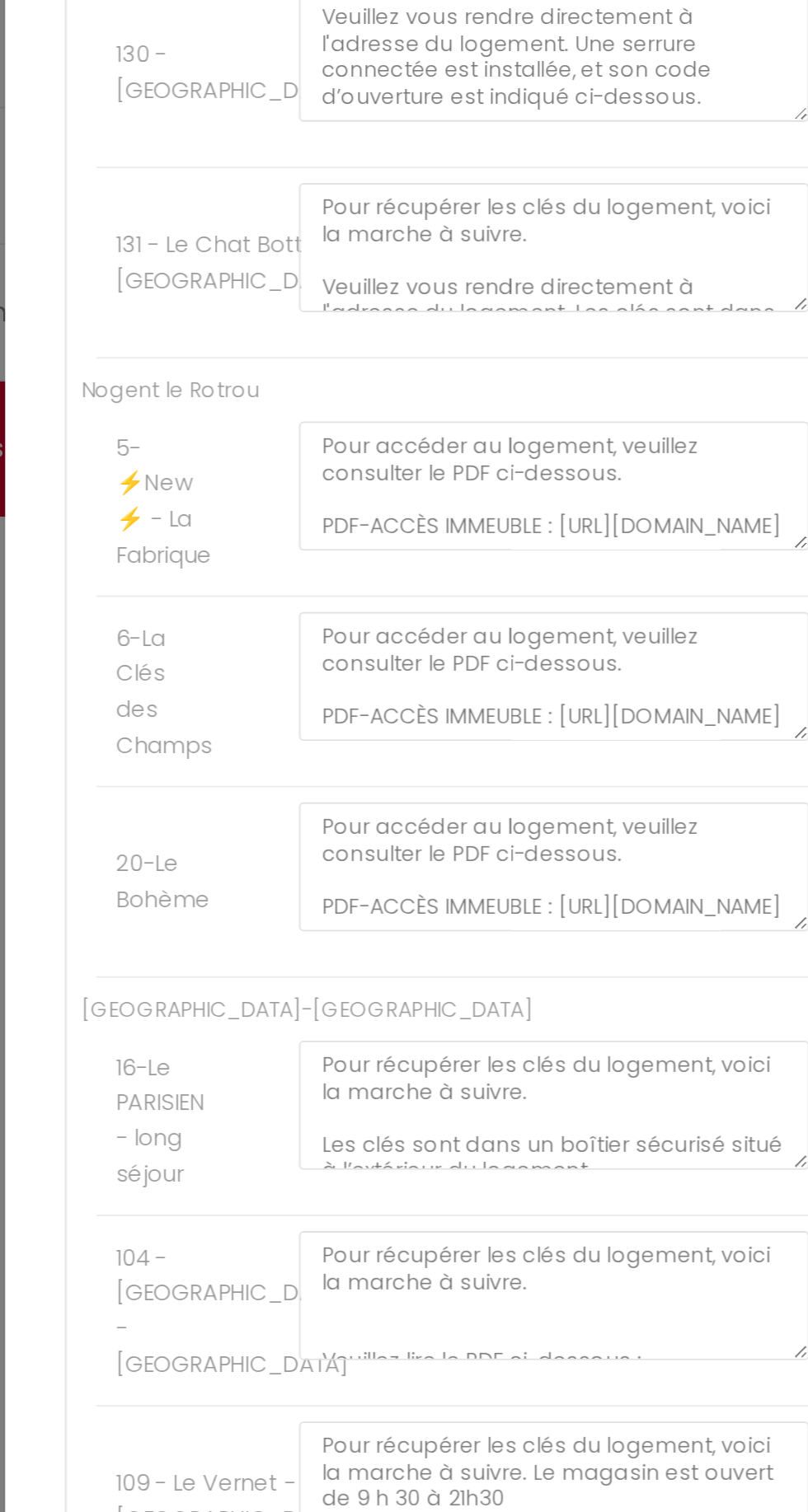
scroll to position [2478, 0]
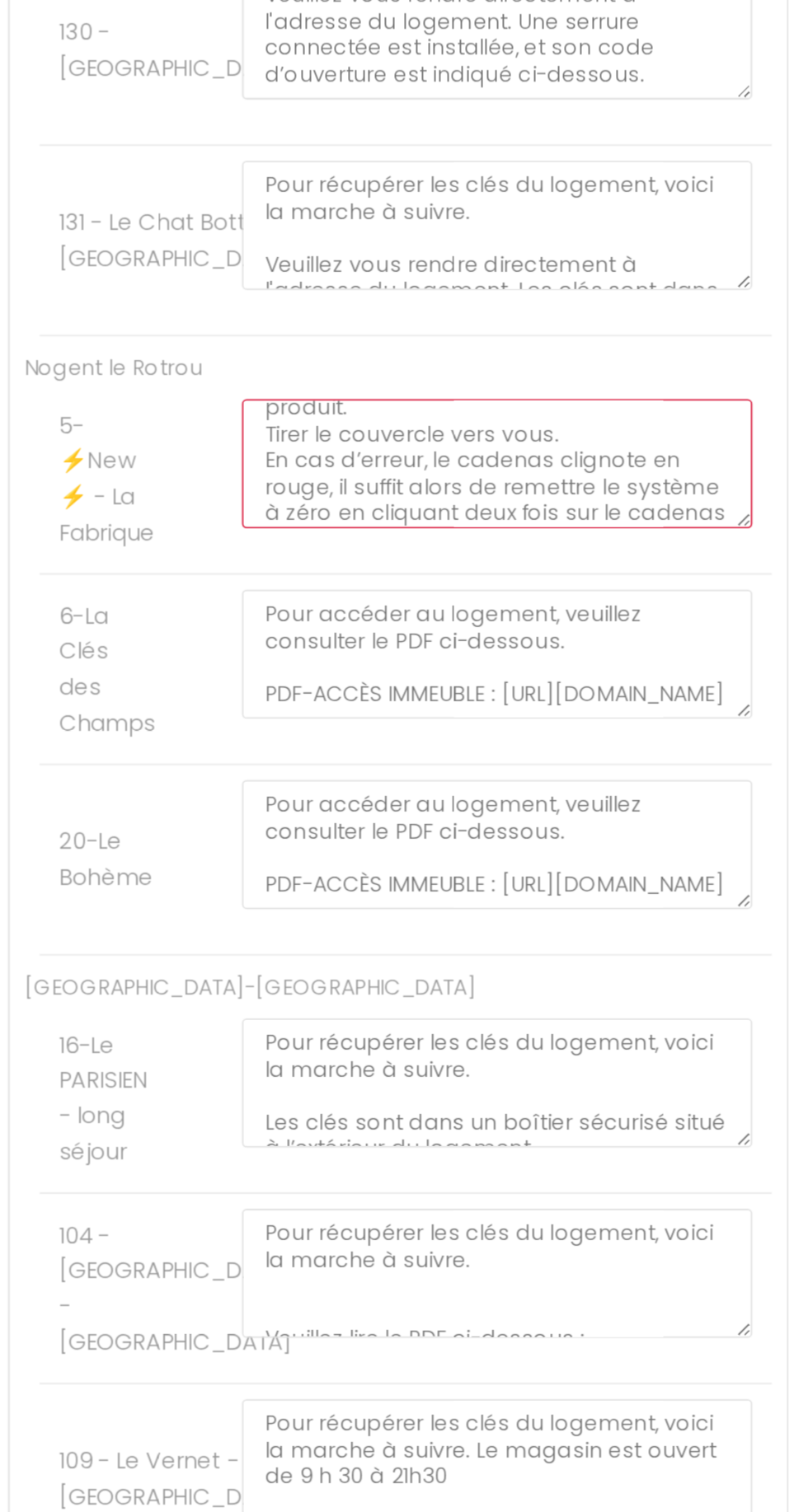
scroll to position [2557, 0]
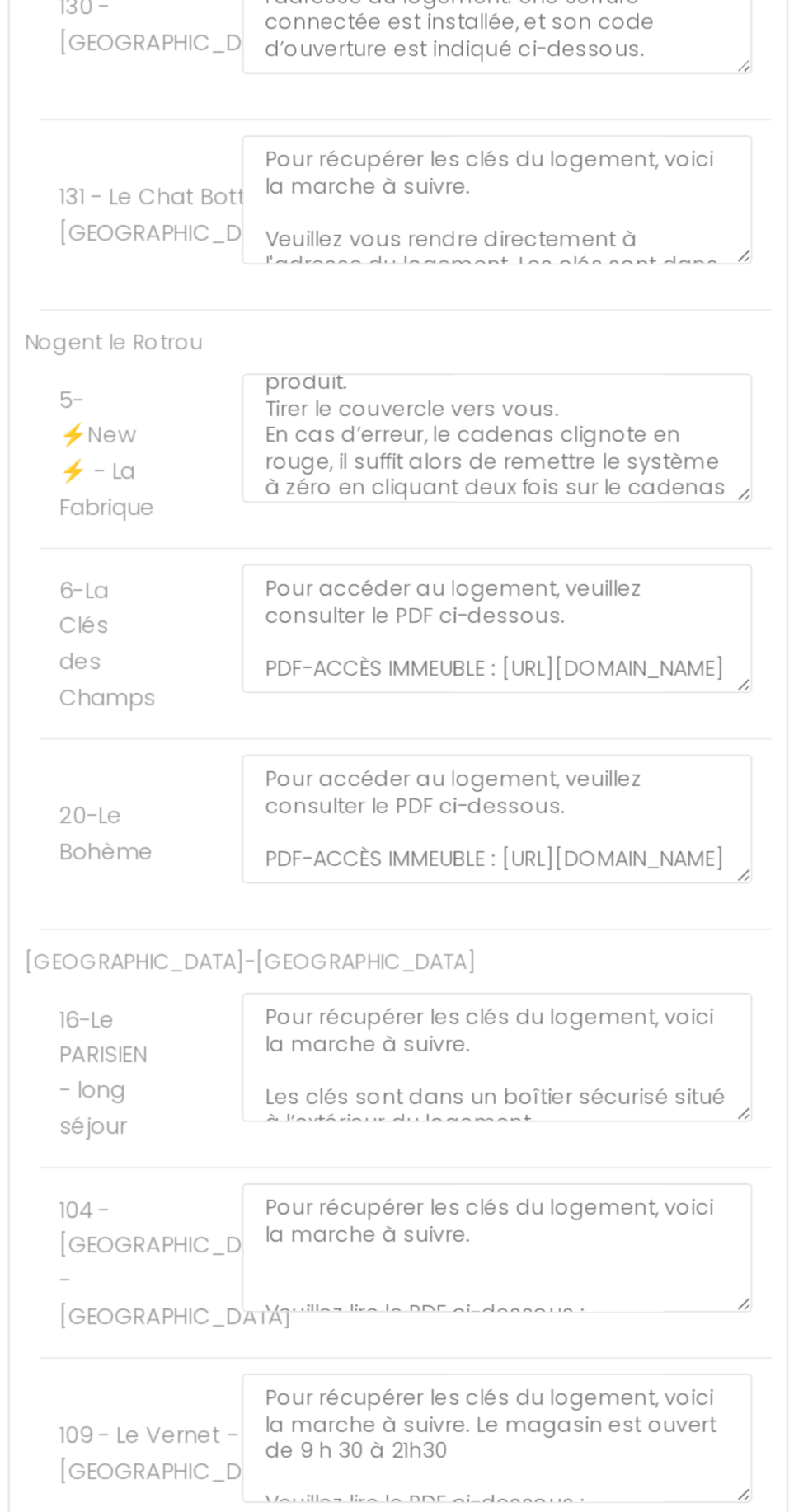
click at [340, 455] on ul "Nogent le Rotrou 5-⚡️New ⚡️ - La Fabrique Pour accéder au logement, veuillez co…" at bounding box center [404, 621] width 411 height 332
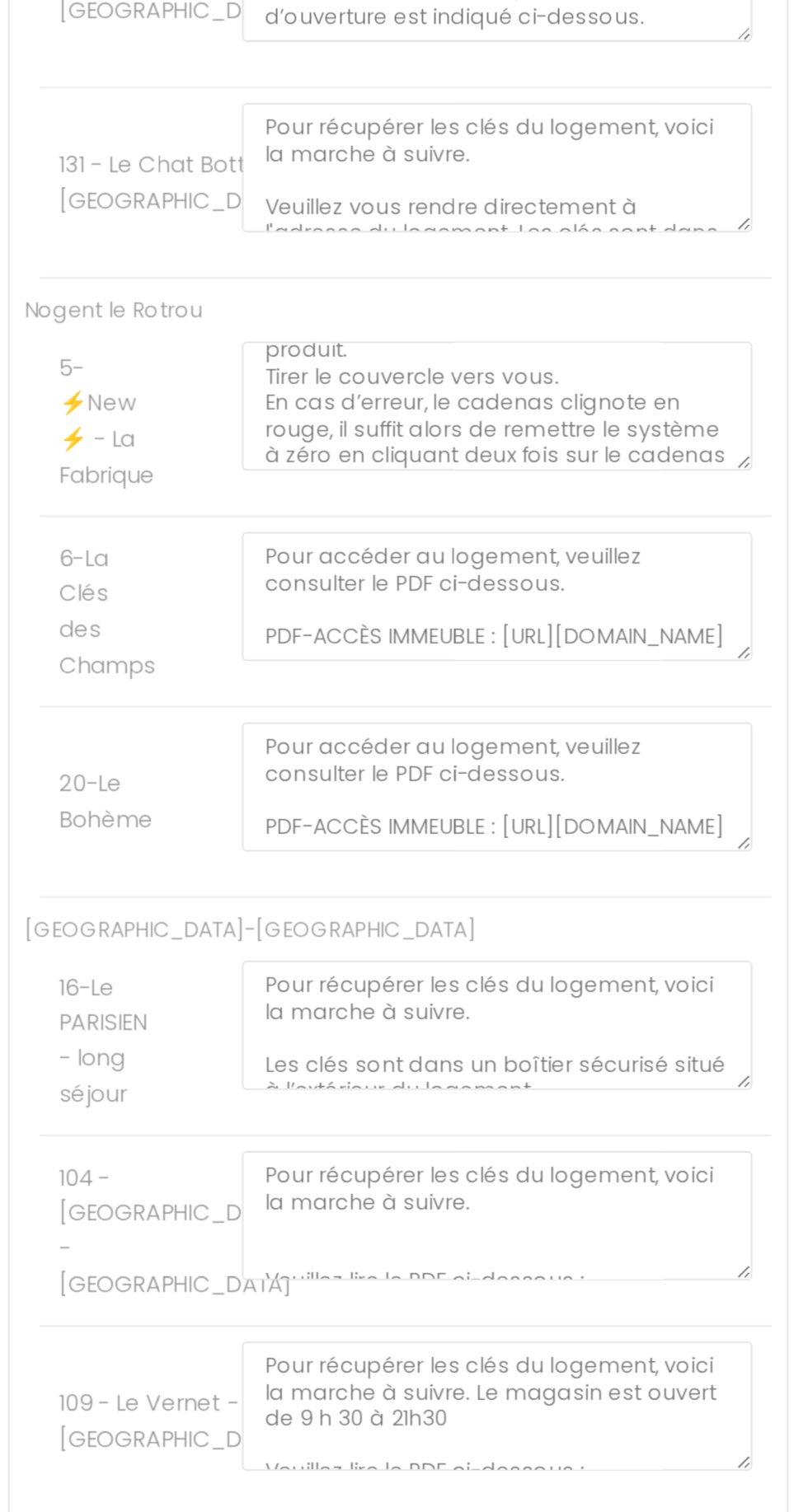
scroll to position [2591, 0]
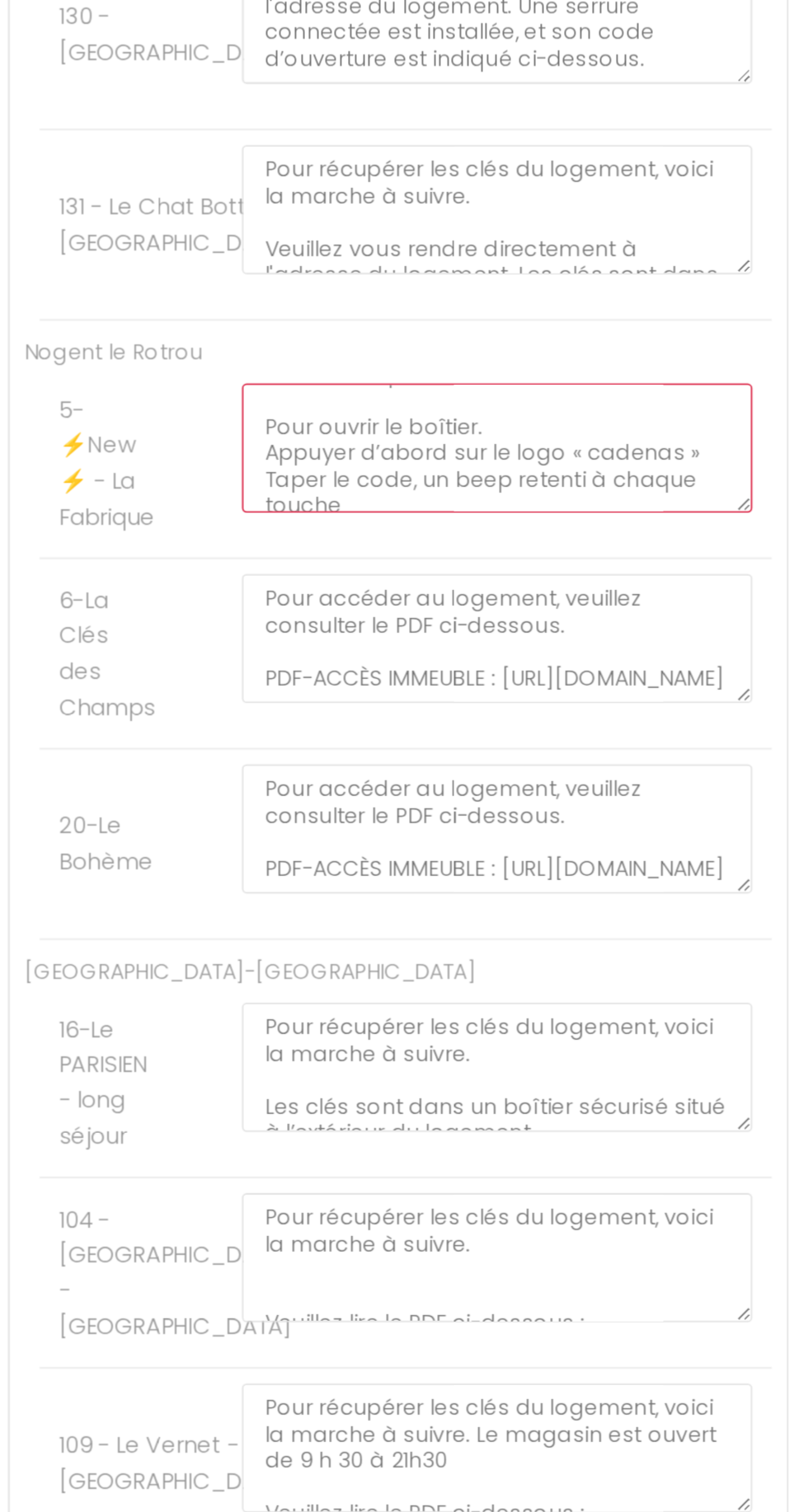
scroll to position [105, 0]
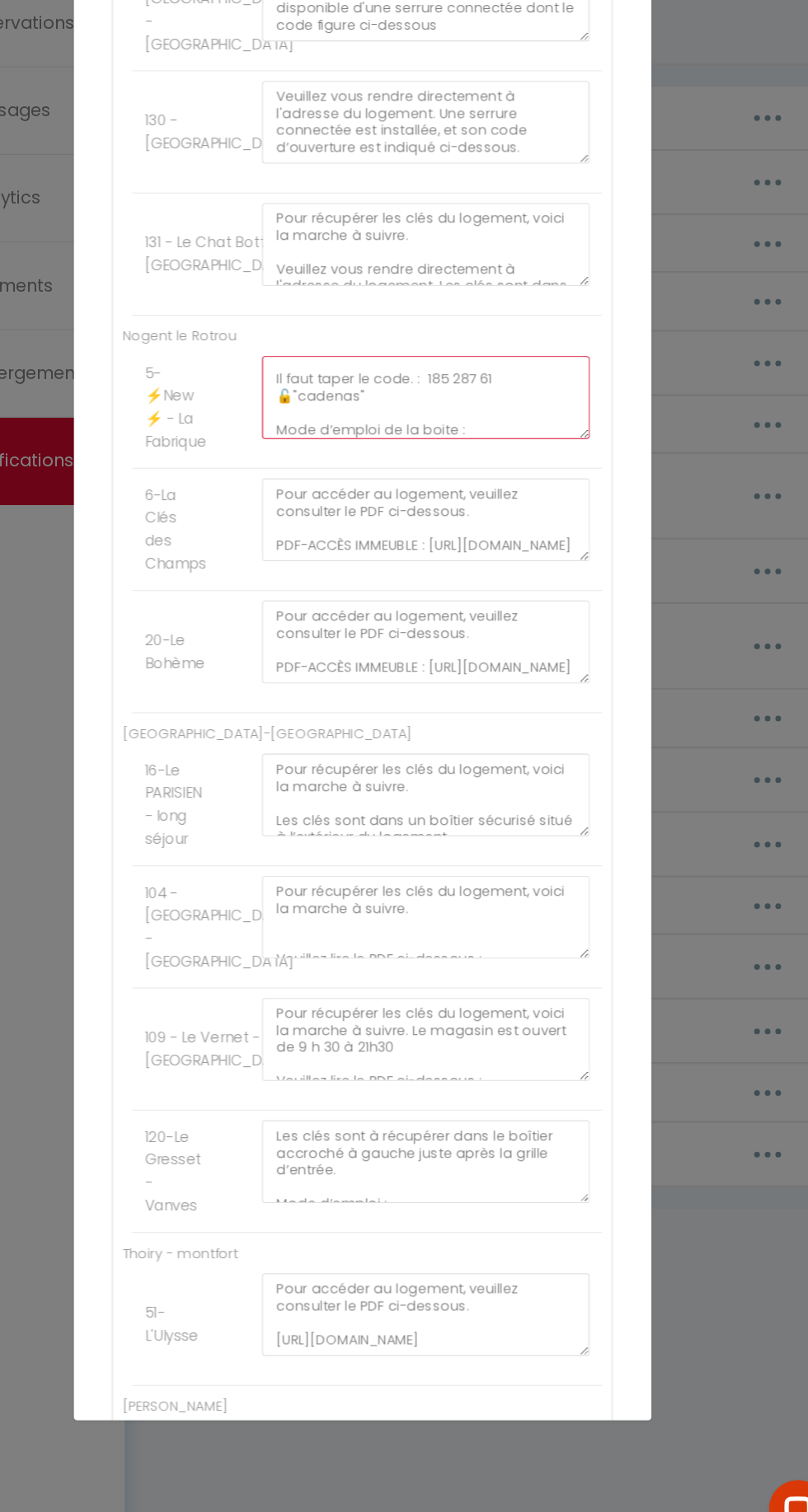
scroll to position [86, 0]
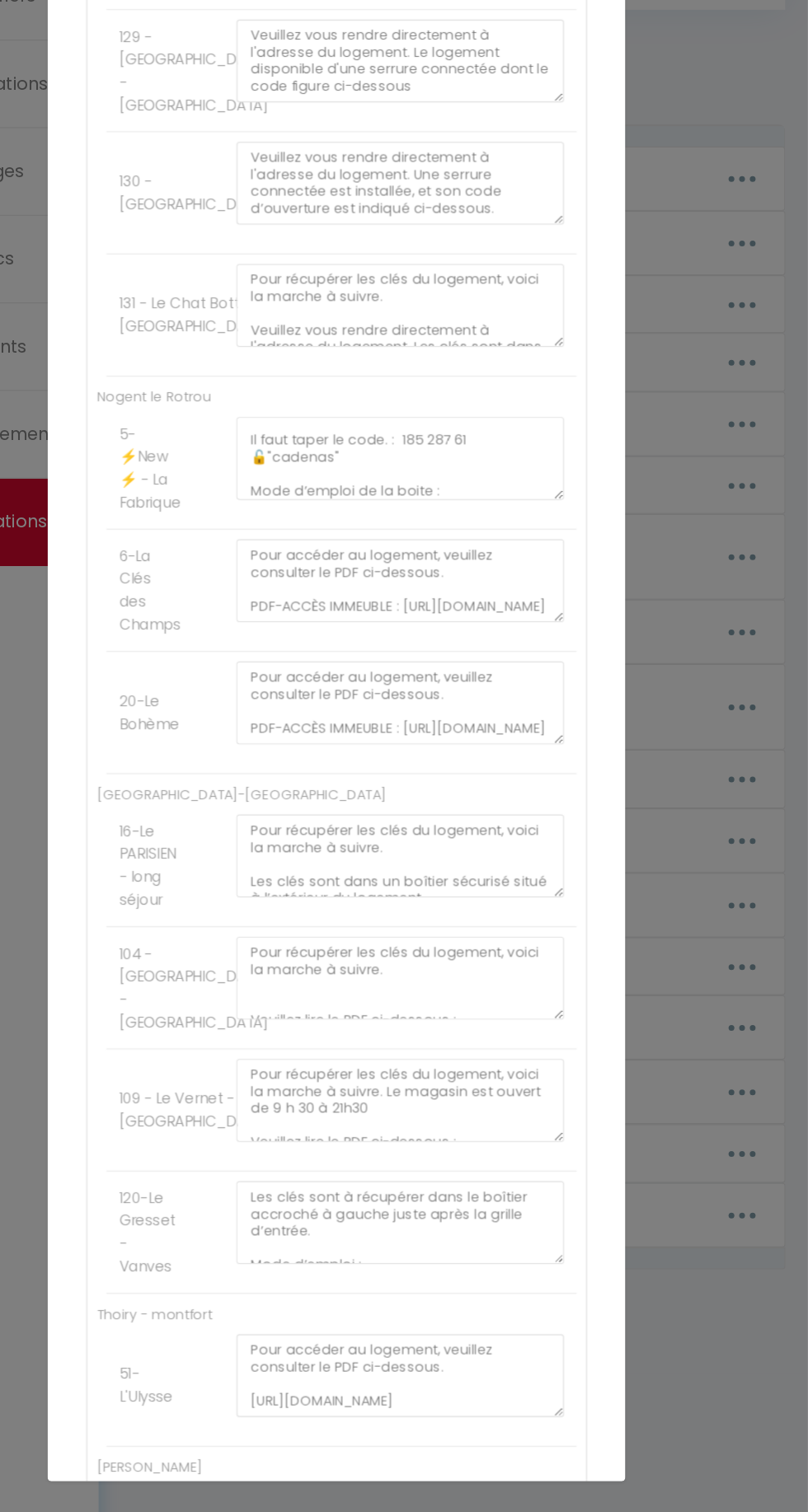
click at [252, 622] on label "6-La Clés des Champs" at bounding box center [244, 635] width 53 height 78
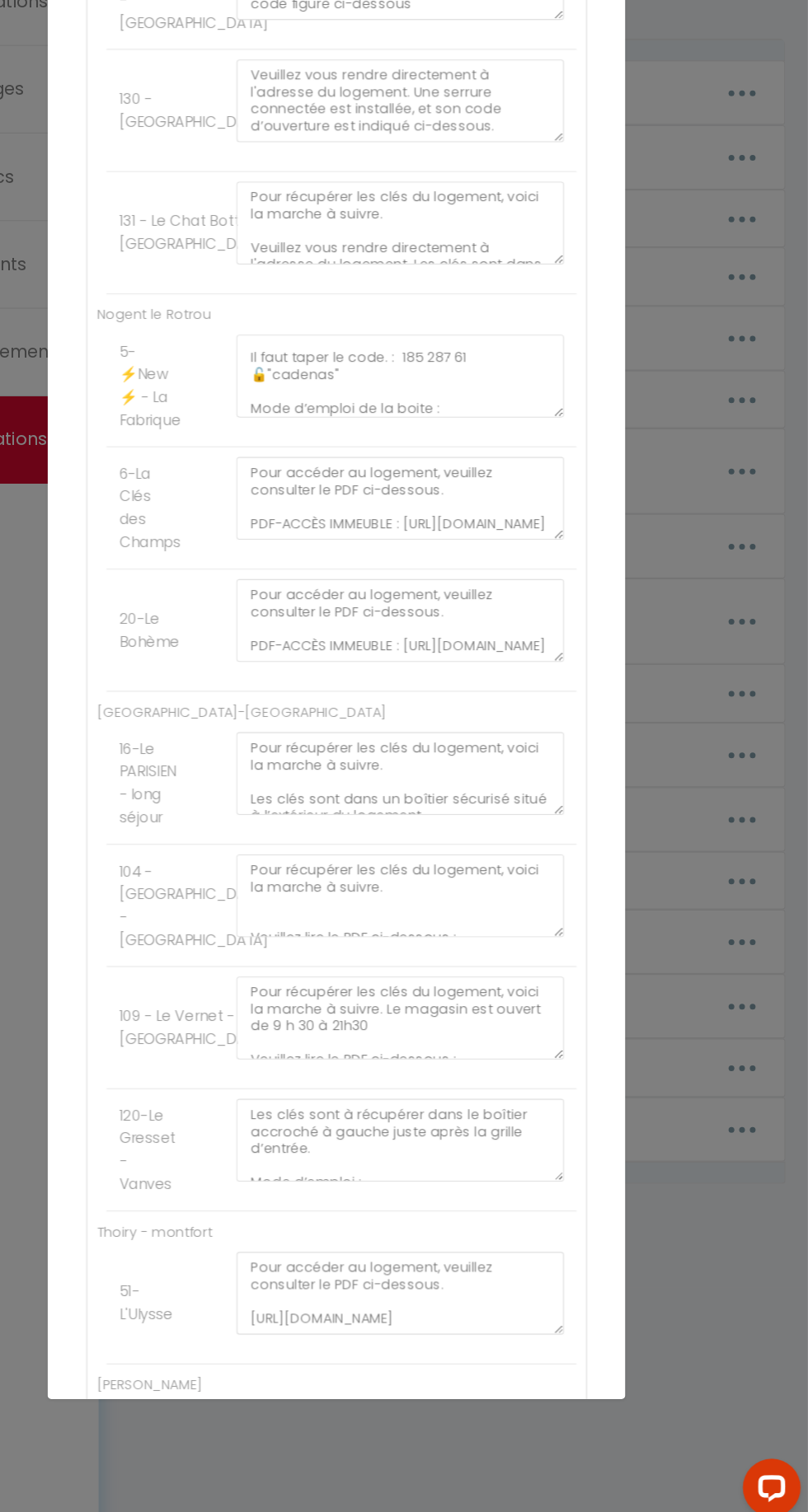
scroll to position [89, 0]
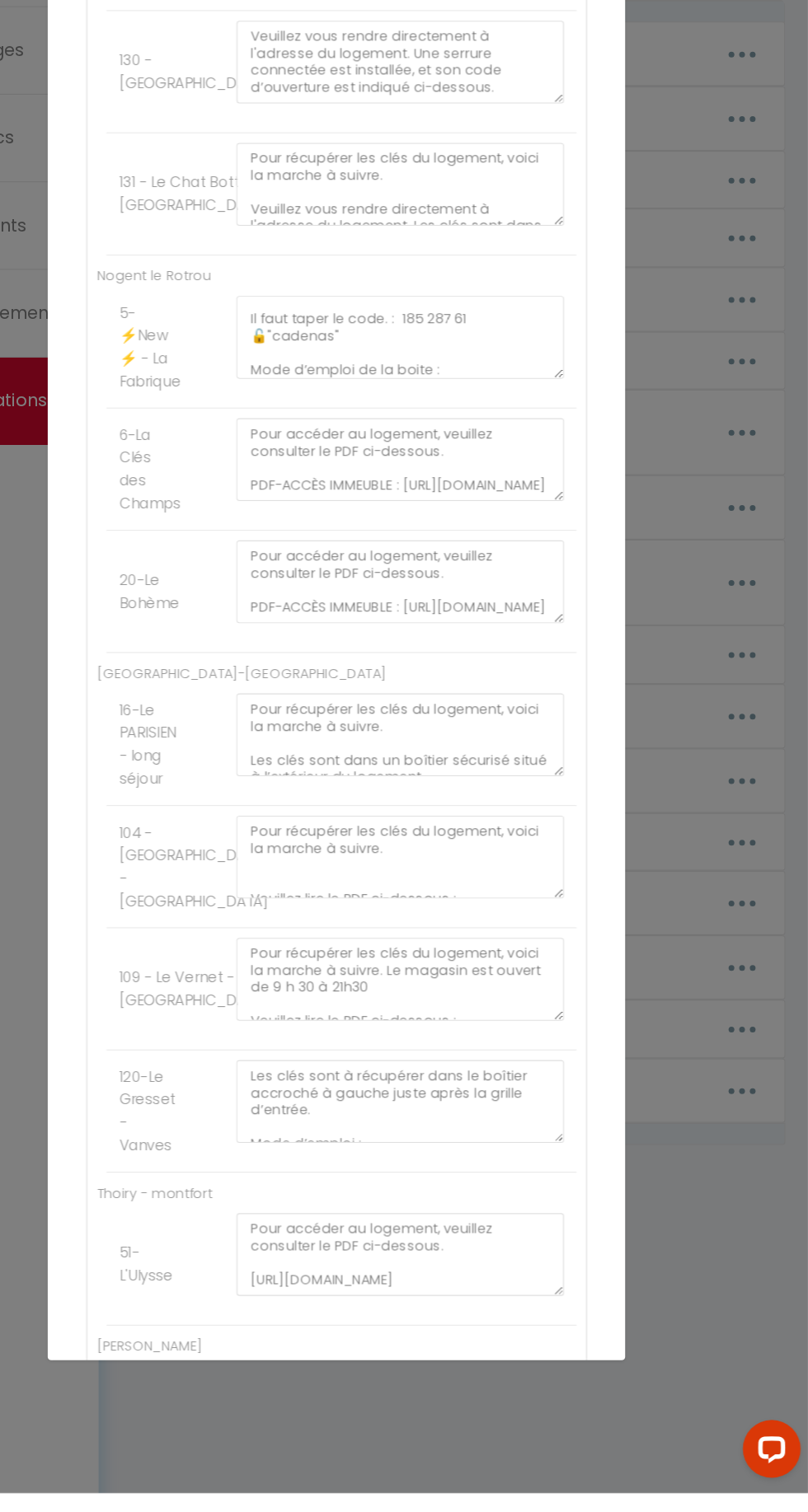
click at [283, 829] on div "Versailles-chesnay 1-L’Alcôve Royale.Appartement d’architecte 3-Le Recollet ⭐️ …" at bounding box center [404, 846] width 428 height 5902
click at [260, 826] on div "Versailles-chesnay 1-L’Alcôve Royale.Appartement d’architecte 3-Le Recollet ⭐️ …" at bounding box center [404, 846] width 428 height 5902
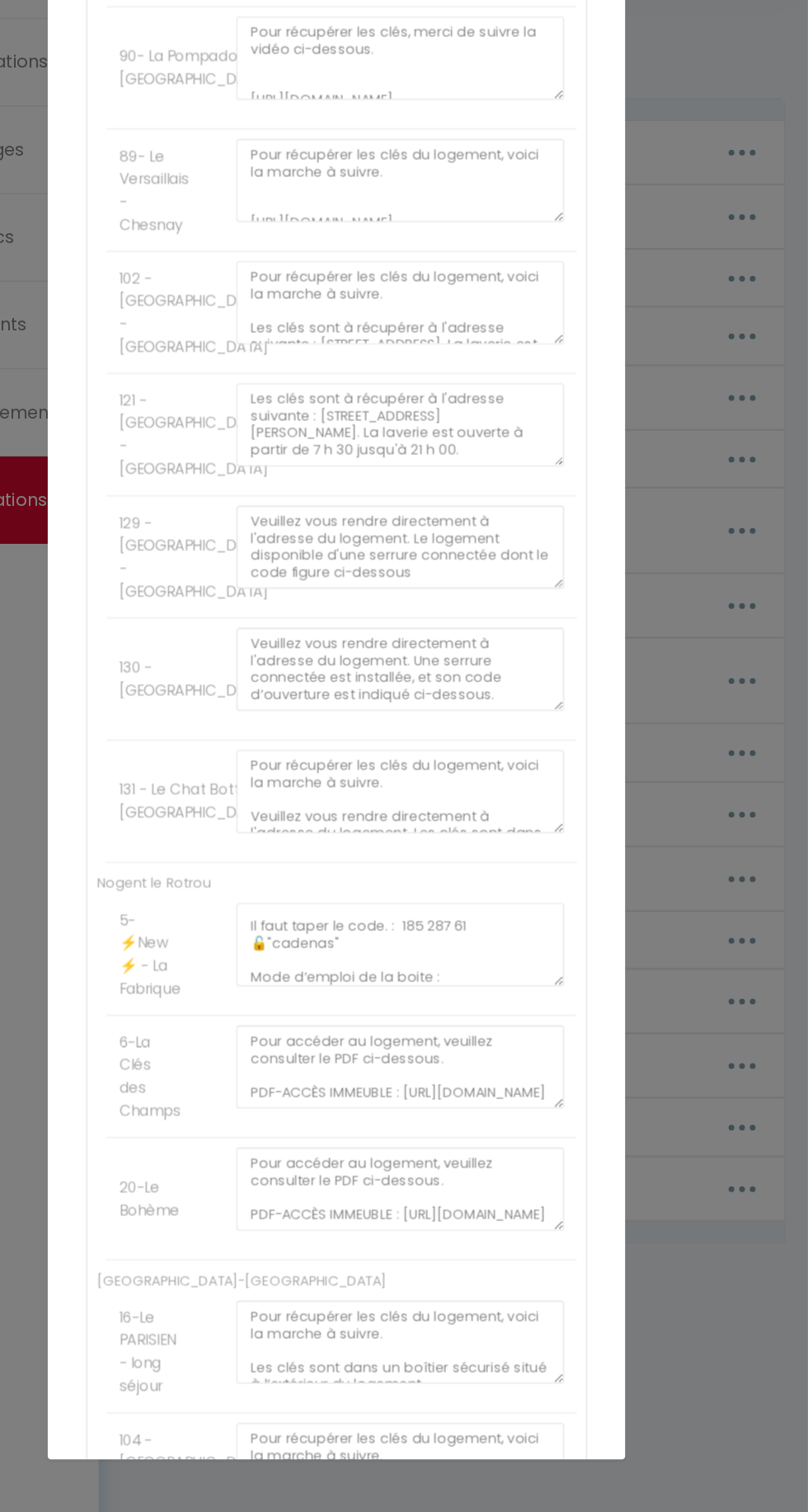
scroll to position [104, 0]
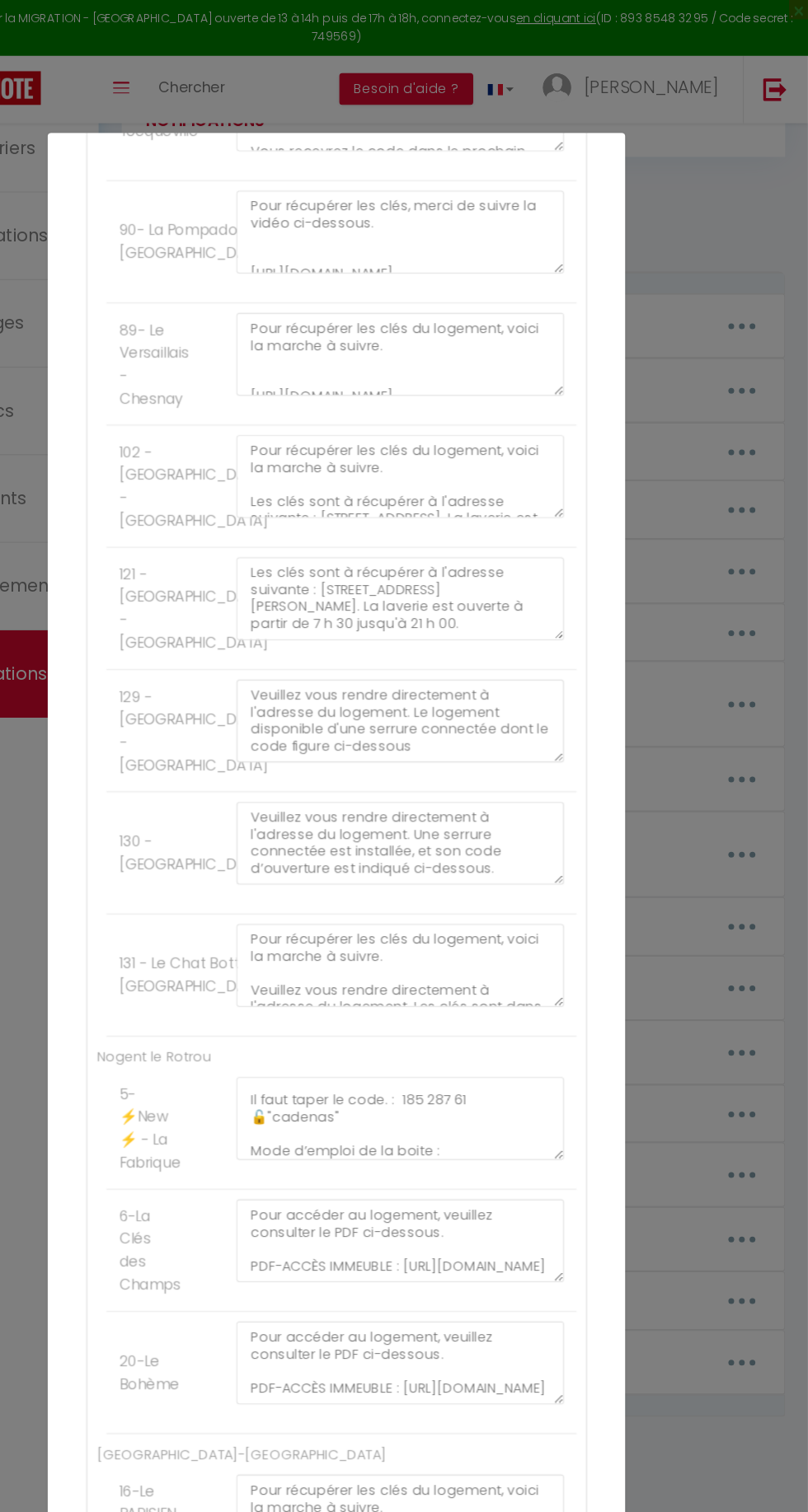
click at [224, 711] on label "130 - [GEOGRAPHIC_DATA]" at bounding box center [282, 730] width 127 height 39
click at [738, 760] on div "Mettre à jour le code court personnalisé × Nom * CONSIGNES ACCES CLES Contenu *…" at bounding box center [404, 756] width 808 height 1512
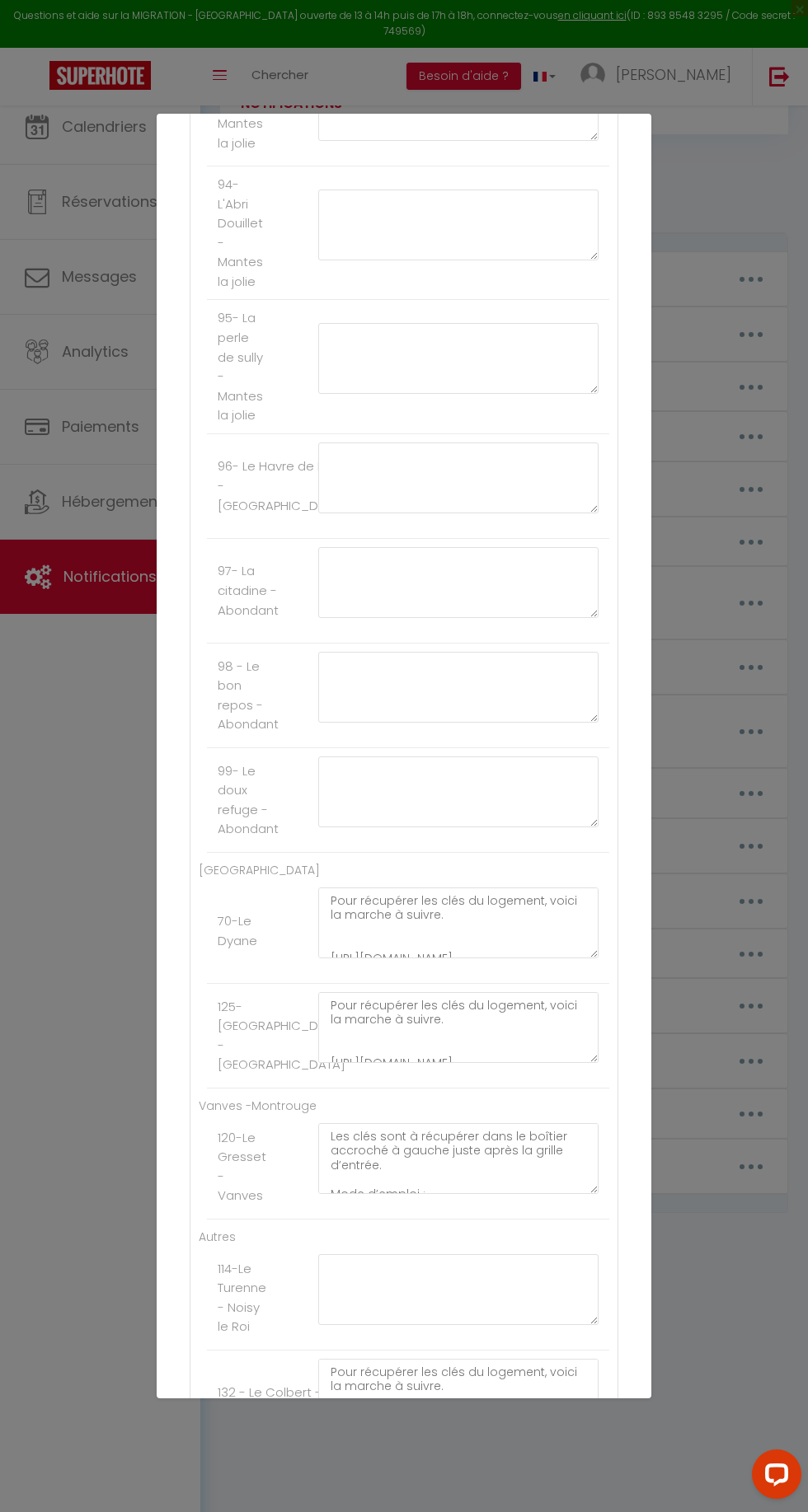
scroll to position [4978, 0]
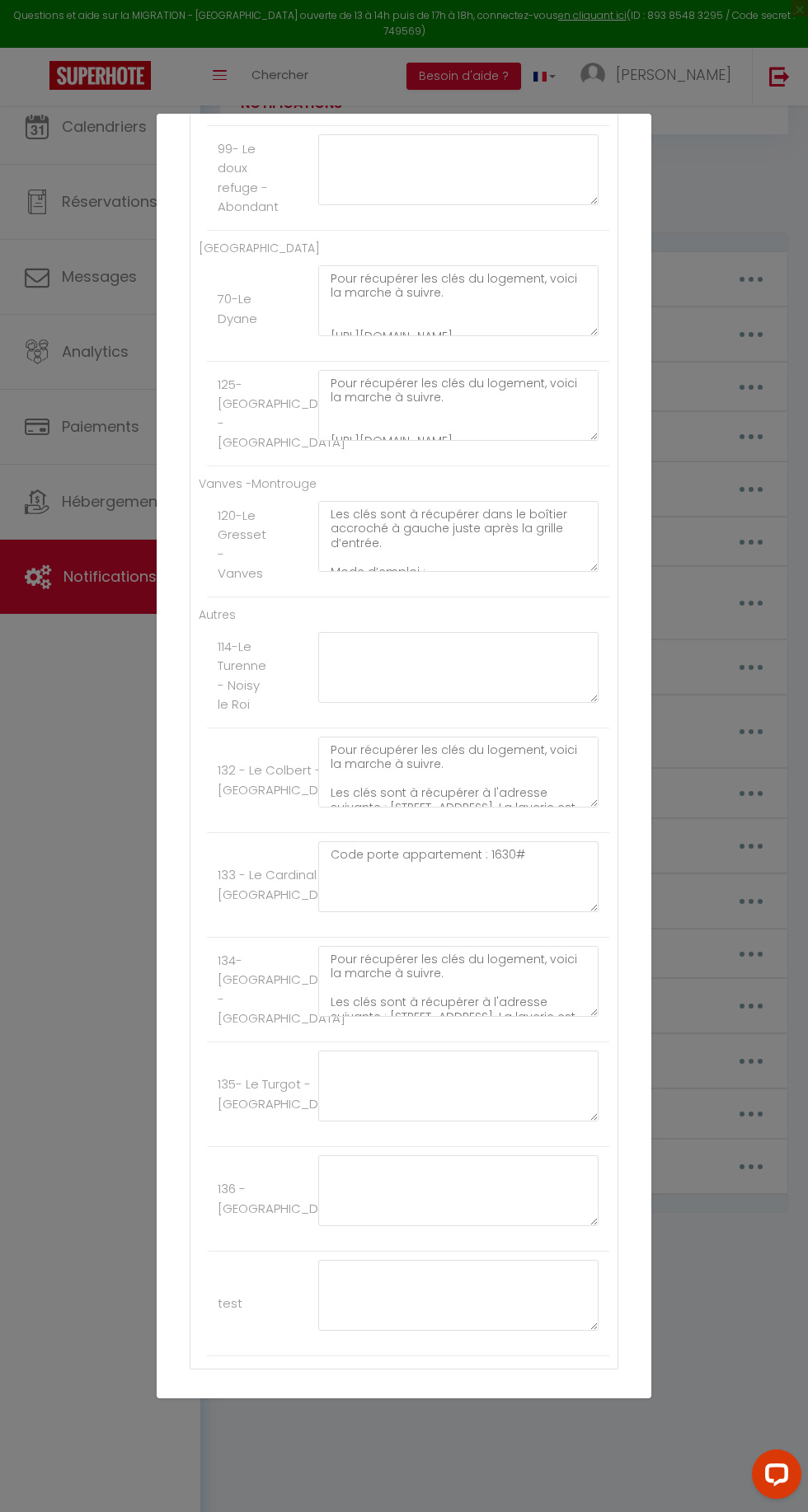
click at [441, 1449] on button "Mettre à jour" at bounding box center [440, 1463] width 99 height 28
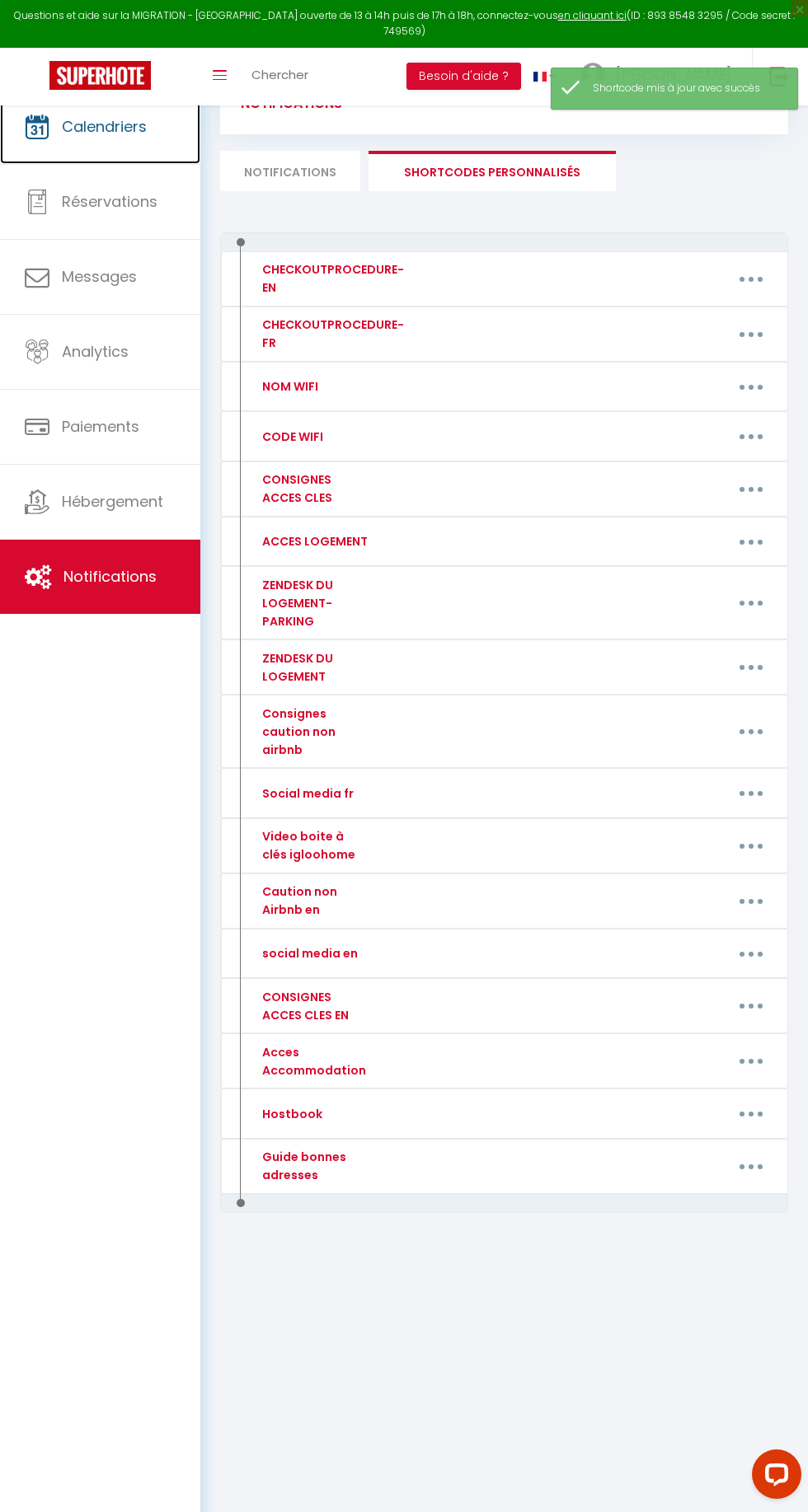
click at [115, 137] on link "Calendriers" at bounding box center [100, 126] width 200 height 74
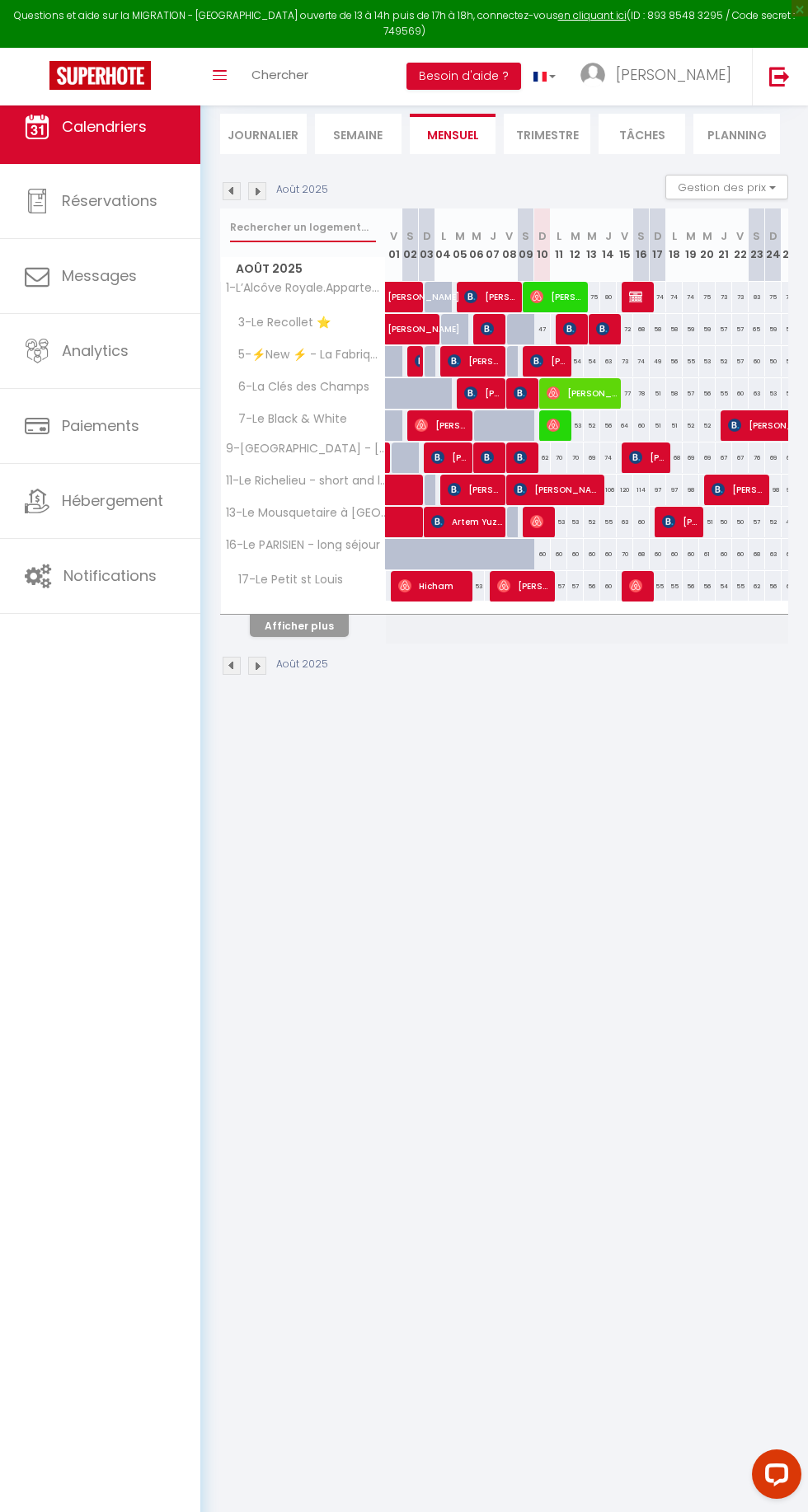
click at [262, 212] on input "text" at bounding box center [303, 227] width 146 height 30
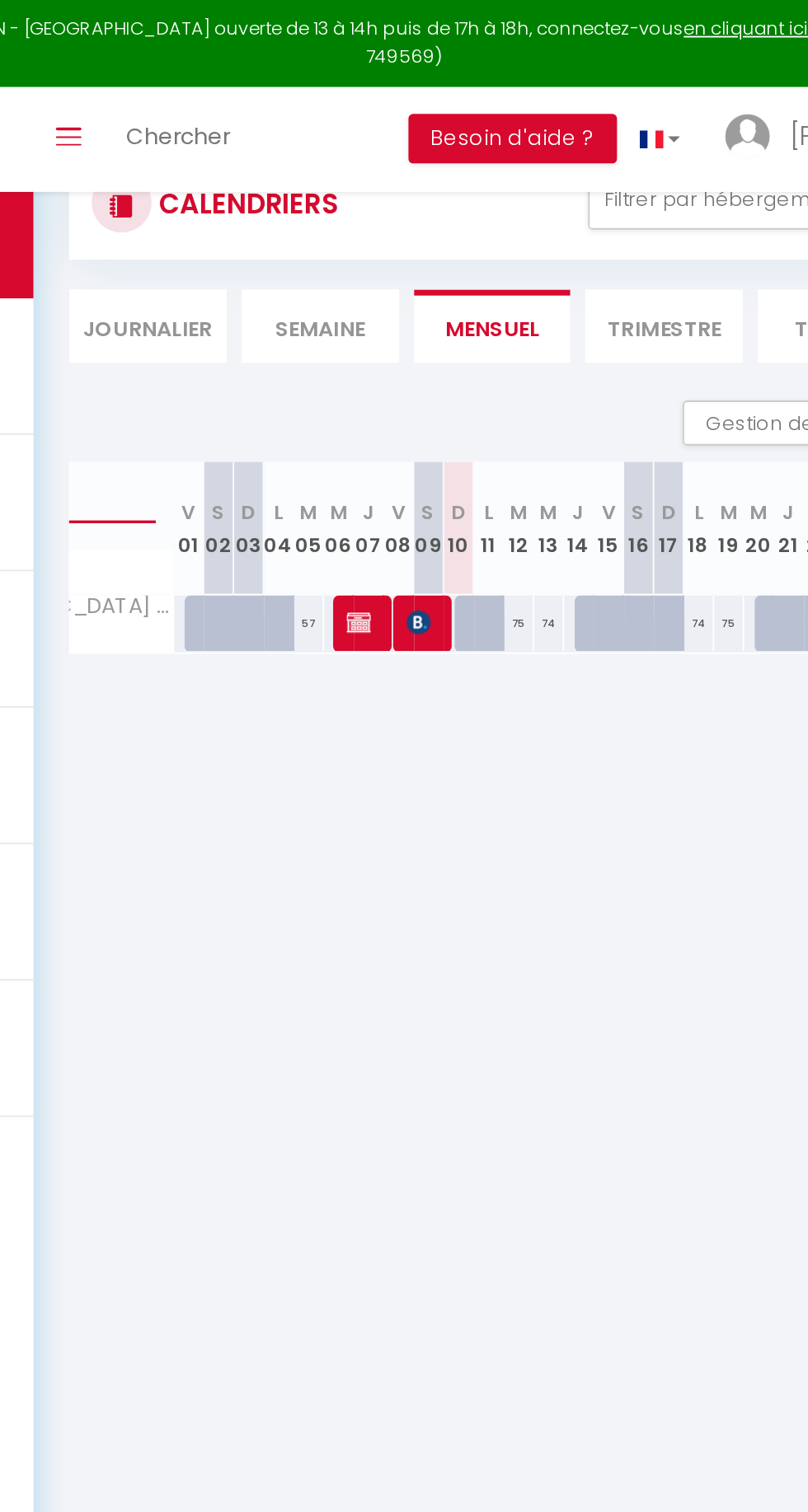
scroll to position [0, 0]
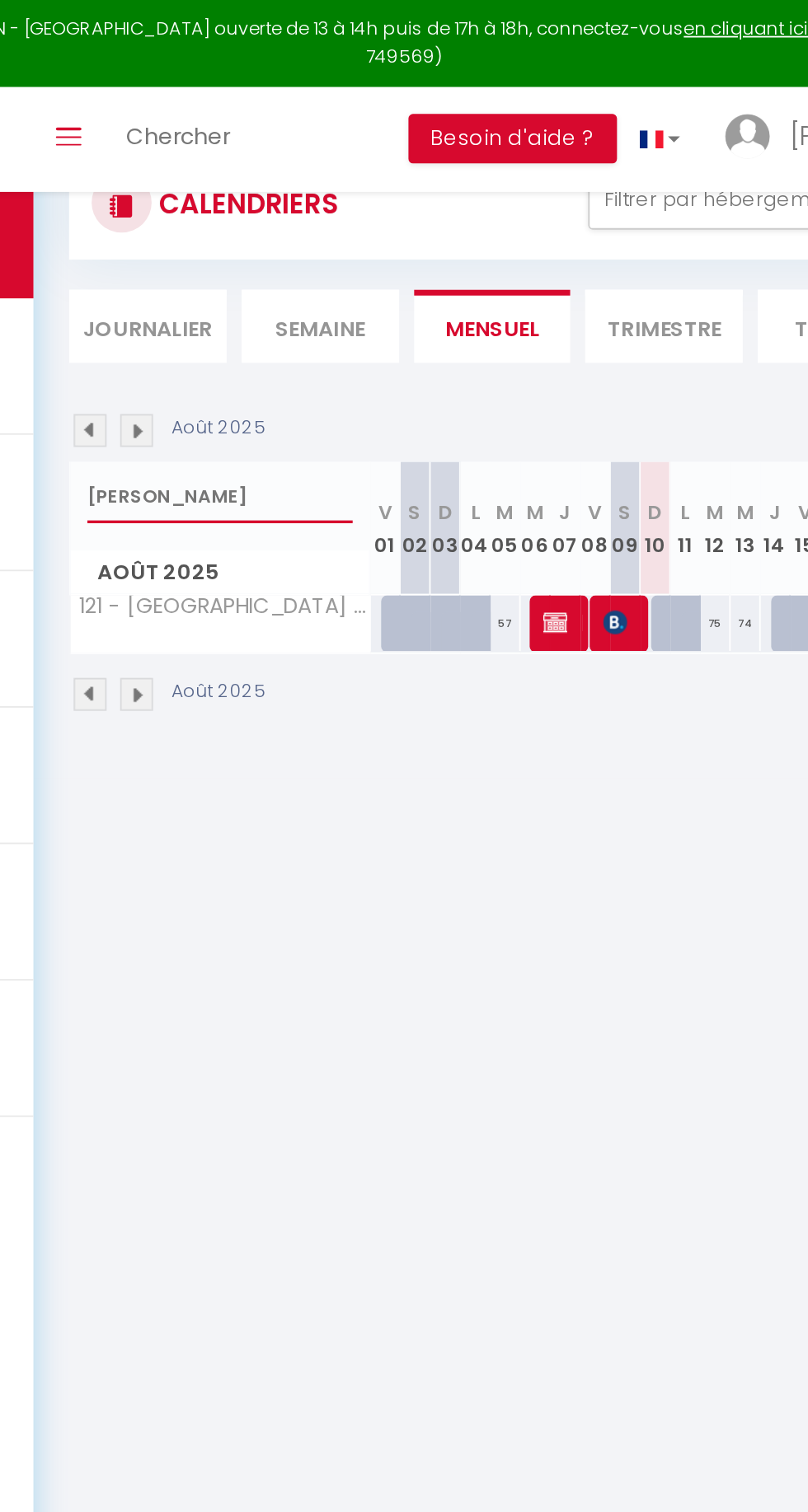
click at [278, 273] on input "[PERSON_NAME]" at bounding box center [303, 272] width 146 height 30
click at [242, 267] on input "[PERSON_NAME]" at bounding box center [303, 272] width 146 height 30
click at [233, 271] on input "[PERSON_NAME]" at bounding box center [303, 272] width 146 height 30
click at [233, 272] on input "[PERSON_NAME]" at bounding box center [303, 272] width 146 height 30
click at [234, 271] on input "[PERSON_NAME]" at bounding box center [303, 272] width 146 height 30
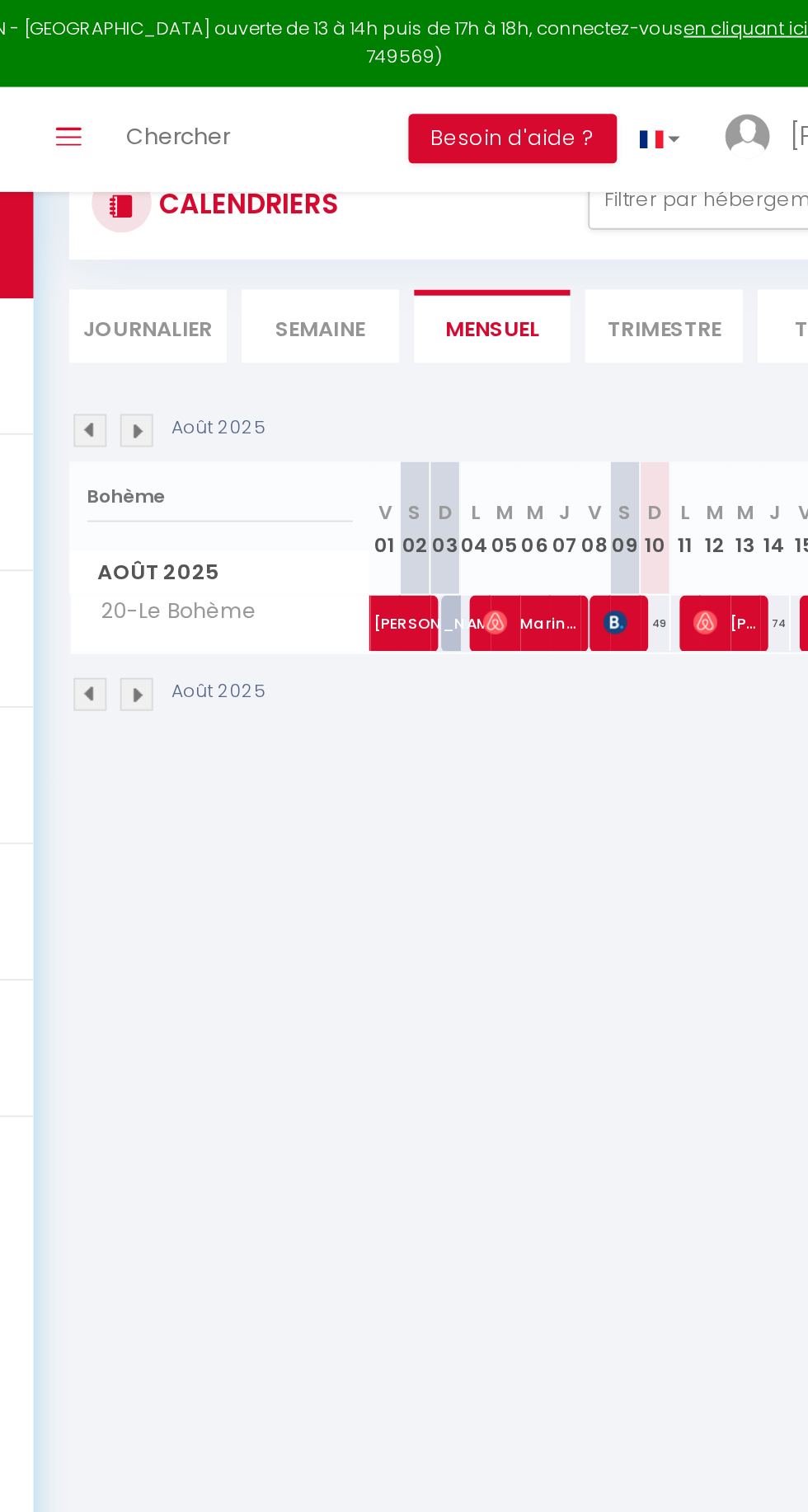
click at [541, 341] on div "49" at bounding box center [543, 342] width 17 height 30
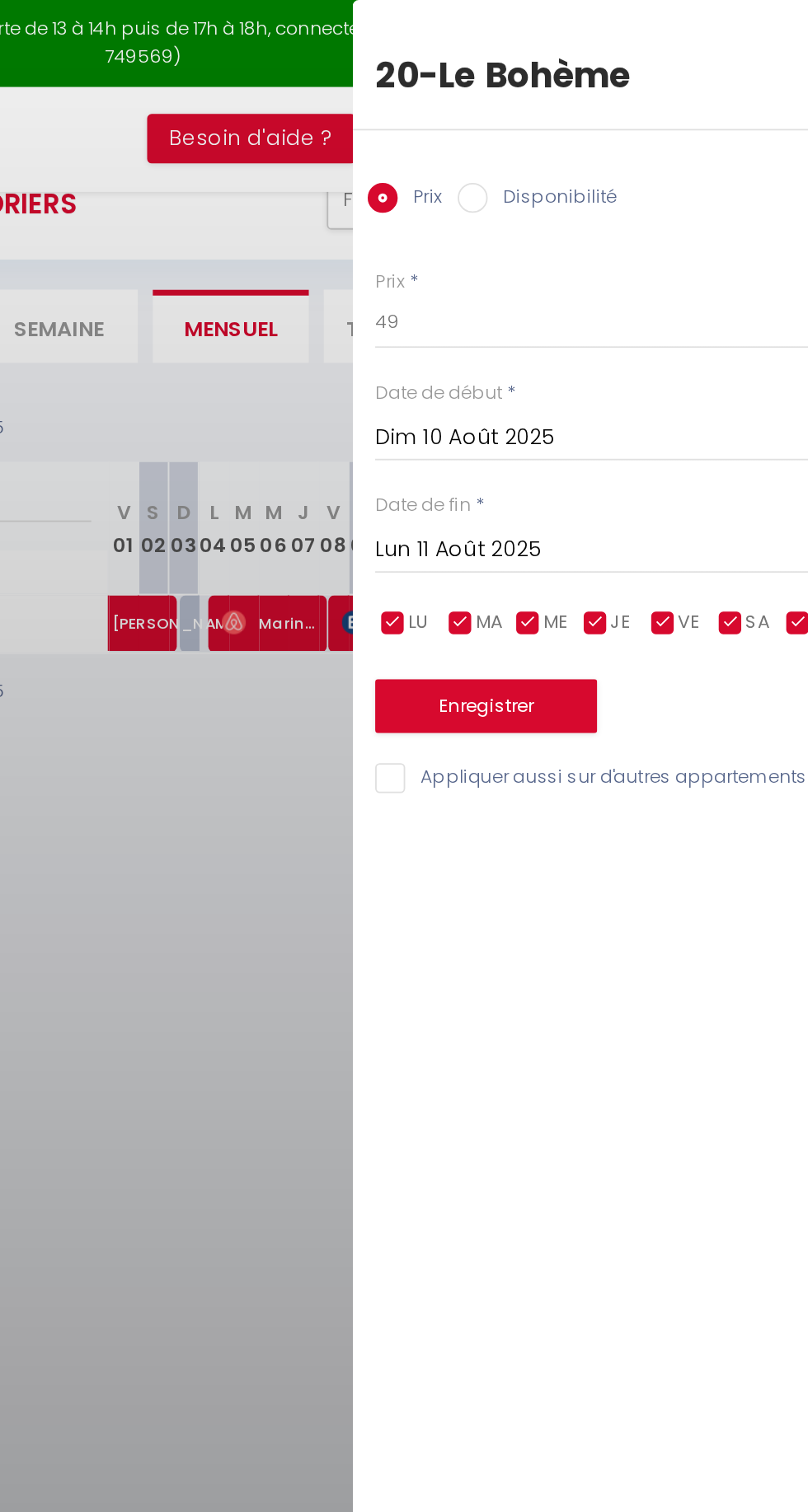
click at [581, 101] on input "Disponibilité" at bounding box center [585, 109] width 17 height 17
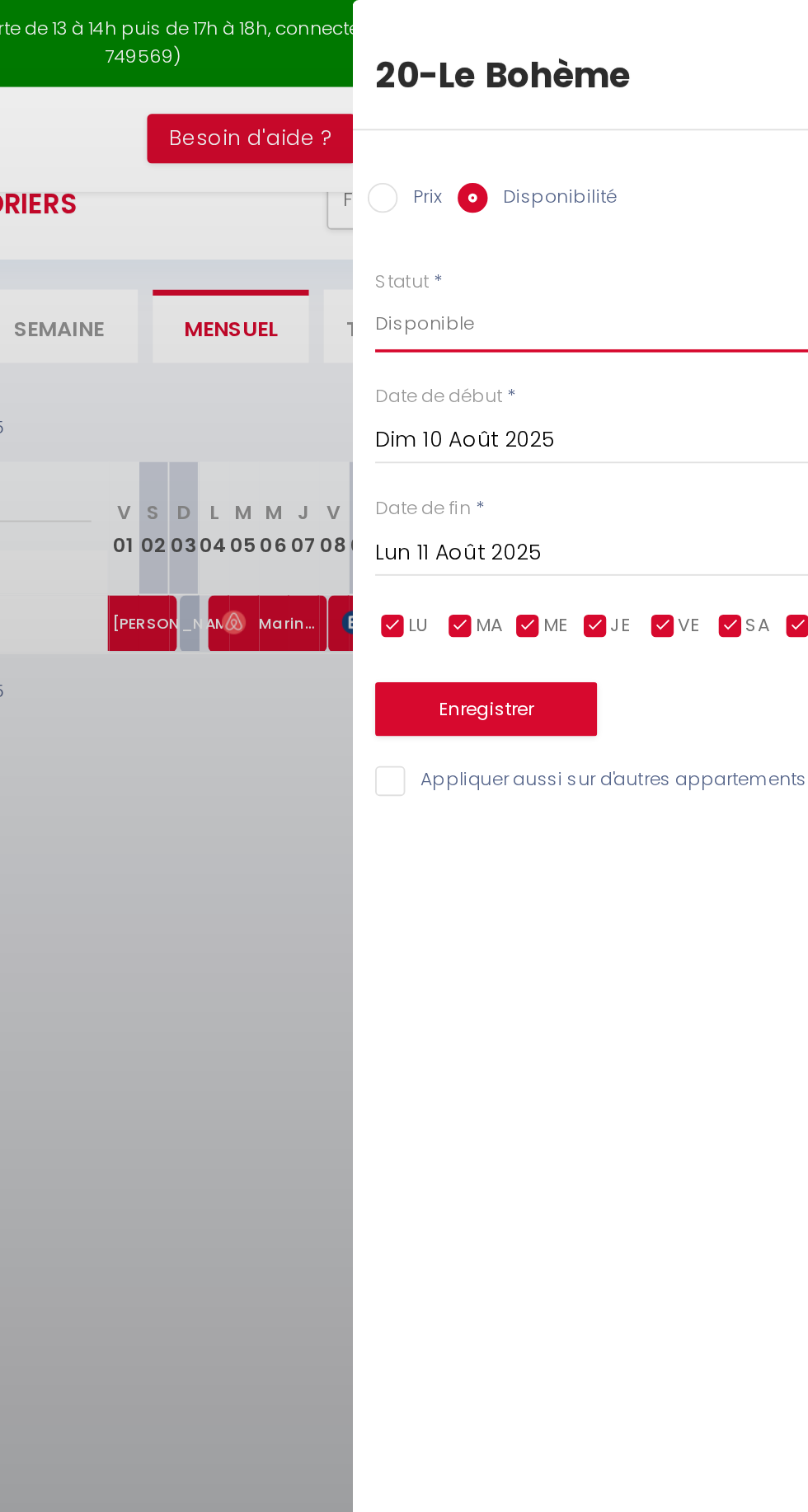
click at [549, 177] on select "Disponible Indisponible" at bounding box center [669, 178] width 276 height 31
click at [532, 162] on select "Disponible Indisponible" at bounding box center [669, 178] width 276 height 31
click at [560, 378] on button "Enregistrer" at bounding box center [593, 390] width 122 height 30
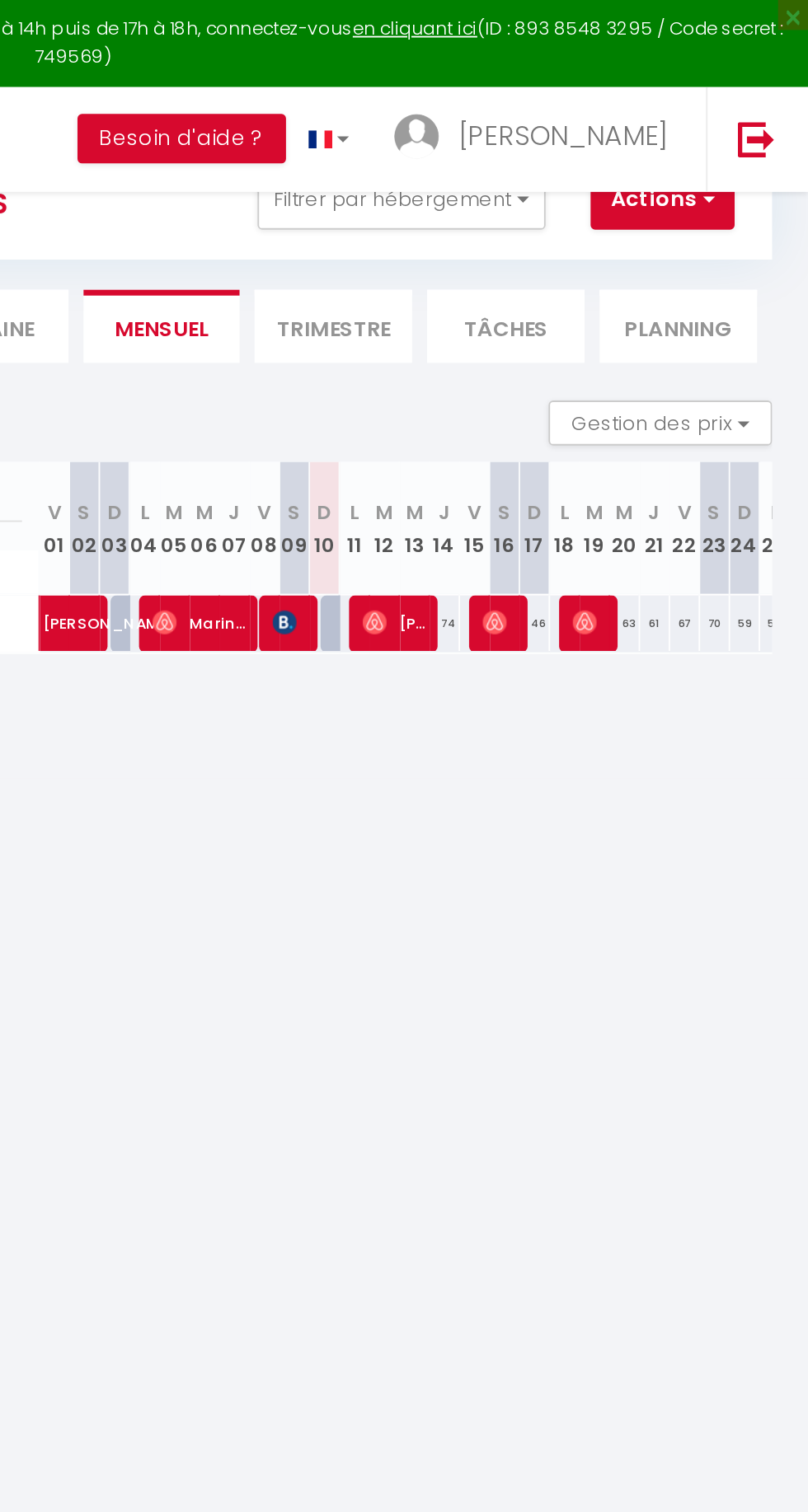
scroll to position [44, 0]
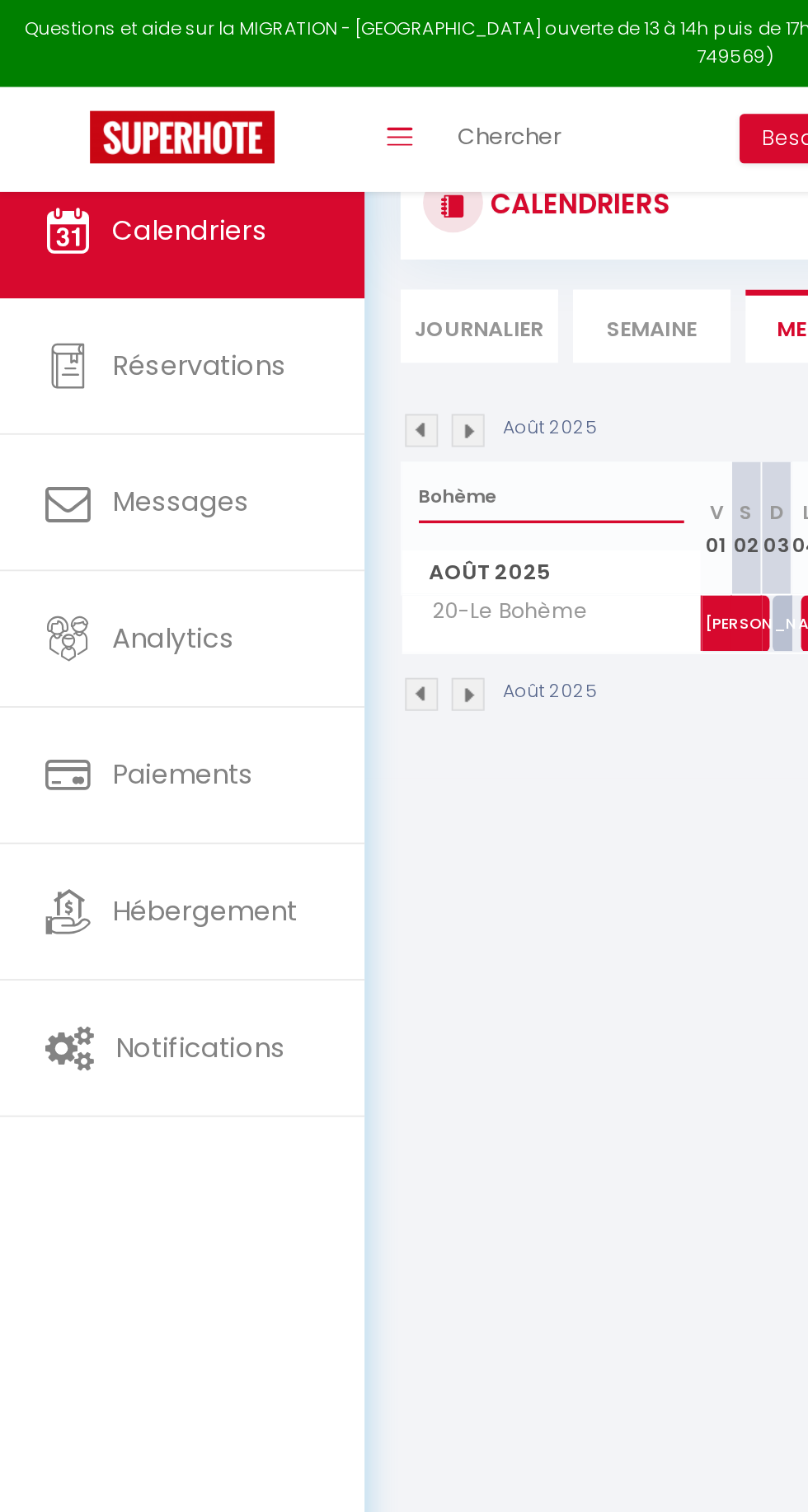
click at [259, 267] on input "Bohème" at bounding box center [303, 272] width 146 height 30
click at [275, 265] on input "Bohème" at bounding box center [303, 272] width 146 height 30
